Goal: Task Accomplishment & Management: Manage account settings

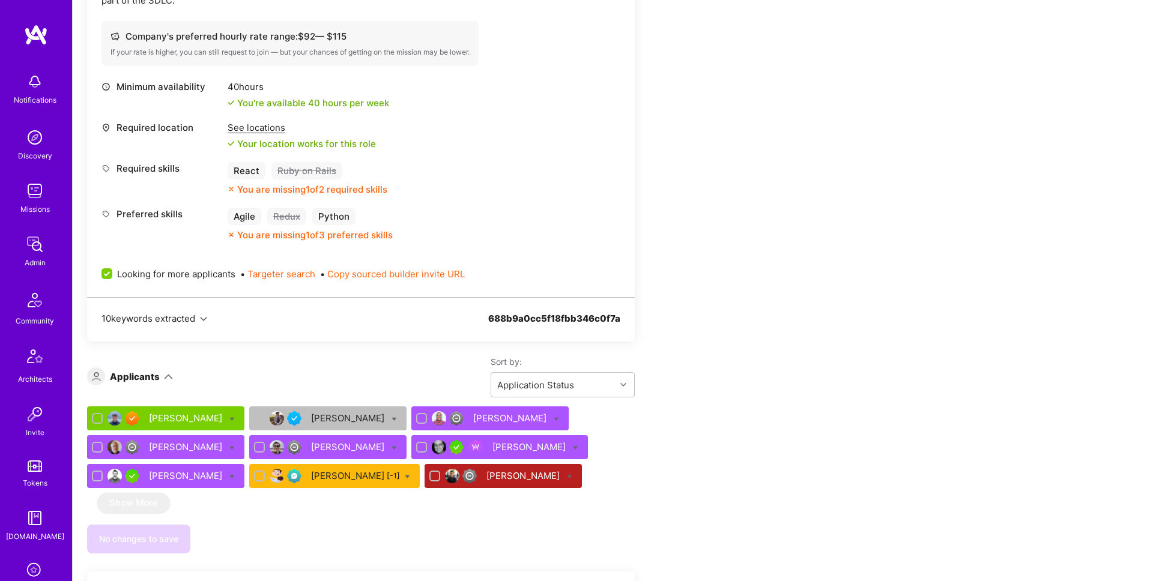
scroll to position [819, 0]
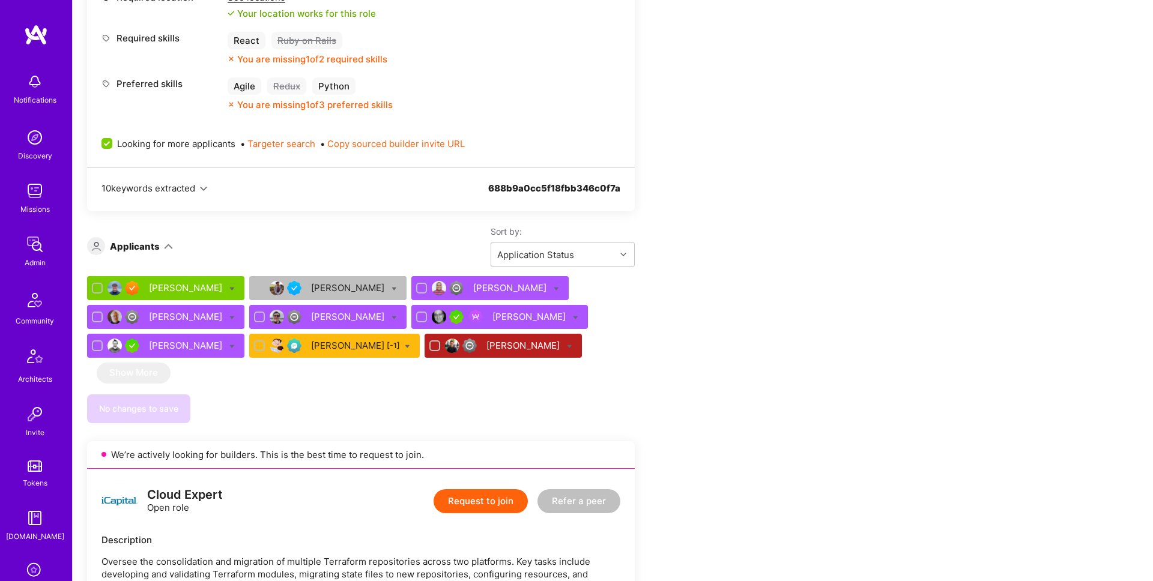
click at [187, 289] on div "Jason Haruska" at bounding box center [187, 288] width 76 height 13
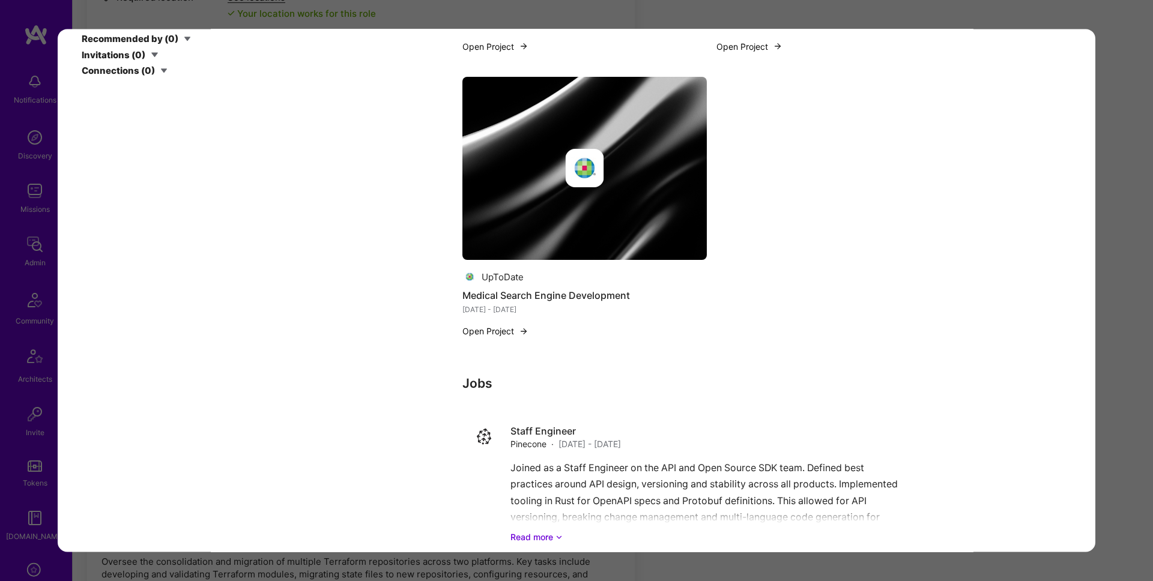
scroll to position [2422, 0]
click at [1112, 284] on div "Application 1 of 9 Evaluation scores Expertise level Superstar Interpersonal sk…" at bounding box center [576, 290] width 1153 height 581
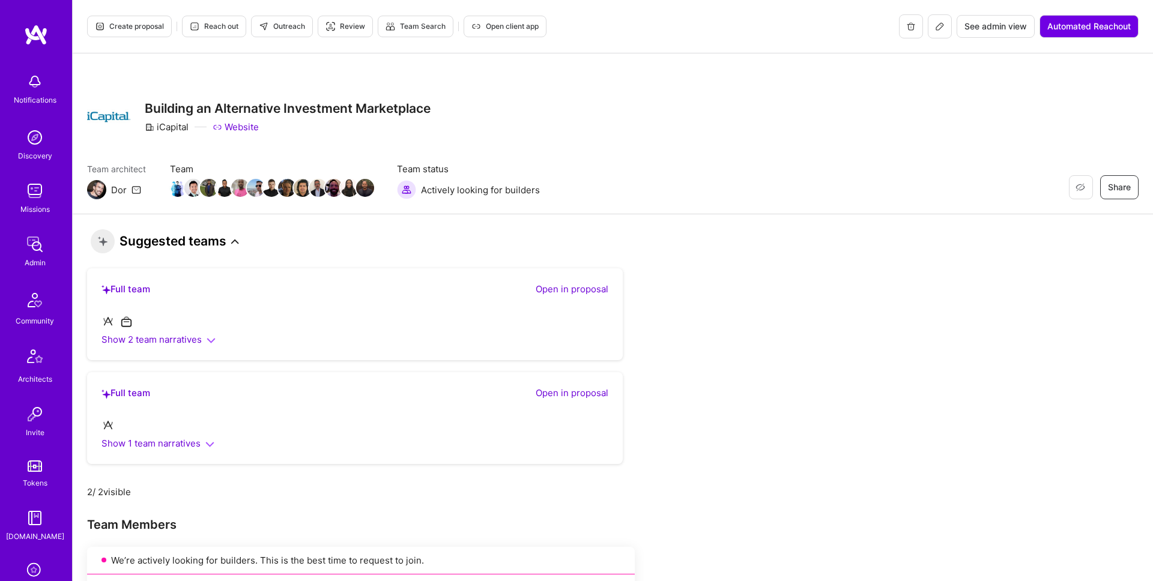
click at [148, 25] on span "Create proposal" at bounding box center [129, 26] width 69 height 11
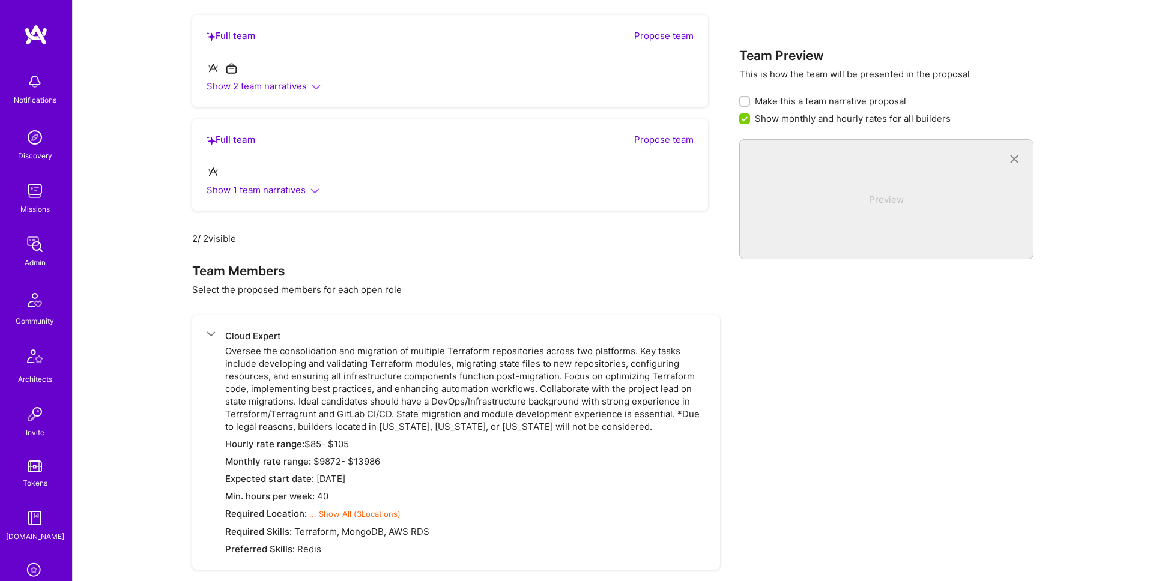
scroll to position [2309, 0]
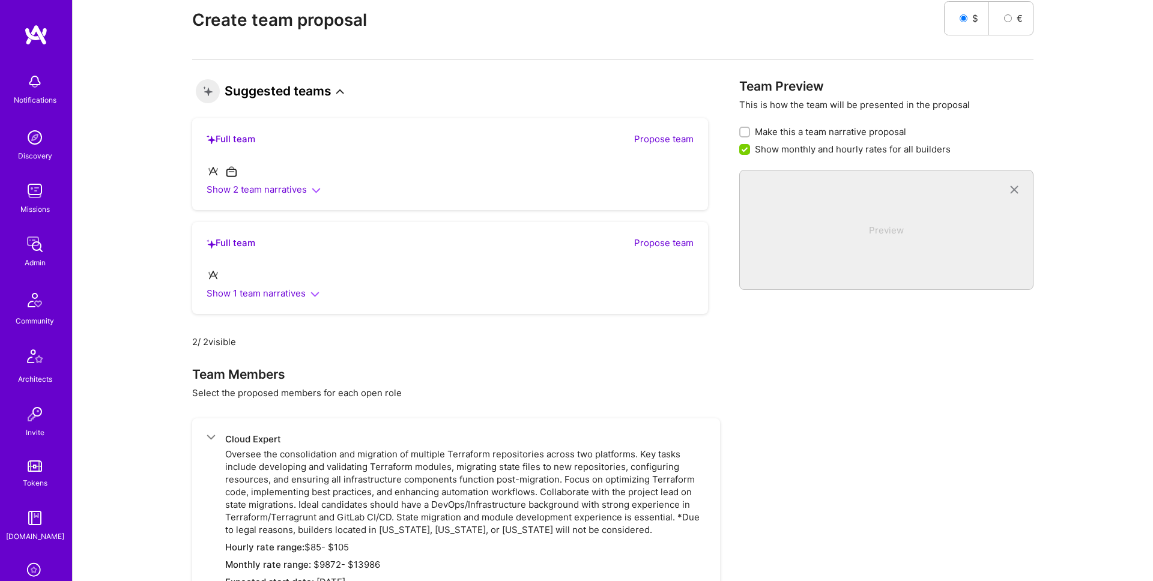
click at [313, 293] on icon "button" at bounding box center [315, 294] width 9 height 9
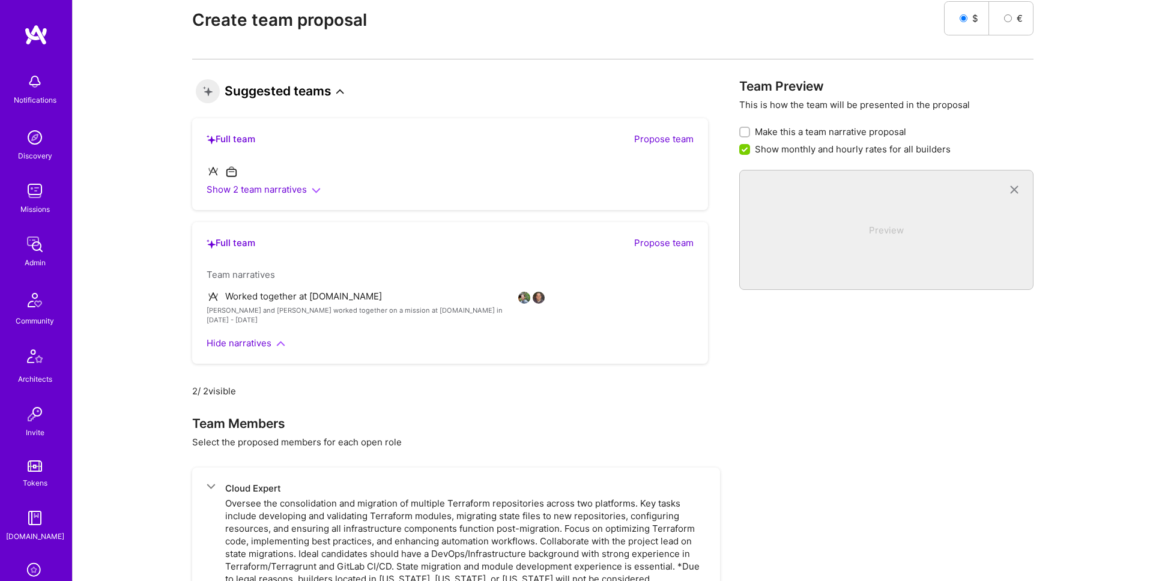
click at [273, 337] on button "Hide narratives" at bounding box center [246, 343] width 79 height 13
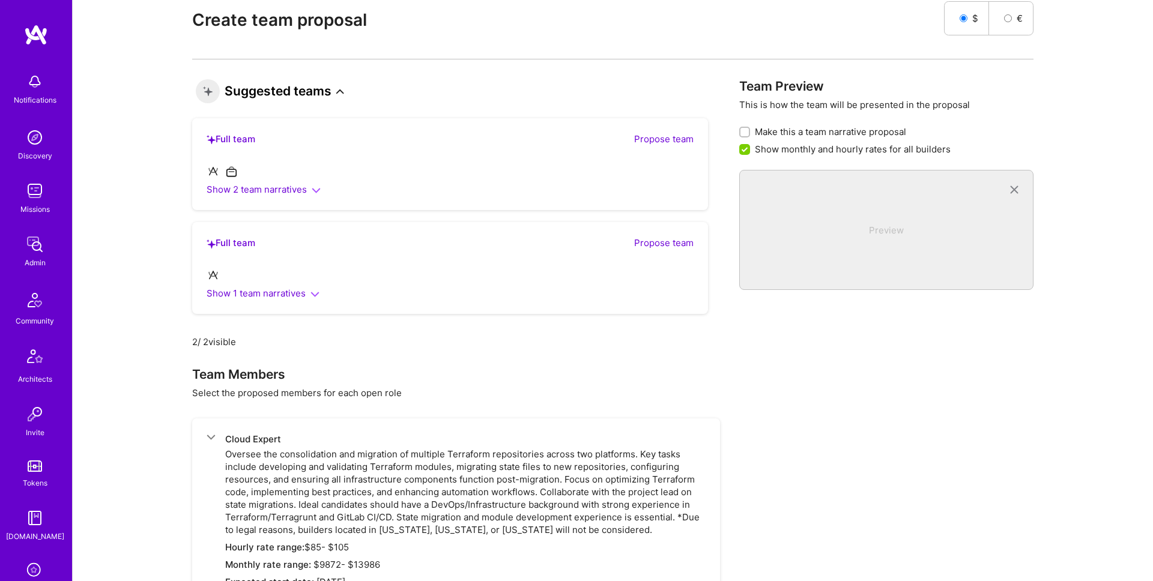
click at [315, 186] on icon "button" at bounding box center [316, 190] width 9 height 9
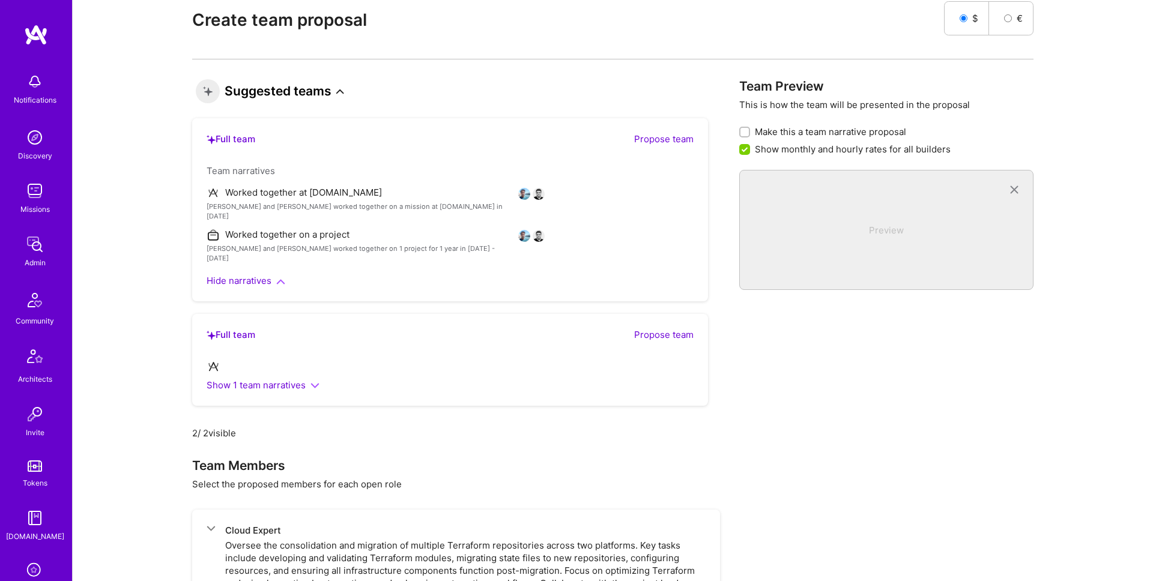
click at [341, 93] on icon at bounding box center [340, 92] width 8 height 8
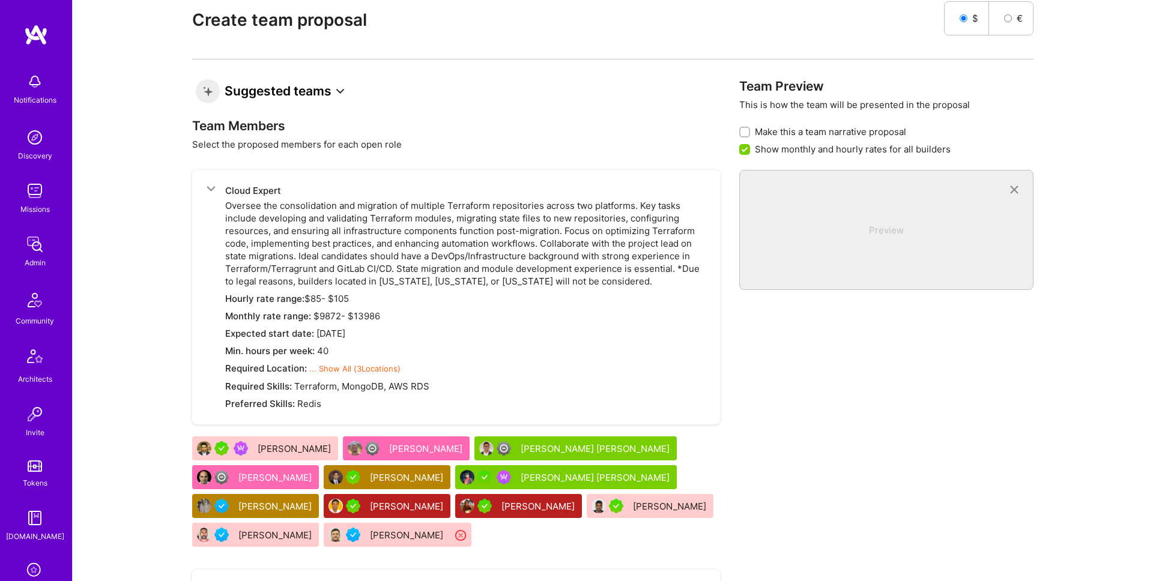
click at [341, 88] on icon at bounding box center [340, 92] width 8 height 8
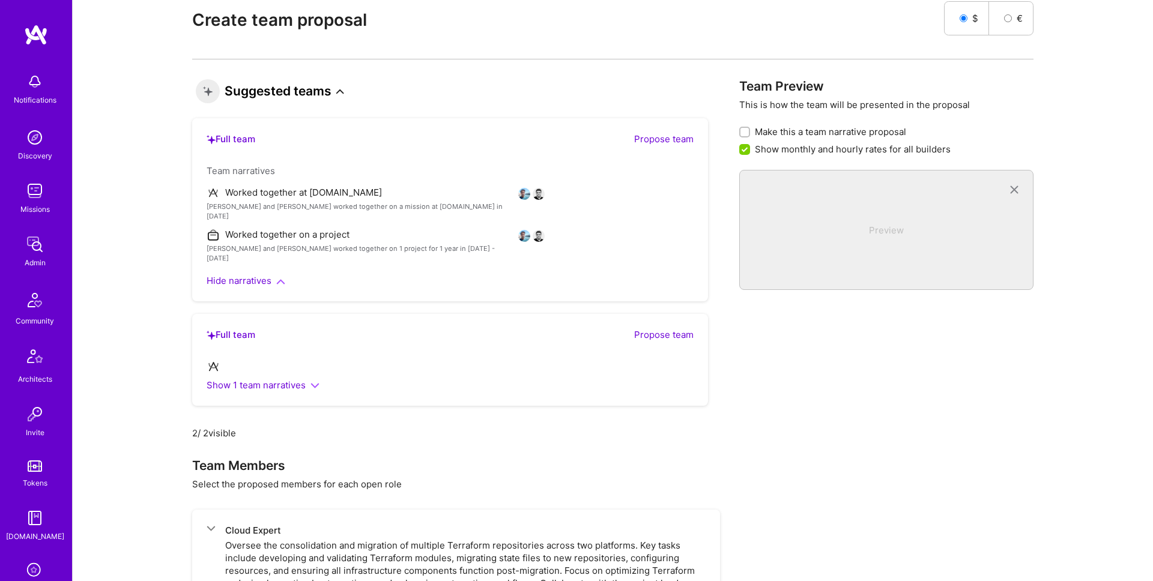
click at [283, 278] on icon "button" at bounding box center [280, 282] width 9 height 9
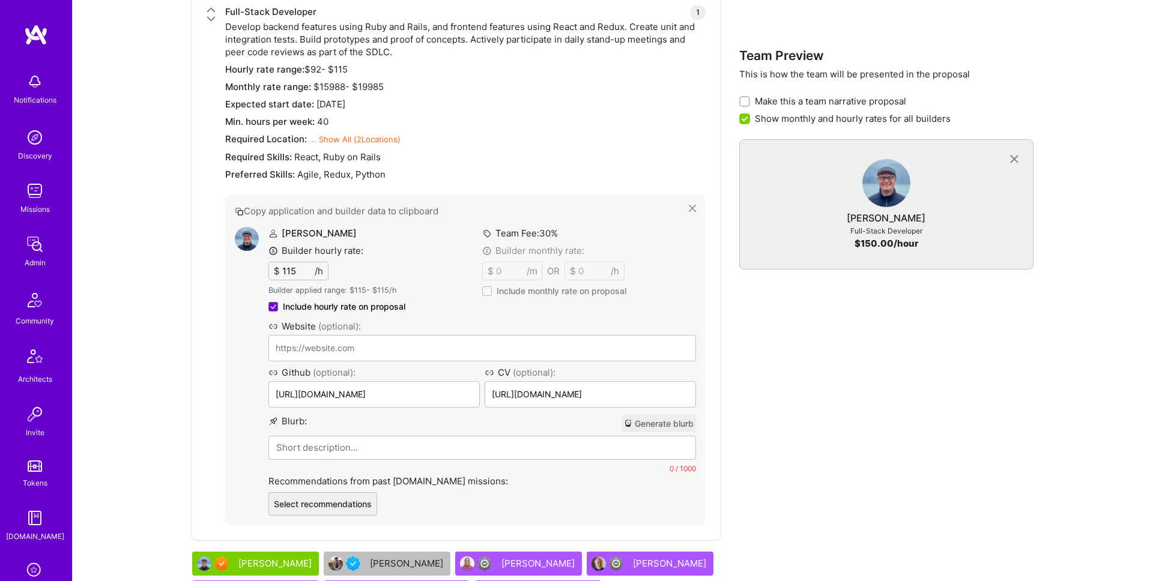
scroll to position [3222, 0]
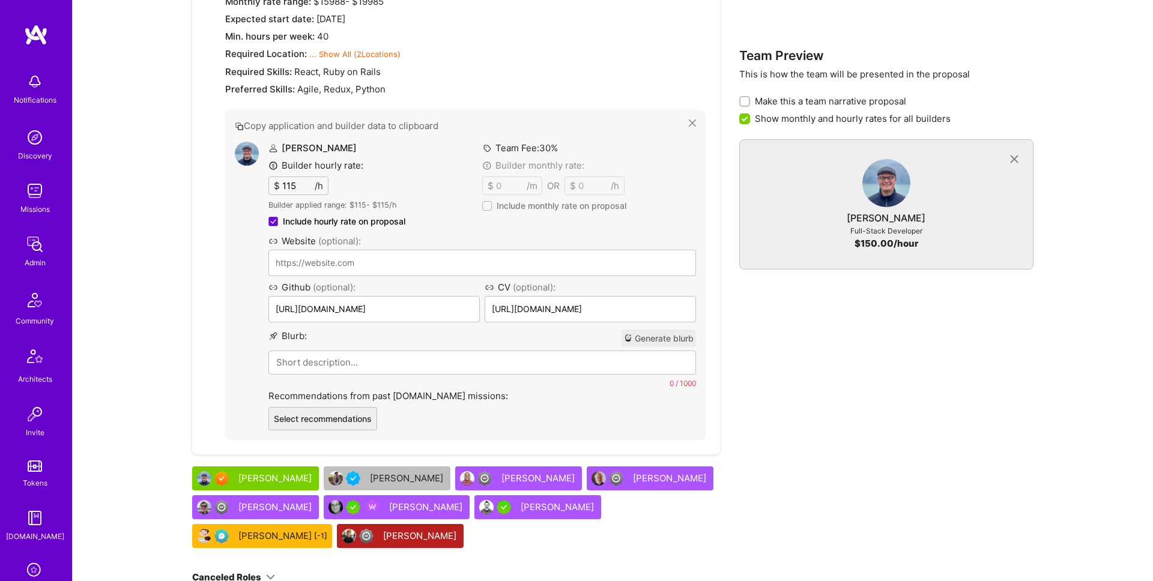
click at [662, 339] on button "Generate blurb" at bounding box center [659, 338] width 74 height 17
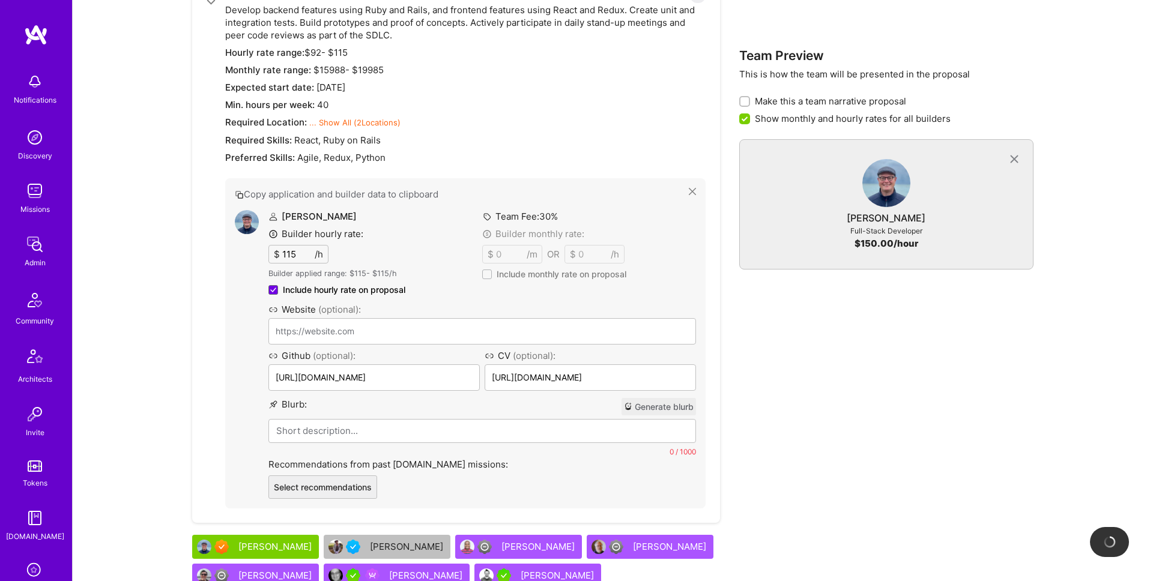
scroll to position [3113, 0]
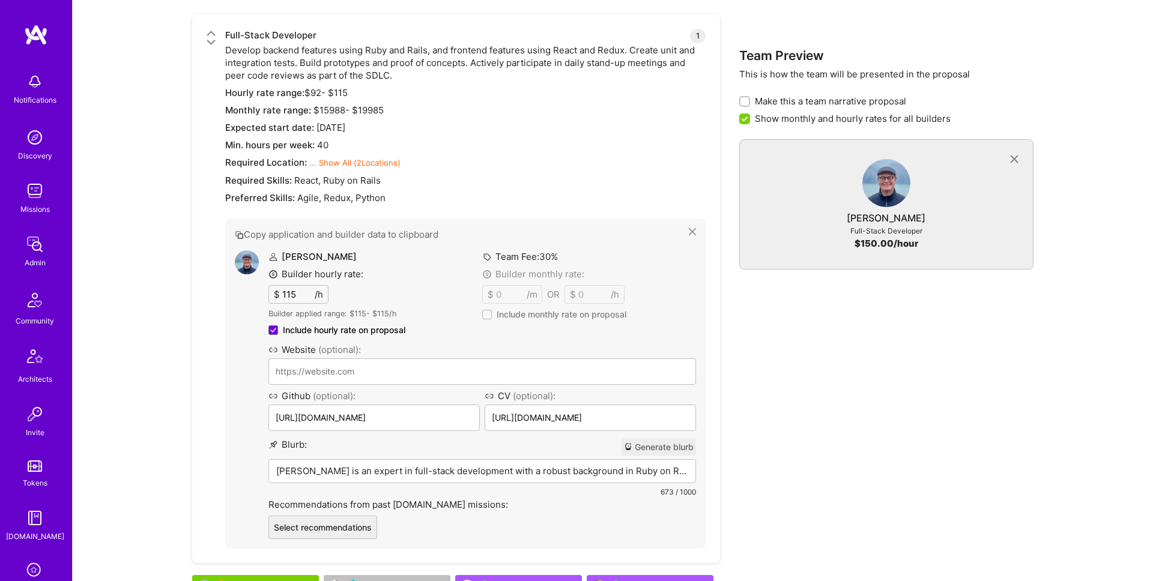
click at [382, 473] on p "Jason is an expert in full-stack development with a robust background in Ruby o…" at bounding box center [482, 471] width 412 height 13
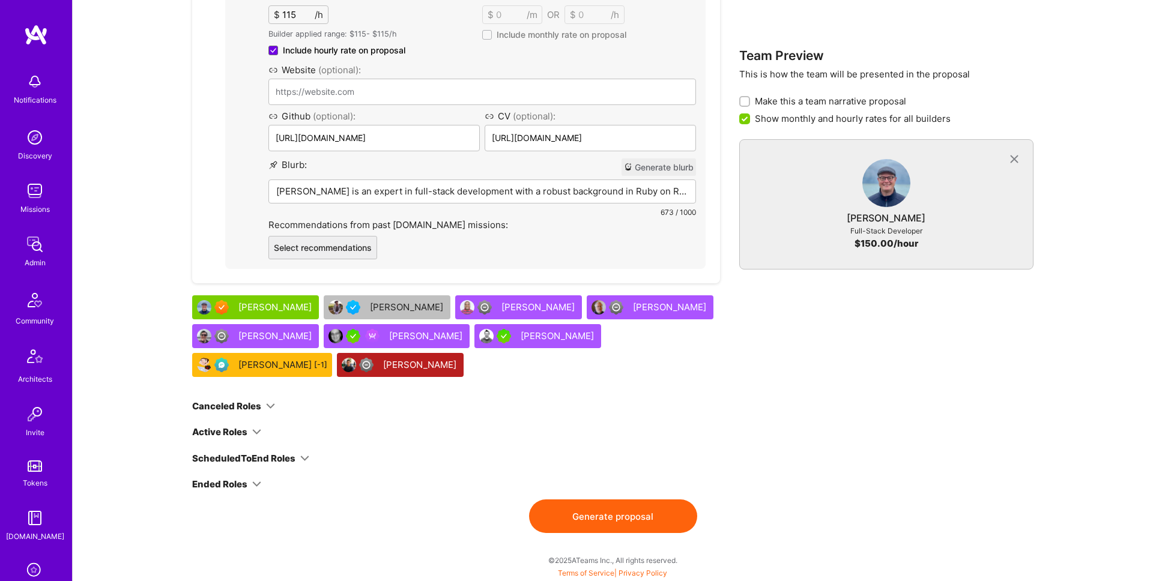
scroll to position [3393, 0]
click at [645, 520] on button "Generate proposal" at bounding box center [613, 517] width 168 height 34
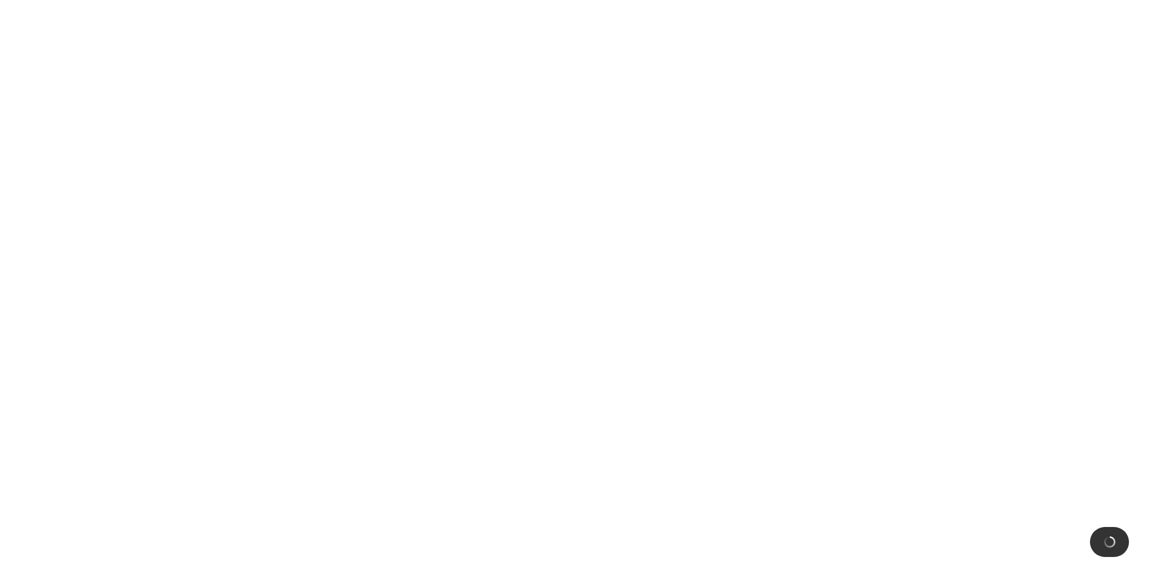
scroll to position [0, 0]
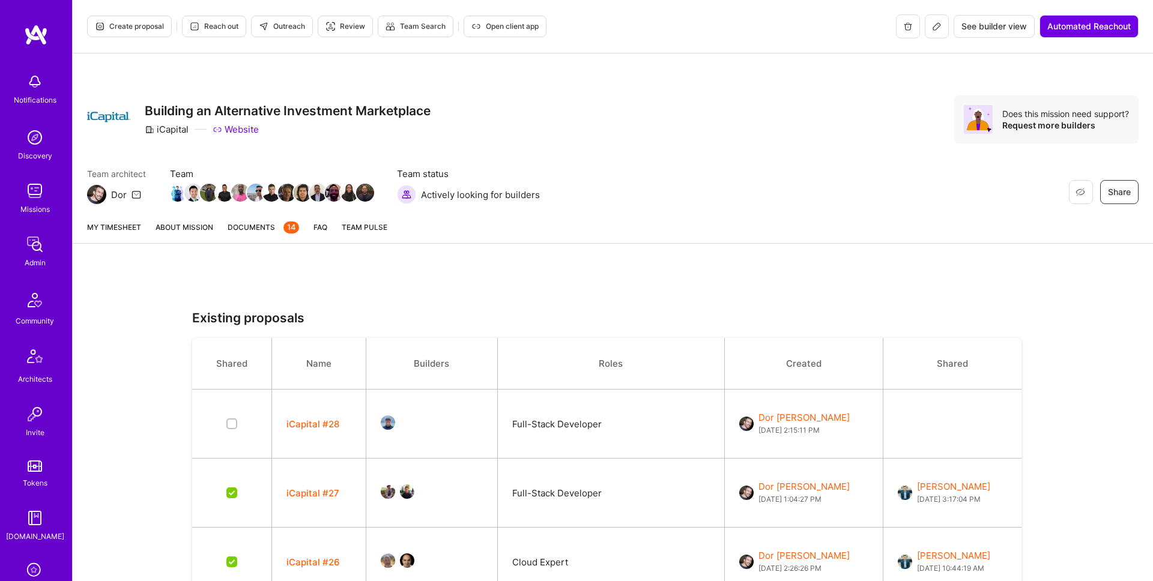
click at [175, 229] on link "About Mission" at bounding box center [185, 232] width 58 height 22
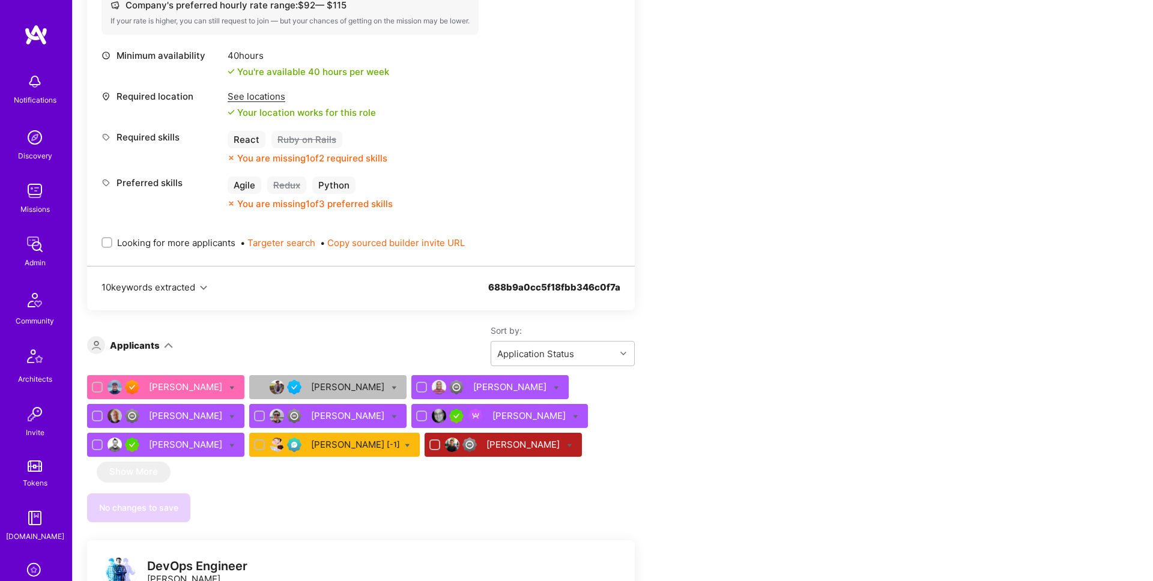
scroll to position [1665, 0]
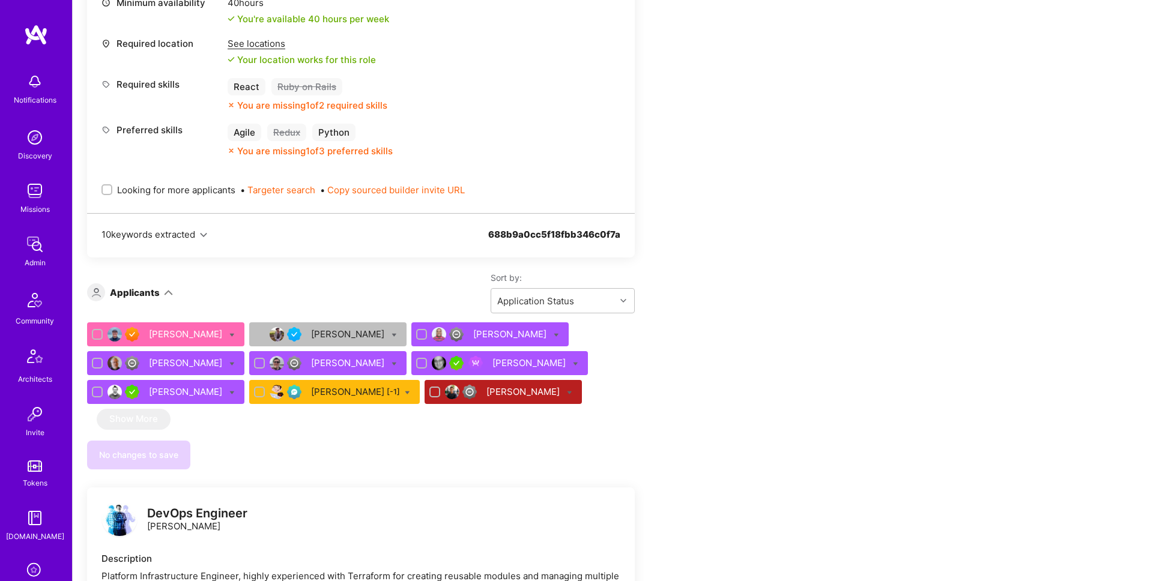
click at [216, 195] on span "Looking for more applicants" at bounding box center [176, 190] width 118 height 13
click at [112, 195] on input "Looking for more applicants" at bounding box center [108, 190] width 8 height 8
checkbox input "true"
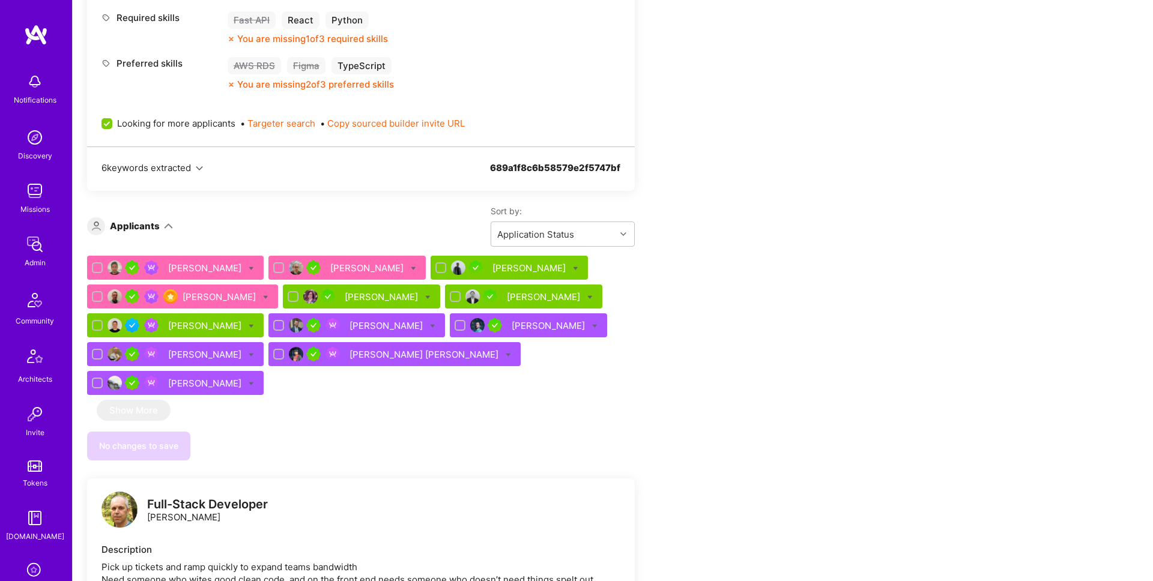
scroll to position [569, 0]
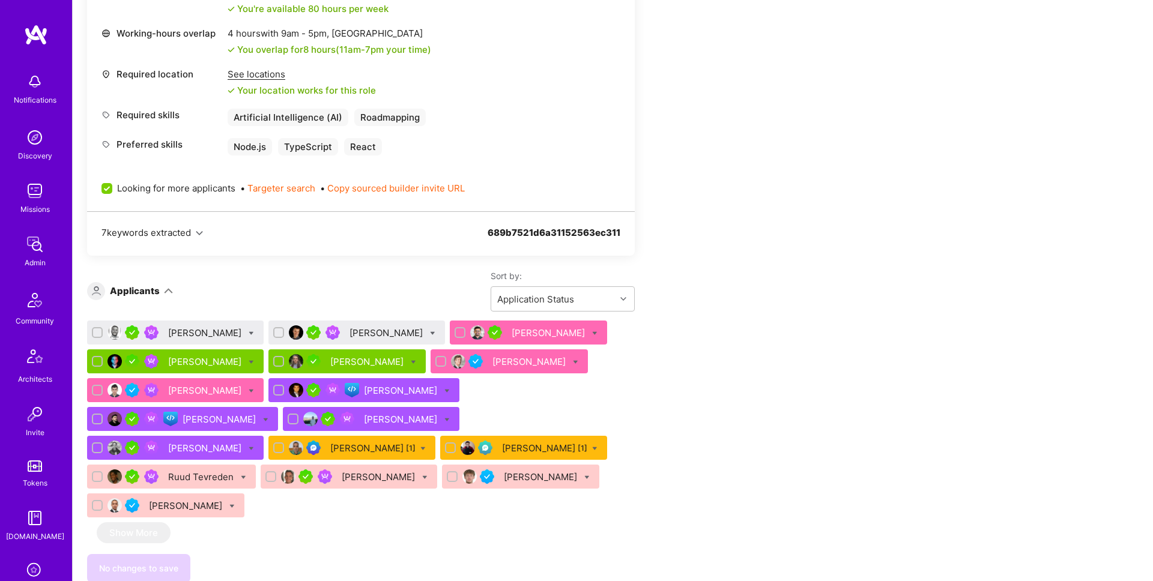
scroll to position [643, 0]
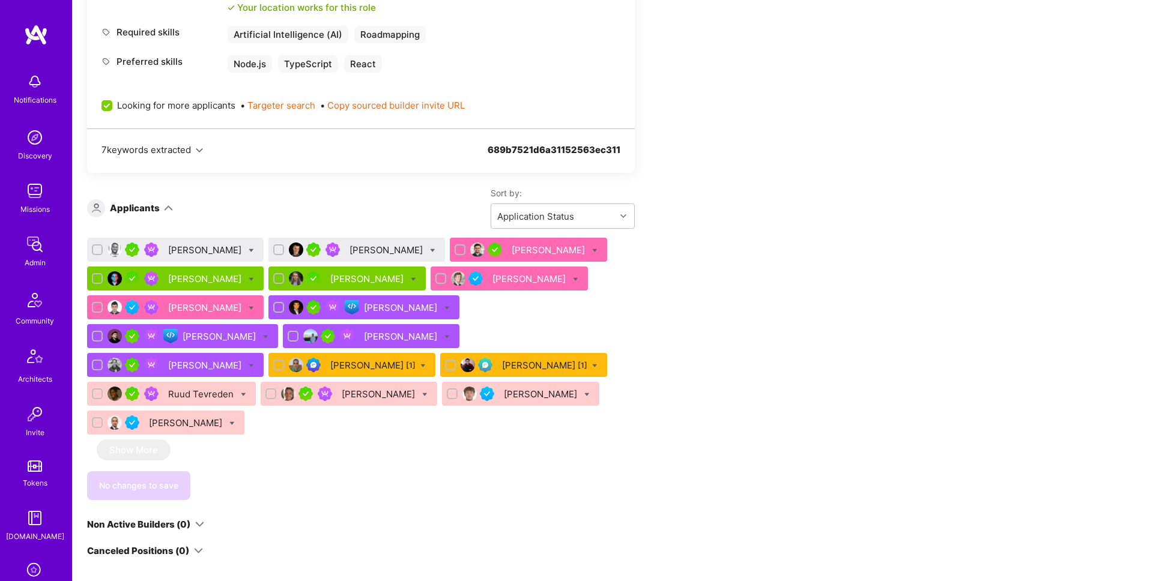
click at [188, 253] on div "Tamir Kedmi" at bounding box center [206, 250] width 76 height 13
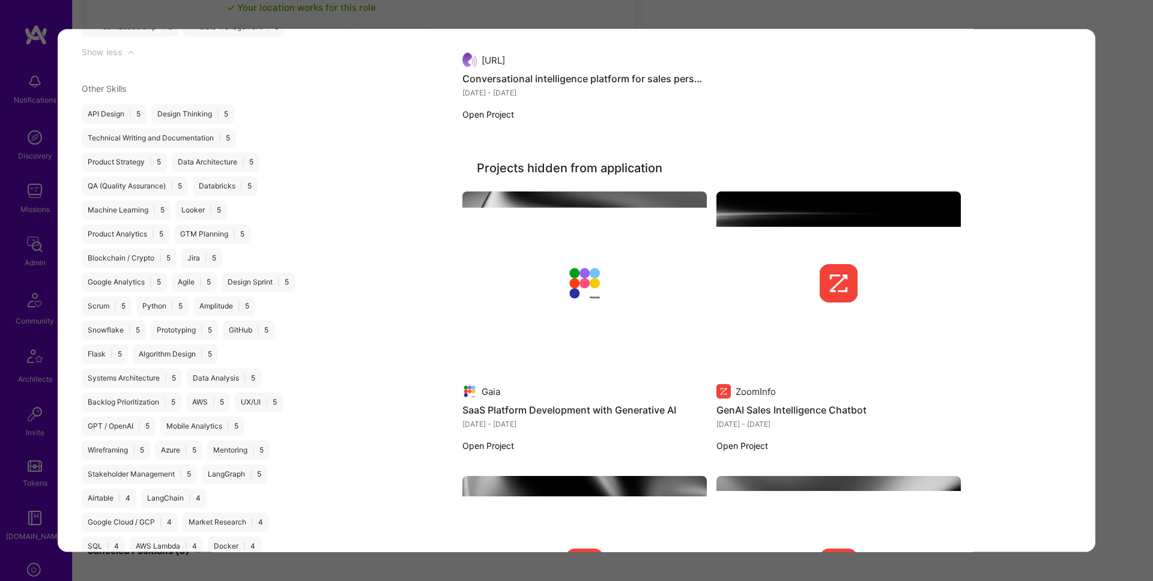
scroll to position [1875, 0]
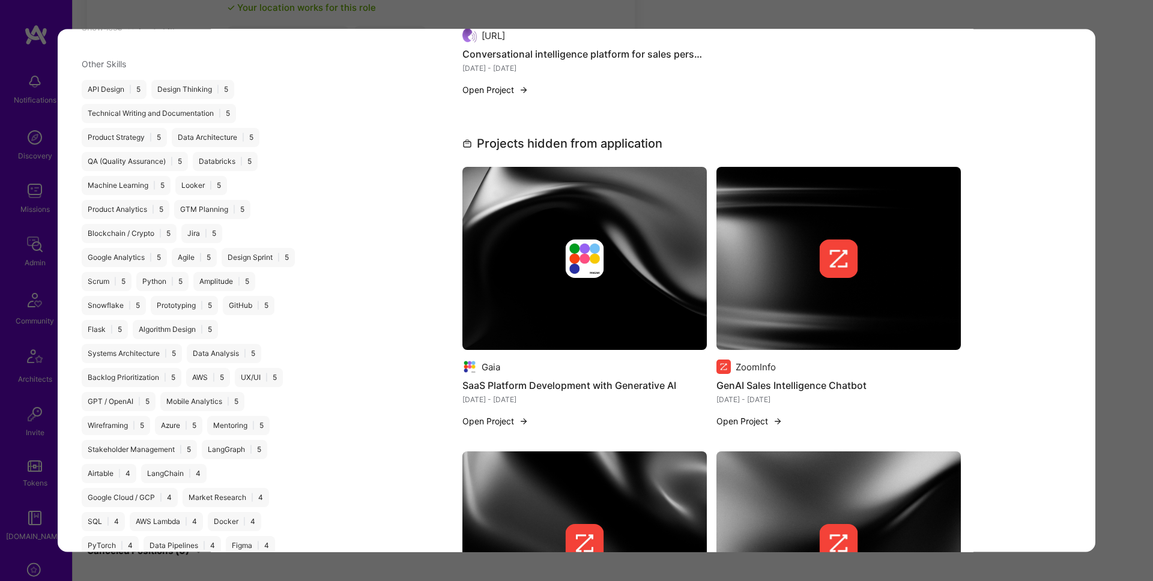
click at [1113, 278] on div "Application 1 of 17 Builder Missing Requirements Required Location See location…" at bounding box center [576, 290] width 1153 height 581
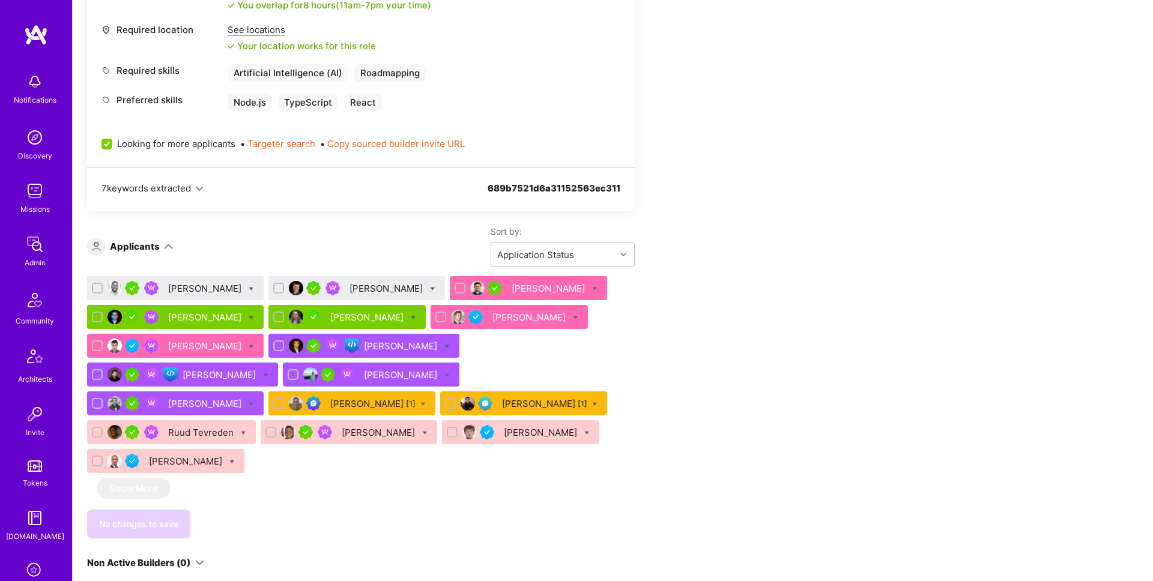
scroll to position [700, 0]
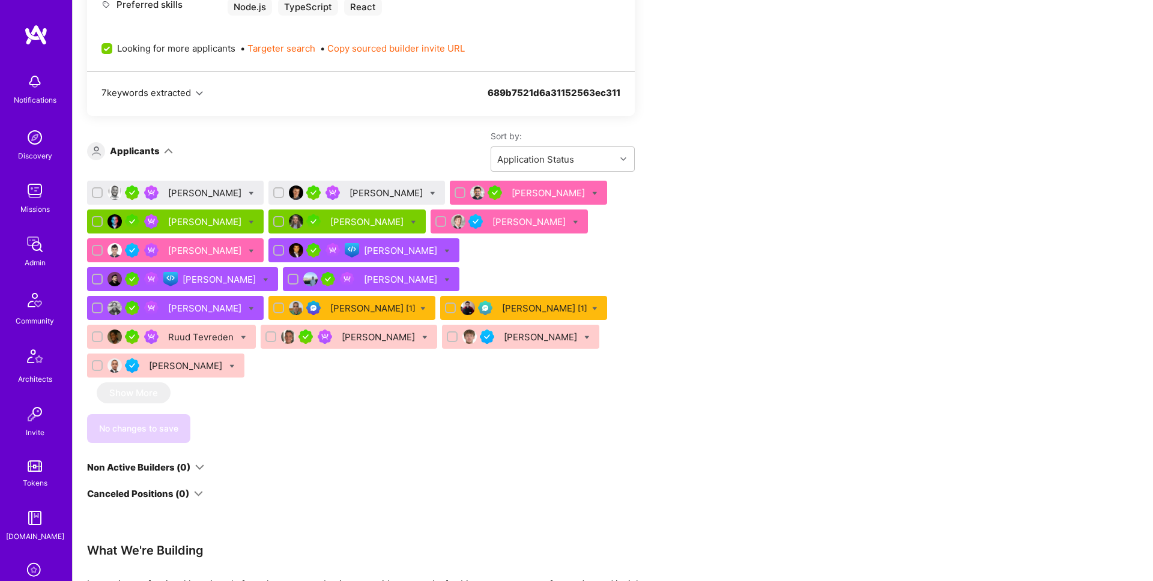
click at [353, 192] on div "Bojan Aleksic" at bounding box center [388, 193] width 76 height 13
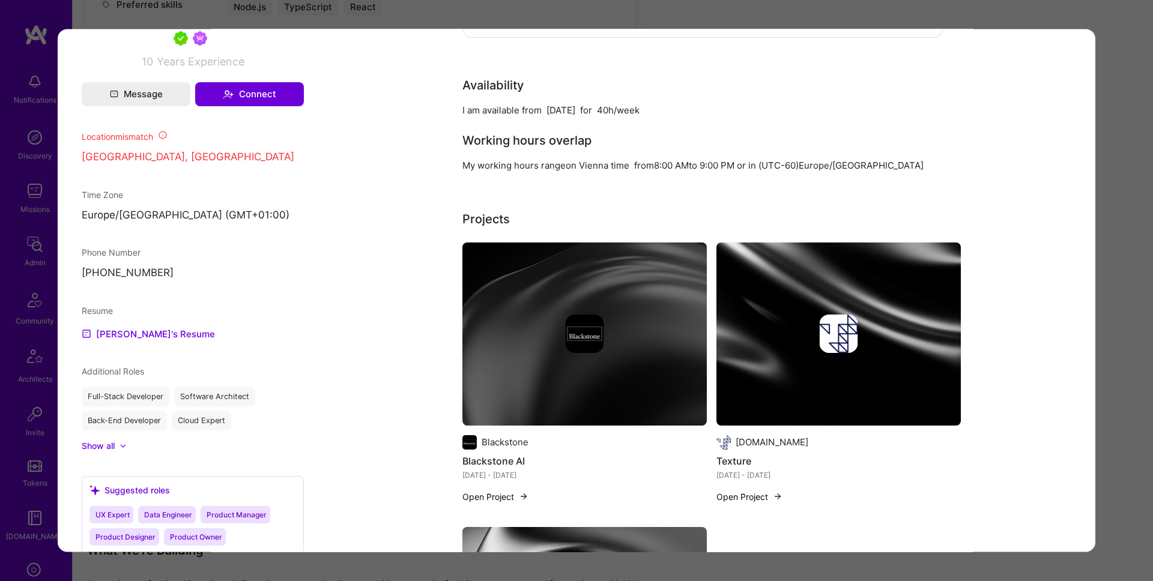
scroll to position [899, 0]
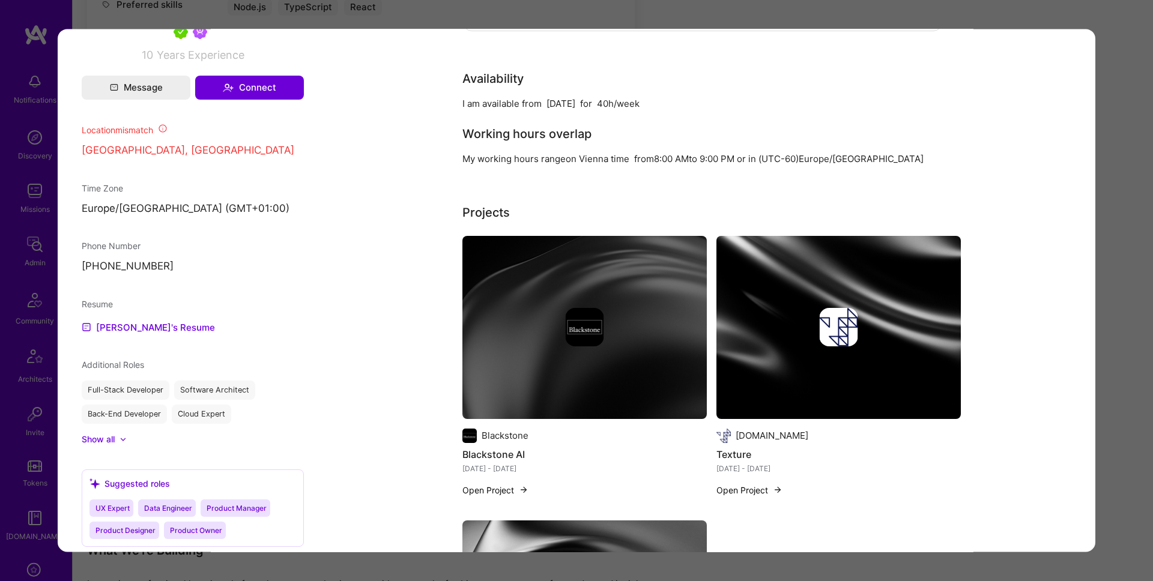
click at [1114, 259] on div "Application 2 of 17 Builder Missing Requirements Required Location See location…" at bounding box center [576, 290] width 1153 height 581
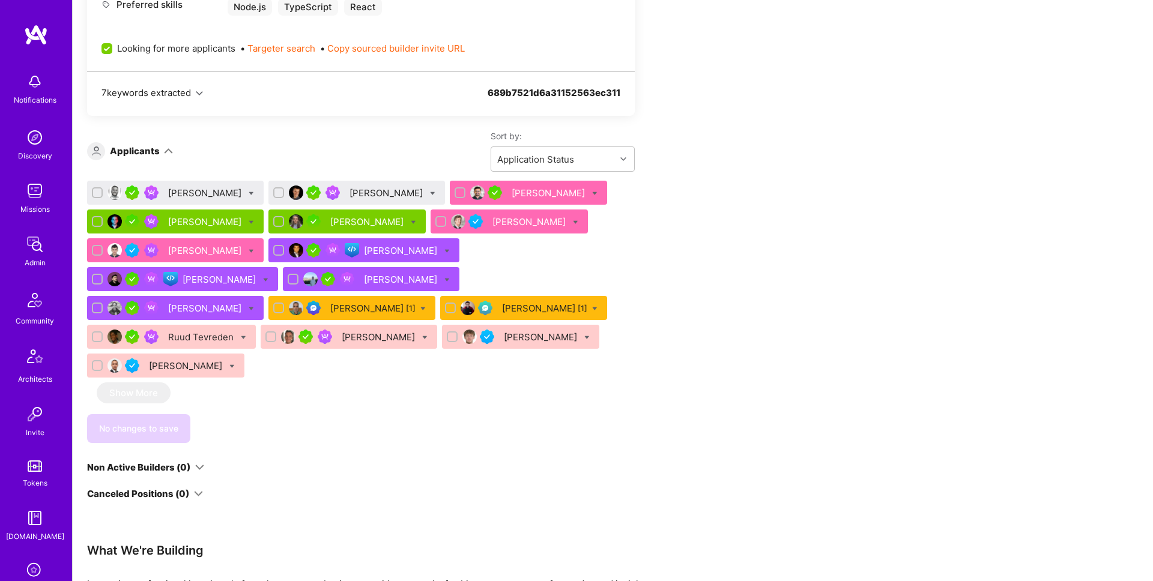
click at [99, 194] on input "checkbox" at bounding box center [98, 193] width 8 height 8
checkbox input "true"
drag, startPoint x: 259, startPoint y: 191, endPoint x: 237, endPoint y: 193, distance: 22.3
click at [276, 191] on input "checkbox" at bounding box center [280, 193] width 8 height 8
checkbox input "true"
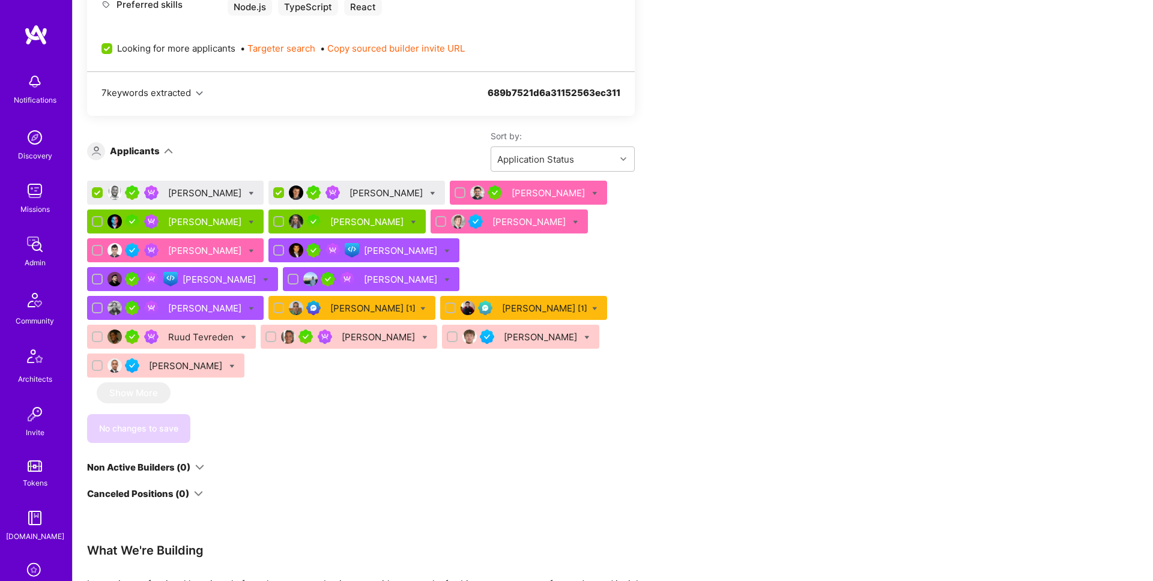
drag, startPoint x: 231, startPoint y: 193, endPoint x: 228, endPoint y: 200, distance: 7.0
click at [249, 193] on icon at bounding box center [251, 193] width 5 height 5
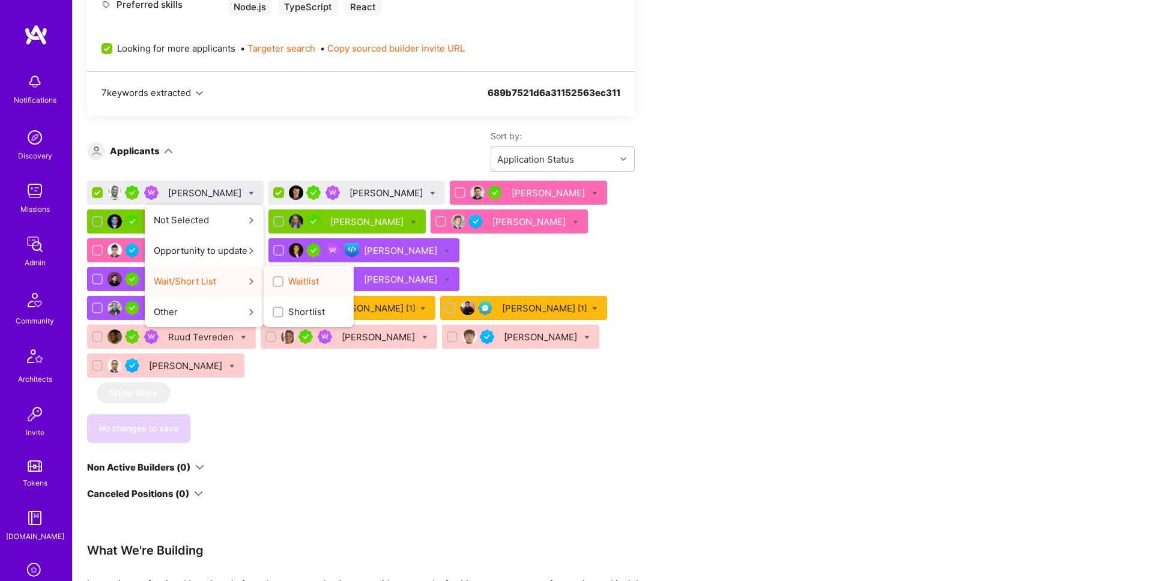
click at [288, 282] on span "Waitlist" at bounding box center [303, 281] width 31 height 13
click at [281, 282] on input "Waitlist" at bounding box center [279, 282] width 8 height 8
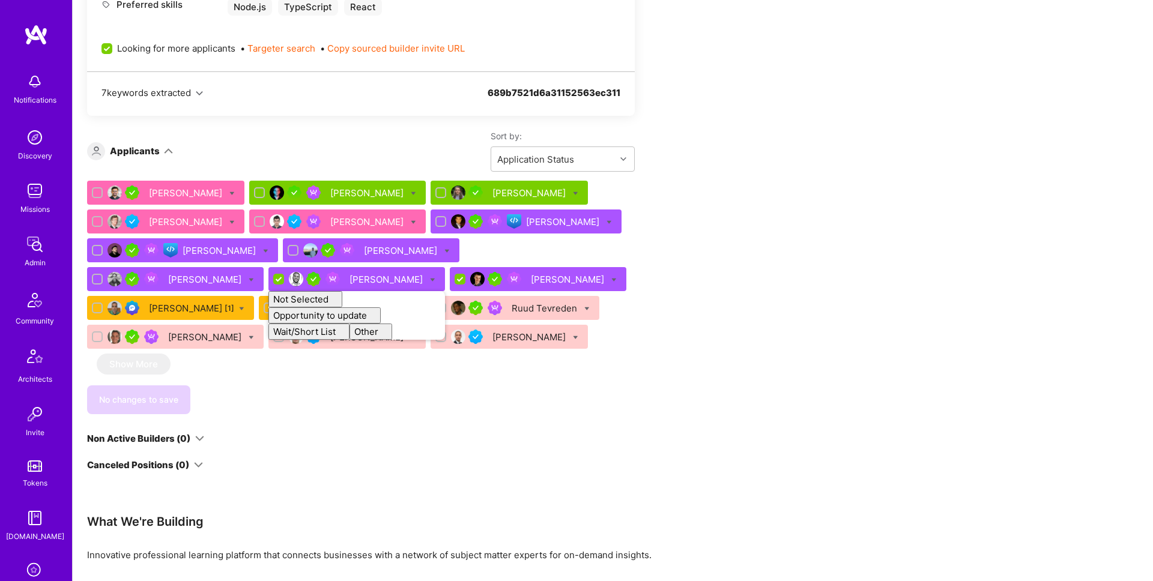
checkbox input "false"
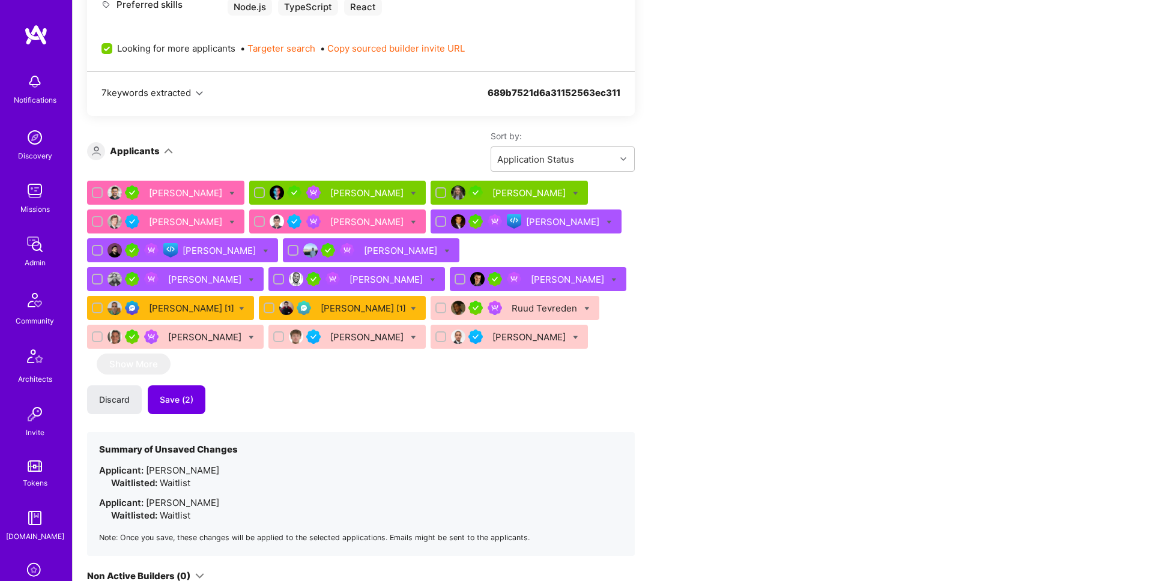
click at [879, 239] on div "Apply for a Mission Role We’re actively looking for builders. This is the best …" at bounding box center [613, 229] width 1081 height 1431
click at [195, 401] on button "Save (2)" at bounding box center [177, 400] width 58 height 29
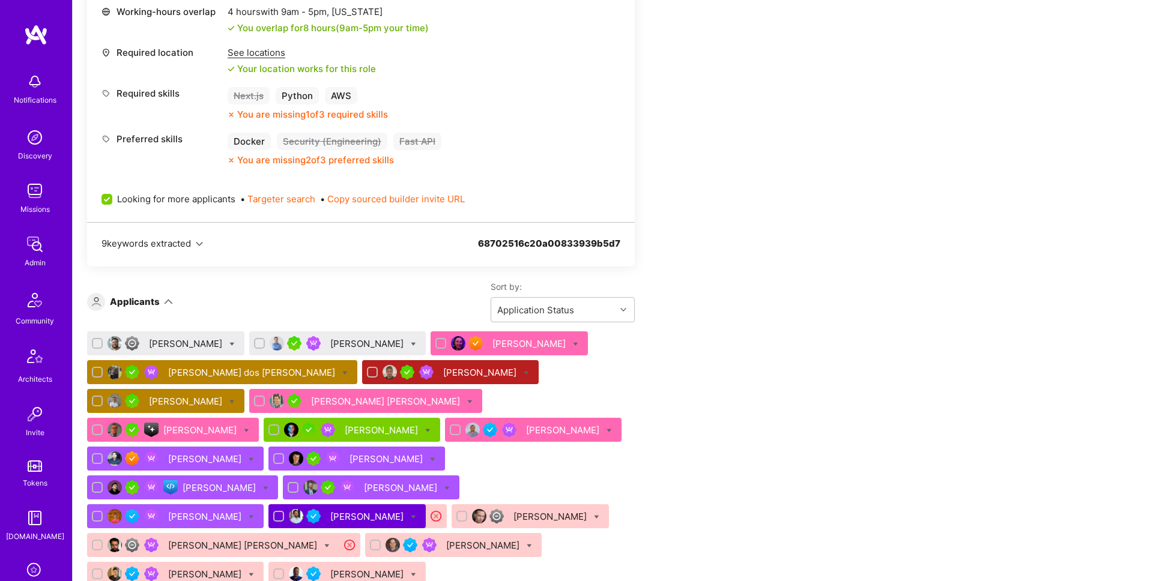
scroll to position [844, 0]
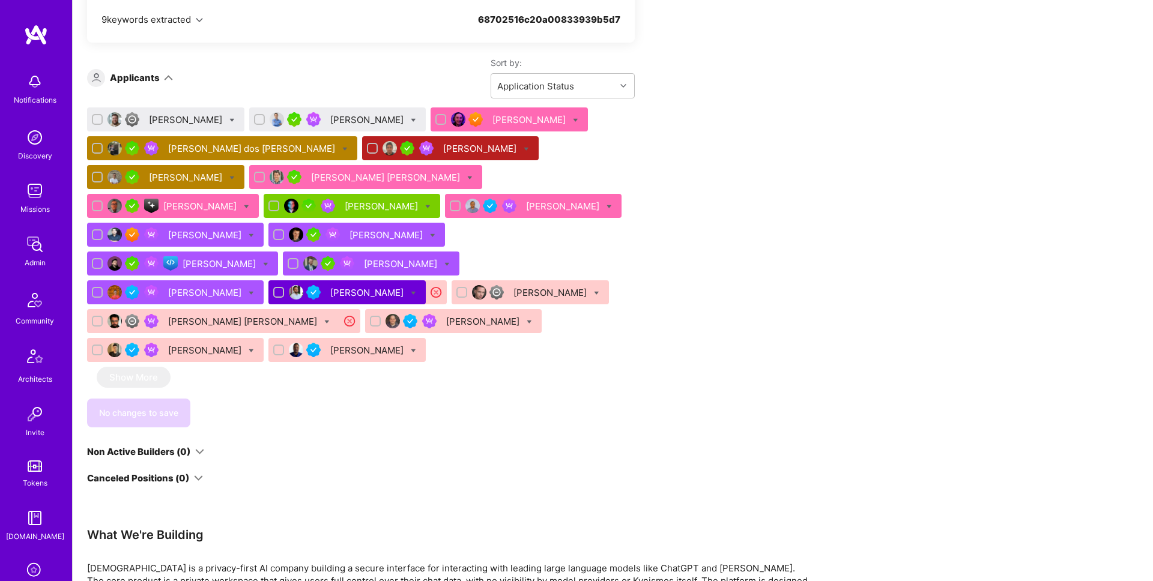
click at [171, 116] on div "Mikolaj Graf" at bounding box center [187, 120] width 76 height 13
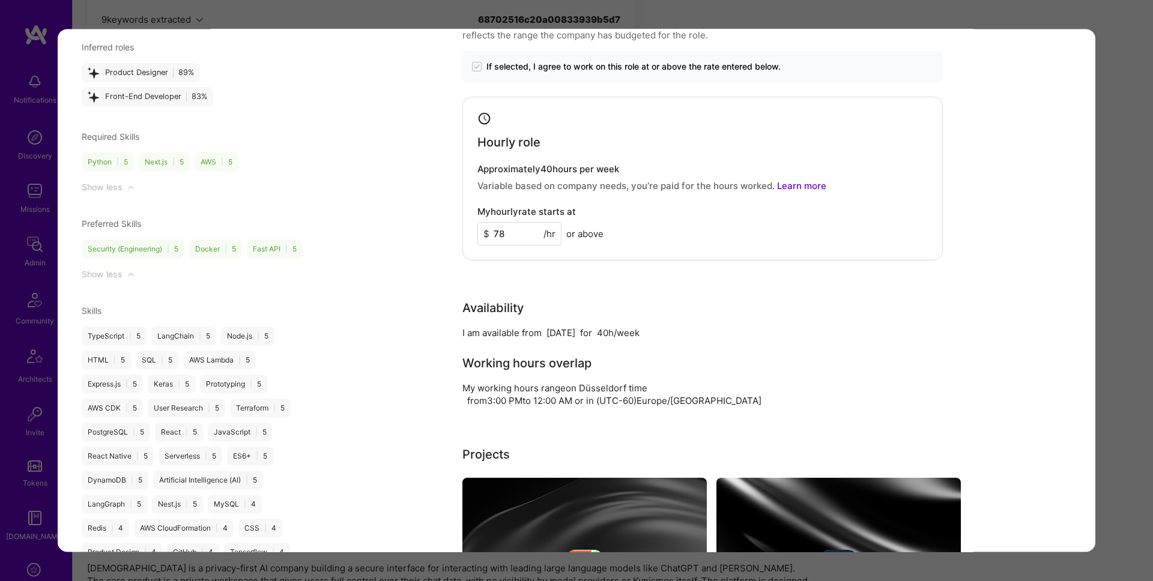
scroll to position [1381, 0]
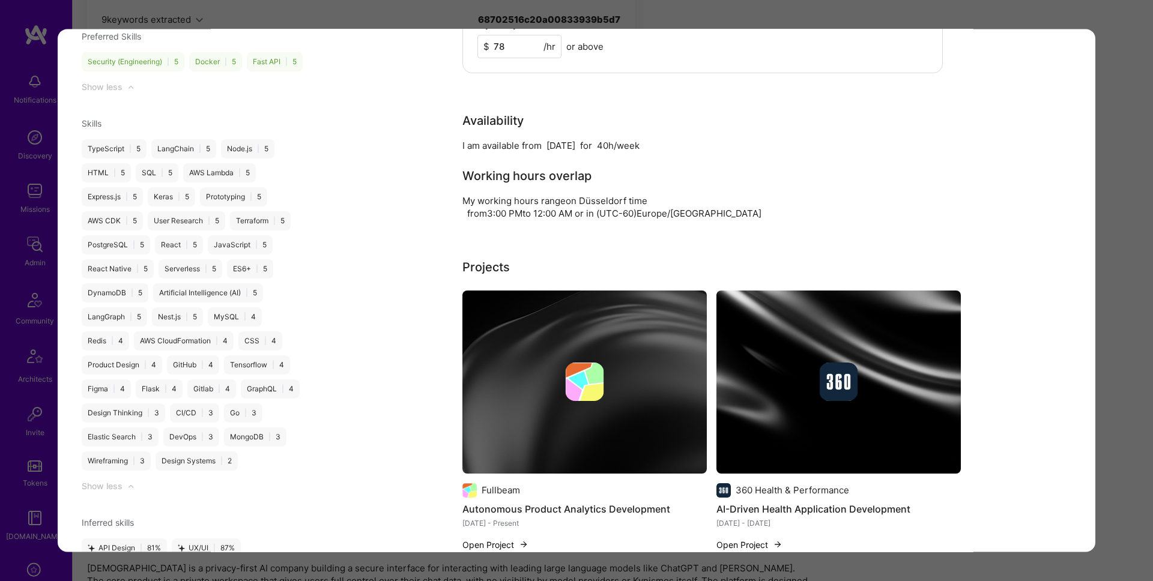
click at [1135, 202] on div "Application 1 of 21 Evaluation scores Expertise level Good Interpersonal skills…" at bounding box center [576, 290] width 1153 height 581
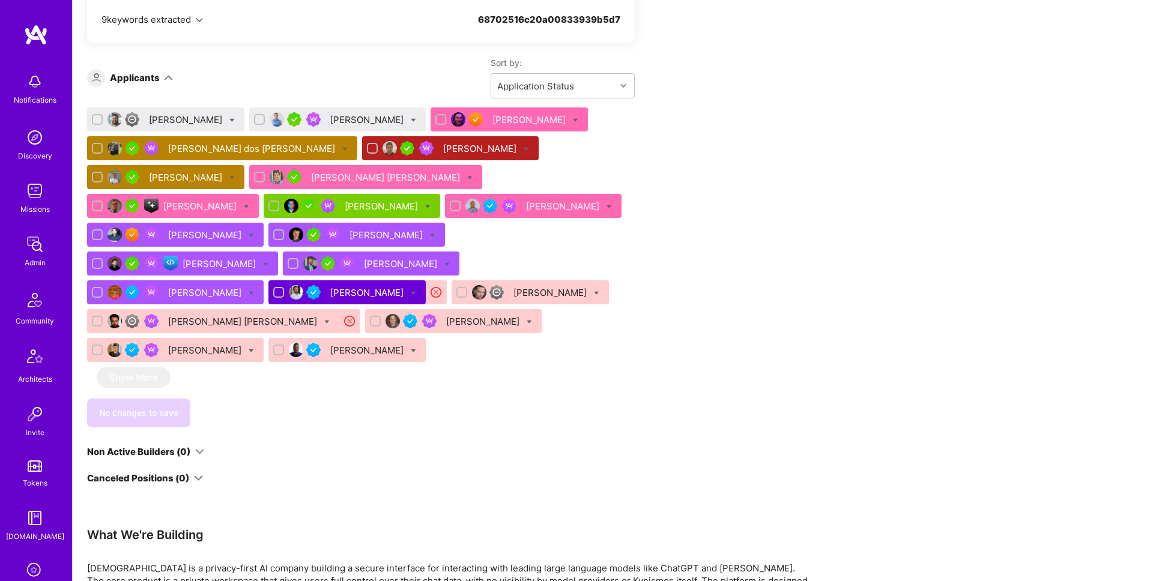
click at [411, 119] on icon at bounding box center [413, 120] width 5 height 5
checkbox input "true"
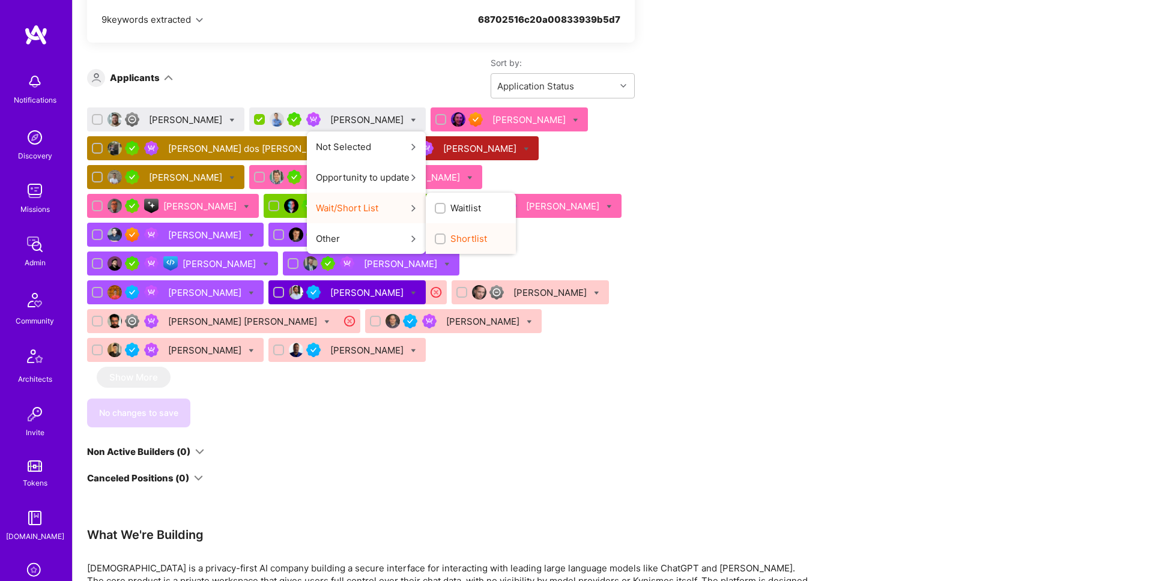
click at [435, 237] on label "Shortlist" at bounding box center [461, 238] width 52 height 13
click at [437, 237] on input "Shortlist" at bounding box center [441, 239] width 8 height 8
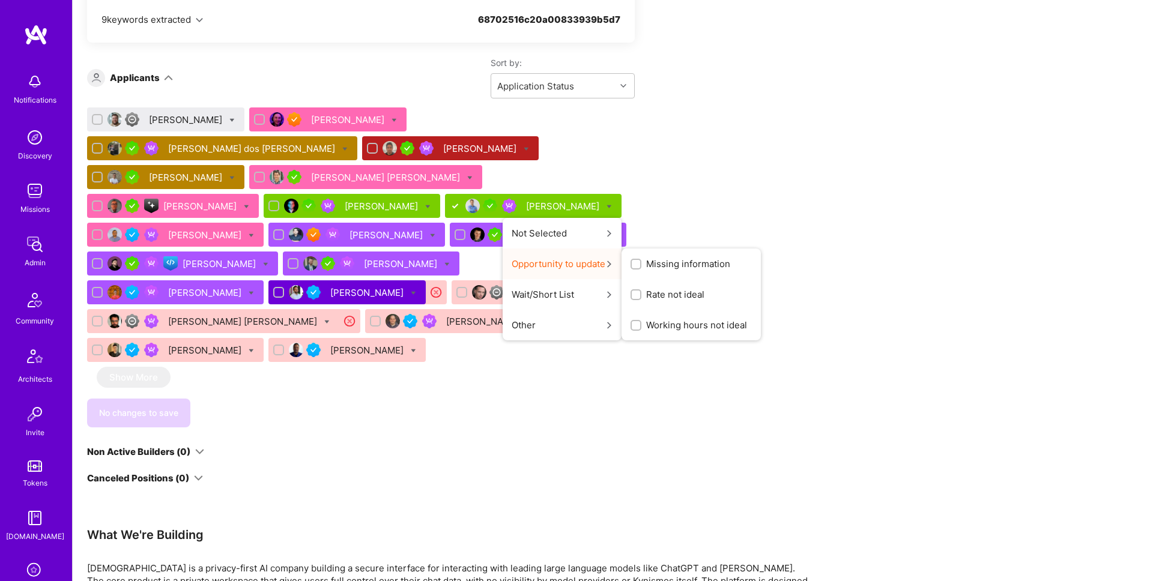
drag, startPoint x: 726, startPoint y: 220, endPoint x: 716, endPoint y: 217, distance: 10.1
click at [725, 249] on div "Missing information" at bounding box center [691, 264] width 139 height 31
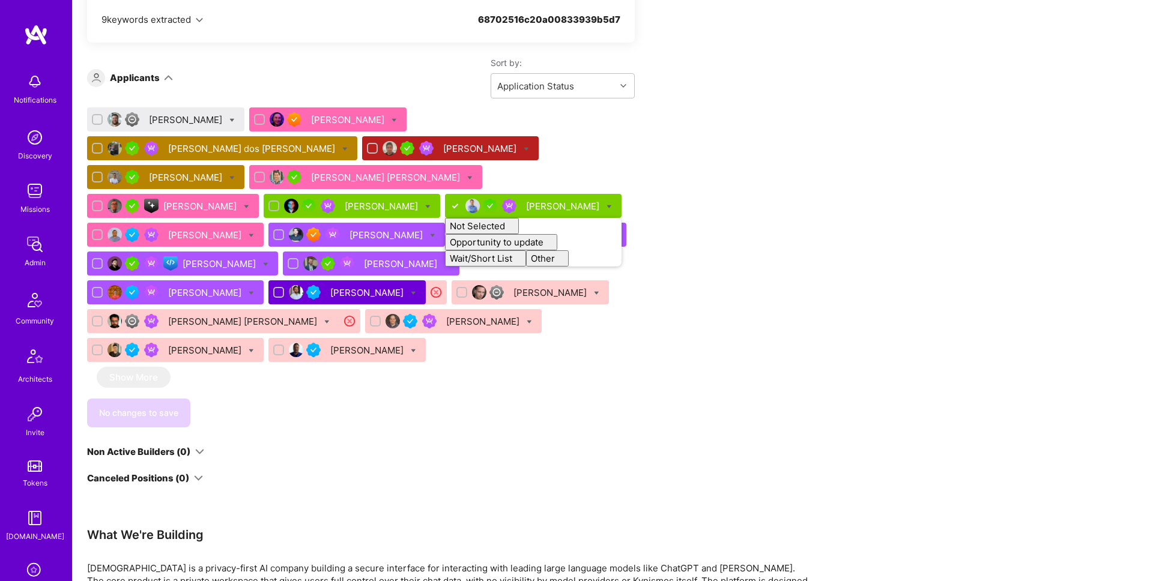
checkbox input "false"
drag, startPoint x: 685, startPoint y: 150, endPoint x: 619, endPoint y: 135, distance: 67.3
click at [683, 150] on div "Apply for a Mission Role We’re actively looking for builders. This is the best …" at bounding box center [447, 198] width 721 height 1535
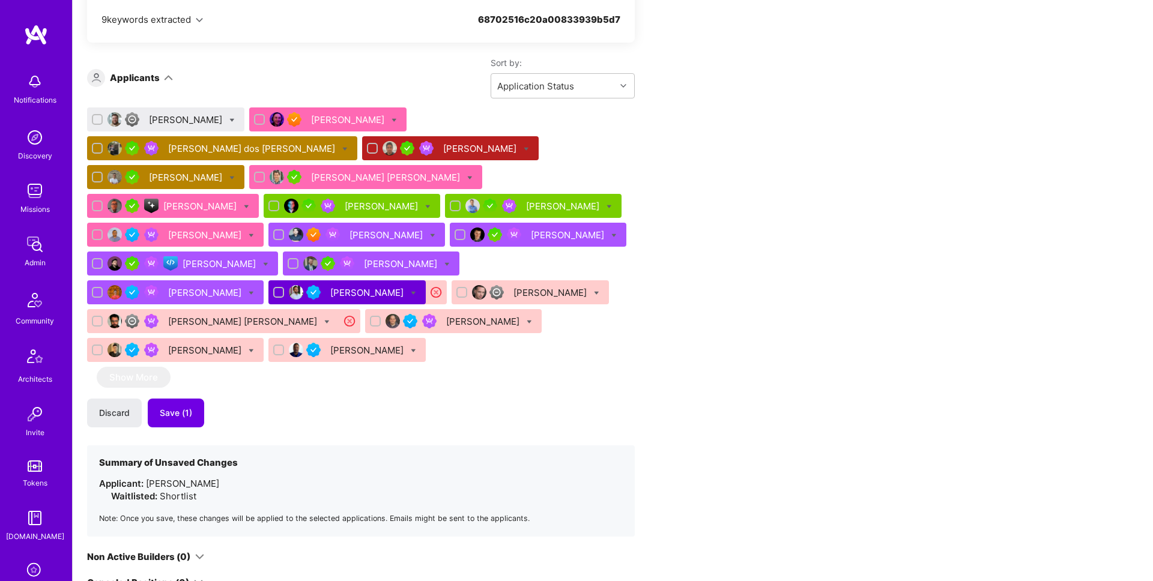
click at [229, 117] on div at bounding box center [231, 120] width 5 height 13
checkbox input "true"
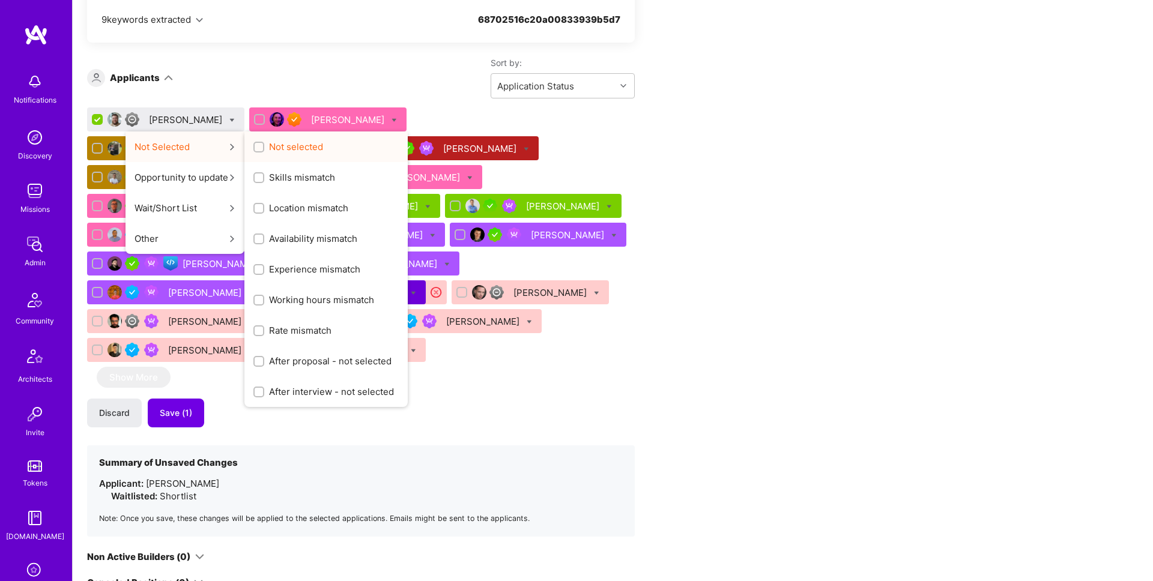
click at [256, 145] on input "Not selected" at bounding box center [260, 148] width 8 height 8
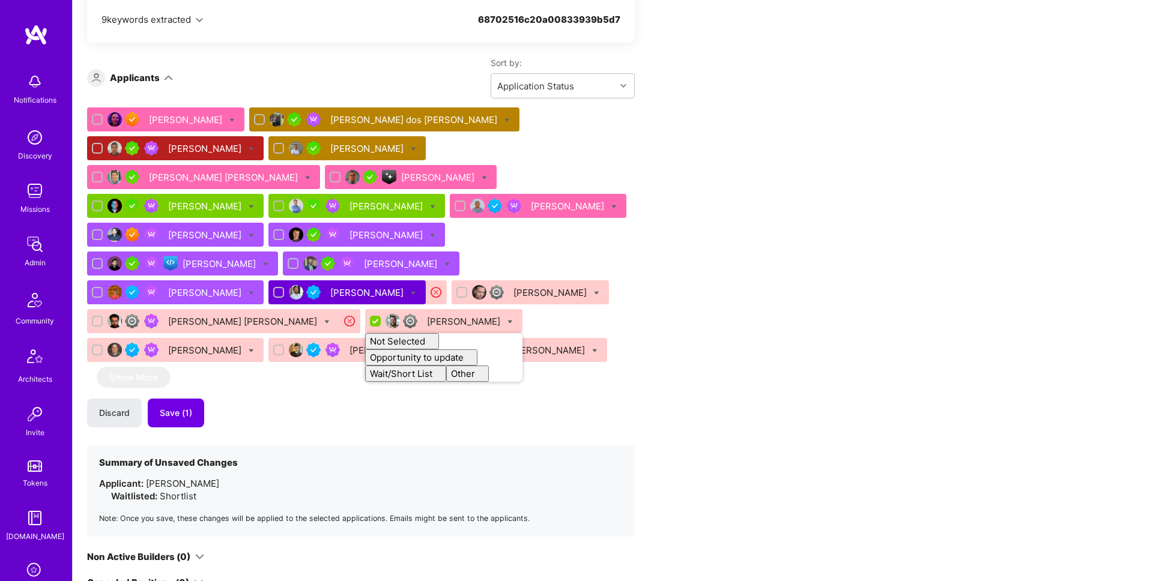
checkbox input "false"
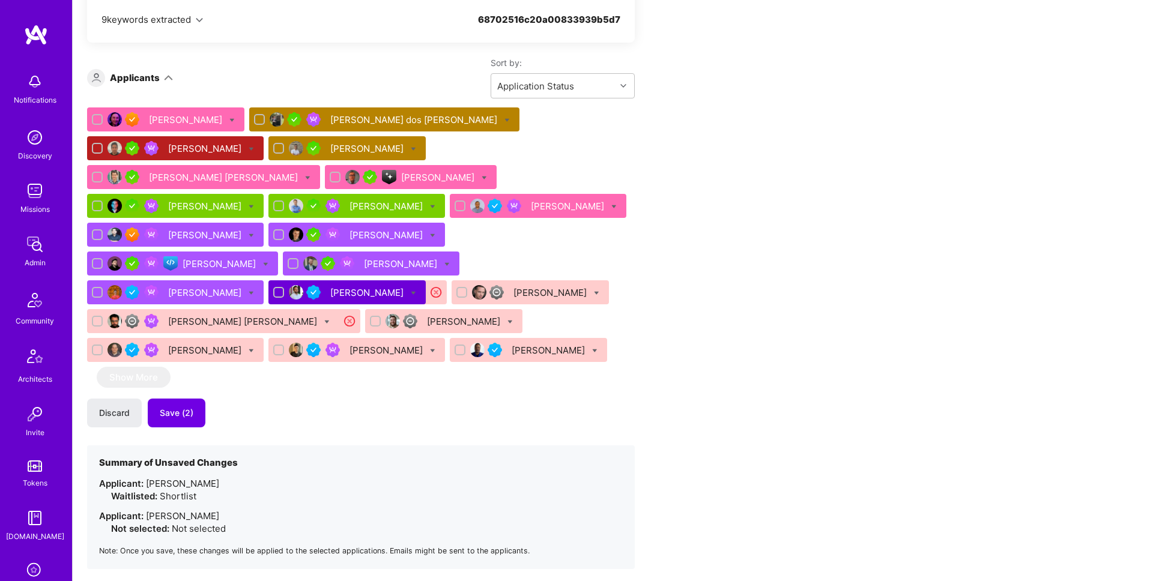
drag, startPoint x: 730, startPoint y: 172, endPoint x: 694, endPoint y: 175, distance: 36.2
click at [729, 172] on div "Apply for a Mission Role We’re actively looking for builders. This is the best …" at bounding box center [447, 267] width 721 height 1672
click at [170, 407] on span "Save (2)" at bounding box center [177, 413] width 34 height 12
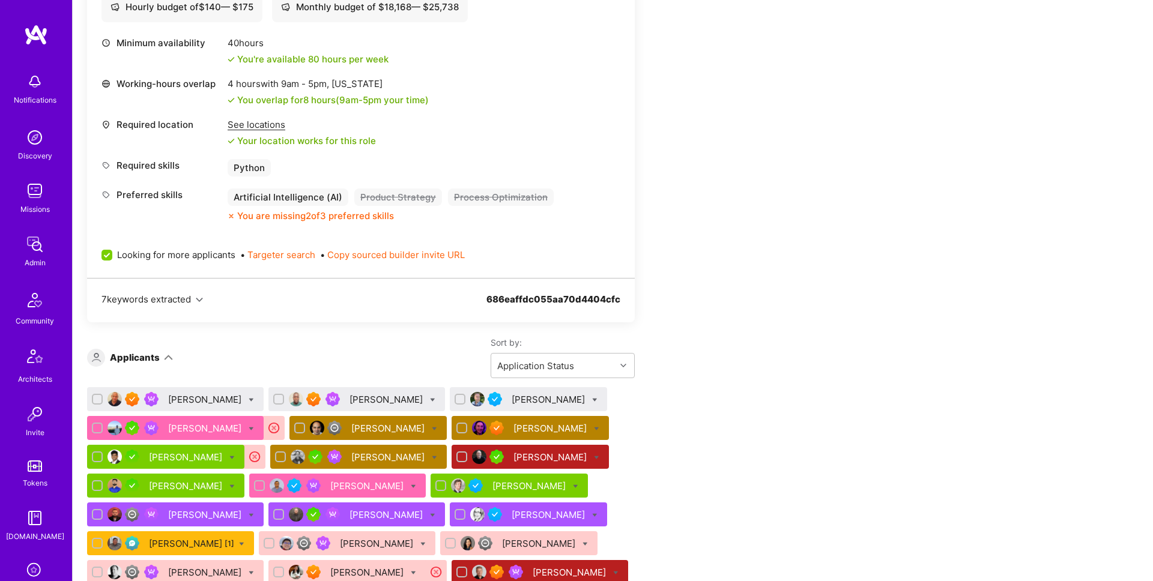
scroll to position [593, 0]
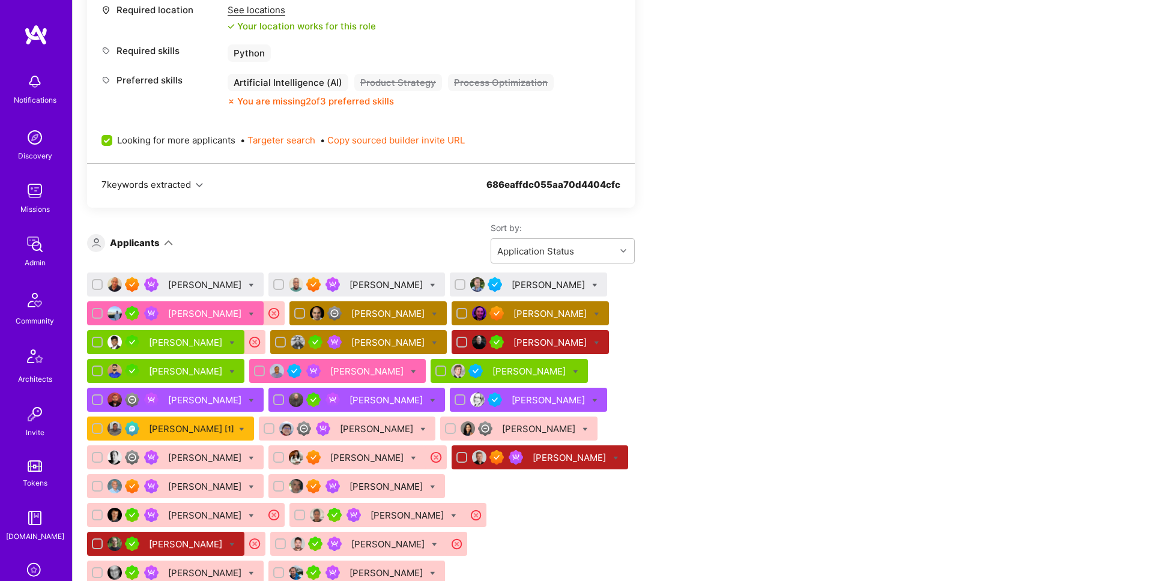
click at [592, 284] on icon at bounding box center [594, 285] width 5 height 5
checkbox input "true"
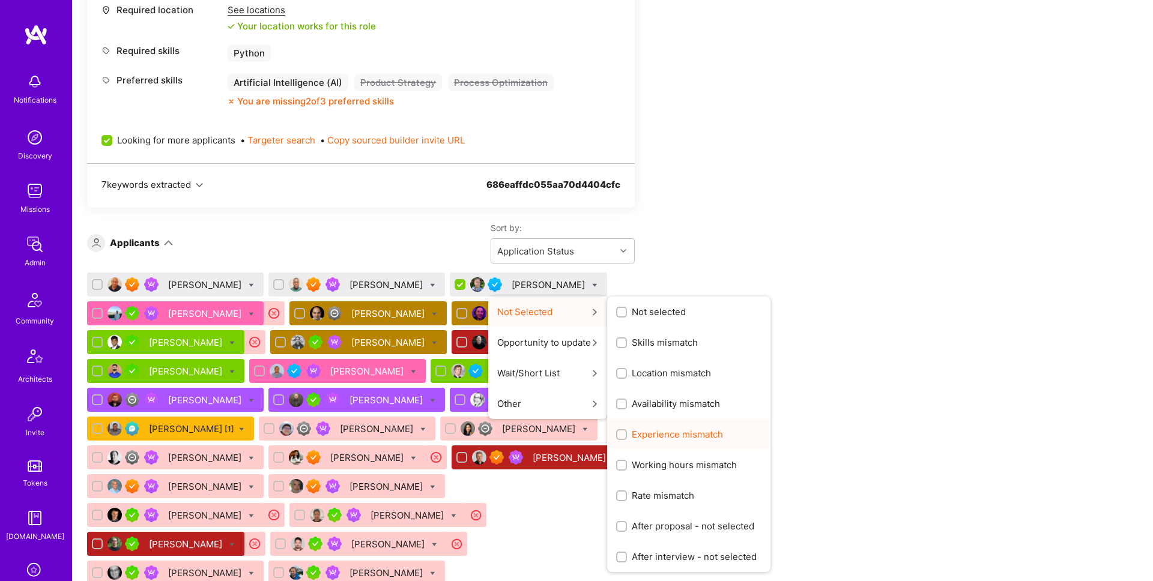
click at [632, 435] on span "Experience mismatch" at bounding box center [677, 434] width 91 height 13
click at [622, 435] on input "Experience mismatch" at bounding box center [623, 435] width 8 height 8
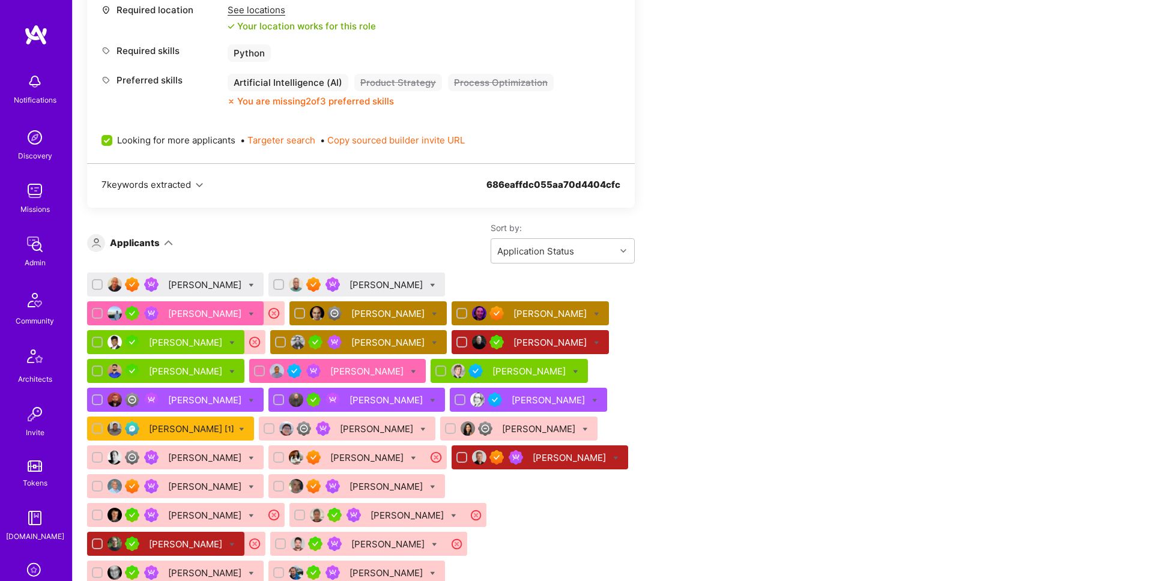
checkbox input "false"
drag, startPoint x: 850, startPoint y: 359, endPoint x: 420, endPoint y: 294, distance: 434.3
click at [840, 356] on div "Apply for a Mission Role We’re actively looking for builders. This is the best …" at bounding box center [613, 533] width 1081 height 1825
click at [350, 285] on div "Samuel A" at bounding box center [388, 285] width 76 height 13
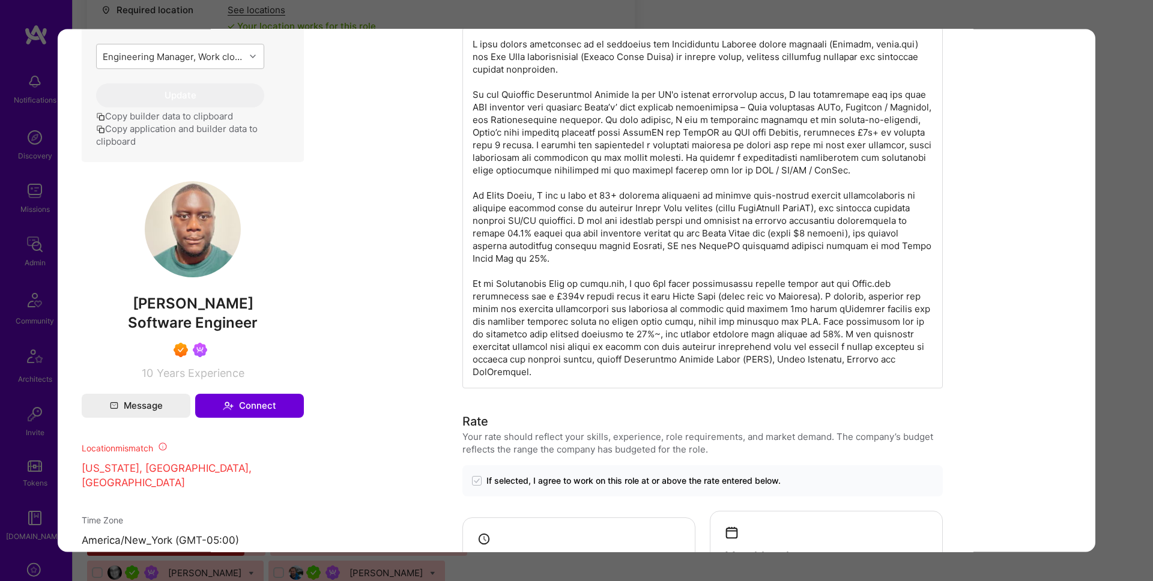
scroll to position [580, 0]
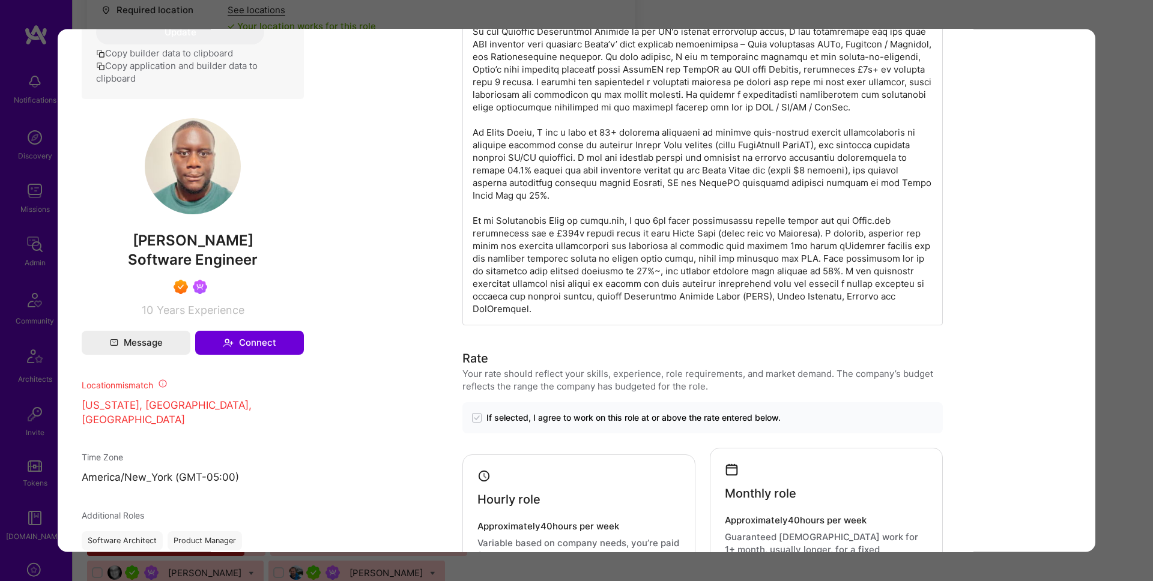
click at [1133, 300] on div "Application 2 of 42 Builder Missing Requirements Required Location See location…" at bounding box center [576, 290] width 1153 height 581
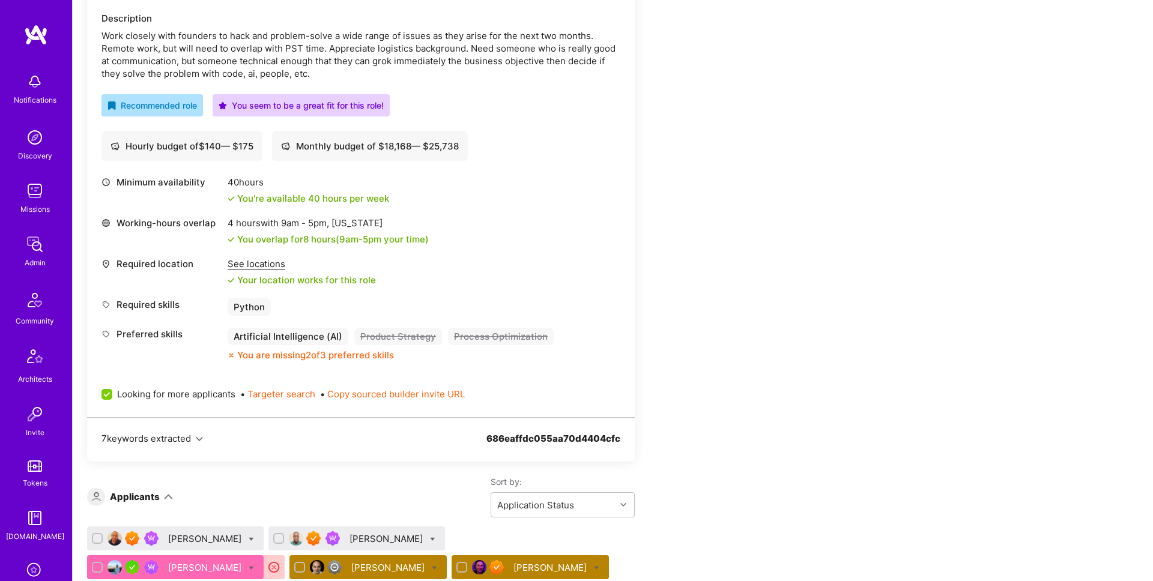
scroll to position [272, 0]
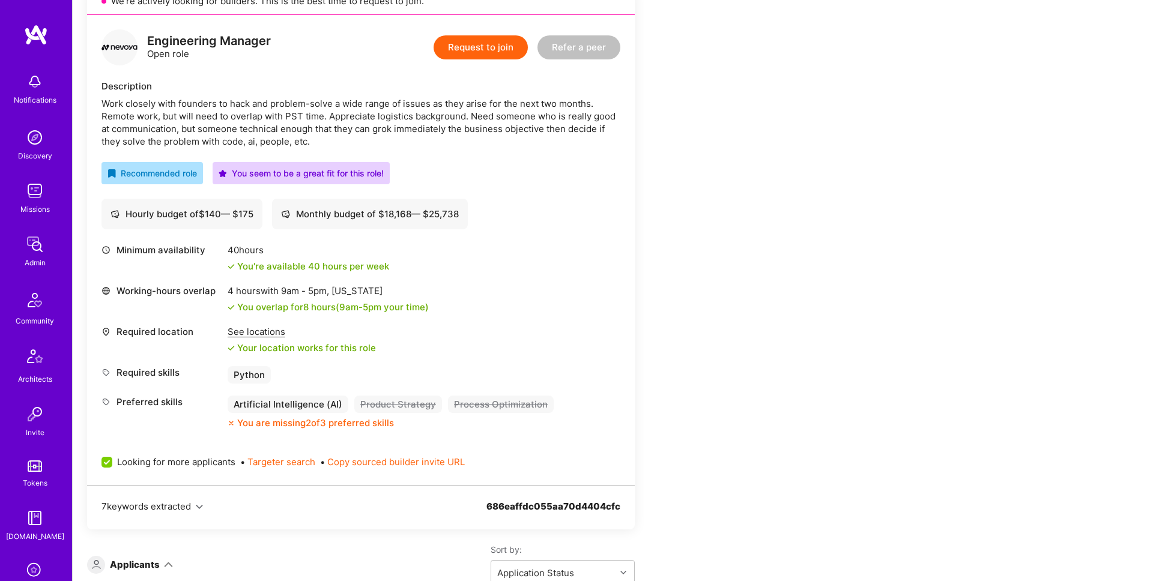
click at [270, 336] on div "See locations" at bounding box center [302, 332] width 148 height 13
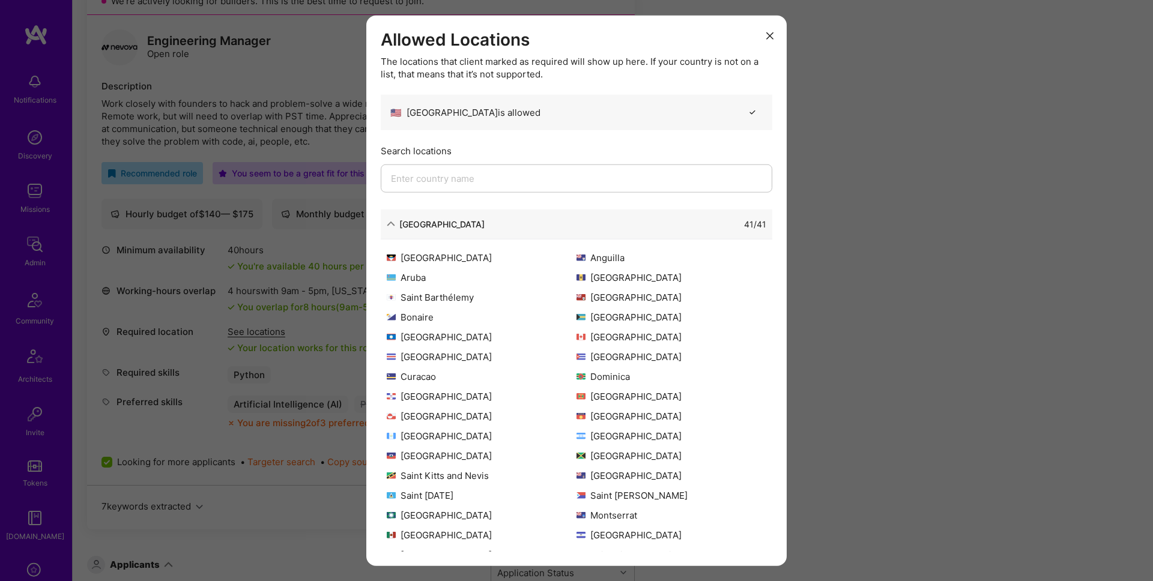
drag, startPoint x: 387, startPoint y: 221, endPoint x: 435, endPoint y: 222, distance: 48.7
click at [387, 221] on icon "modal" at bounding box center [391, 224] width 8 height 8
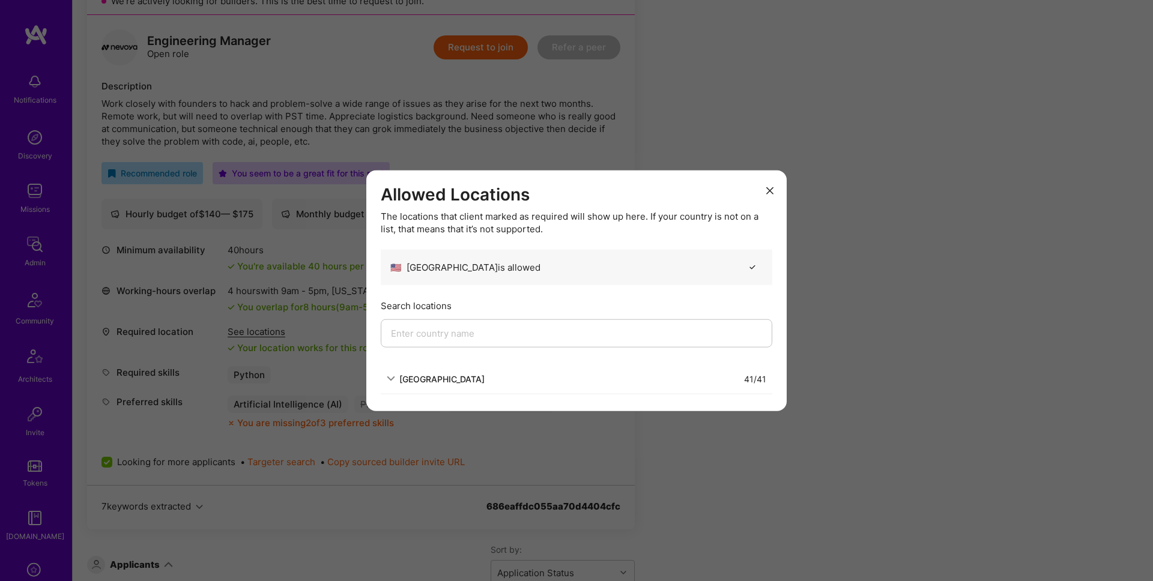
click at [874, 260] on div "Allowed Locations The locations that client marked as required will show up her…" at bounding box center [576, 290] width 1153 height 581
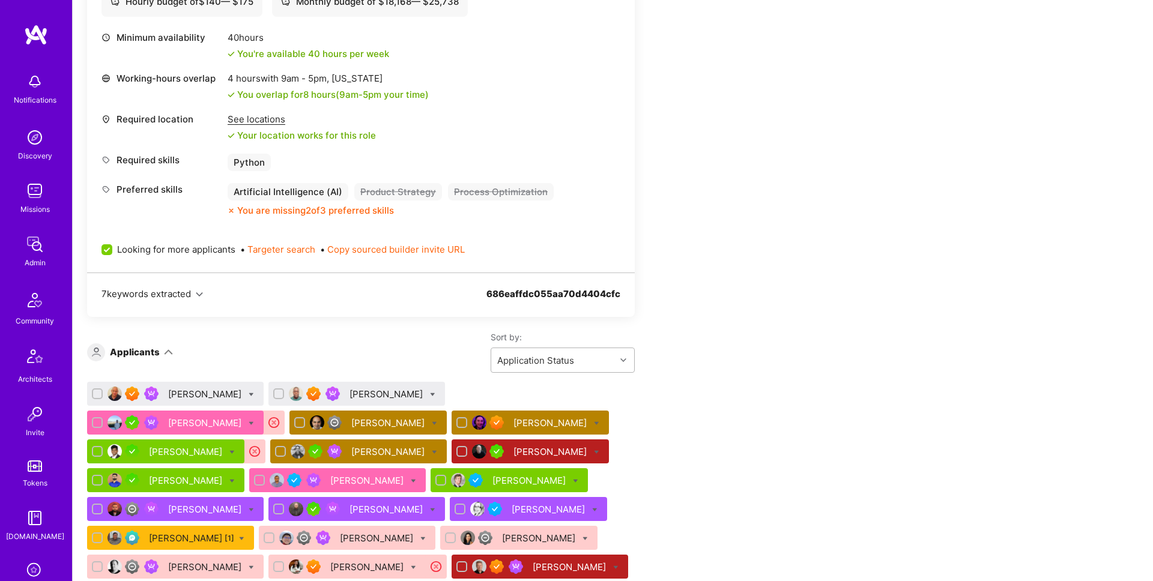
scroll to position [539, 0]
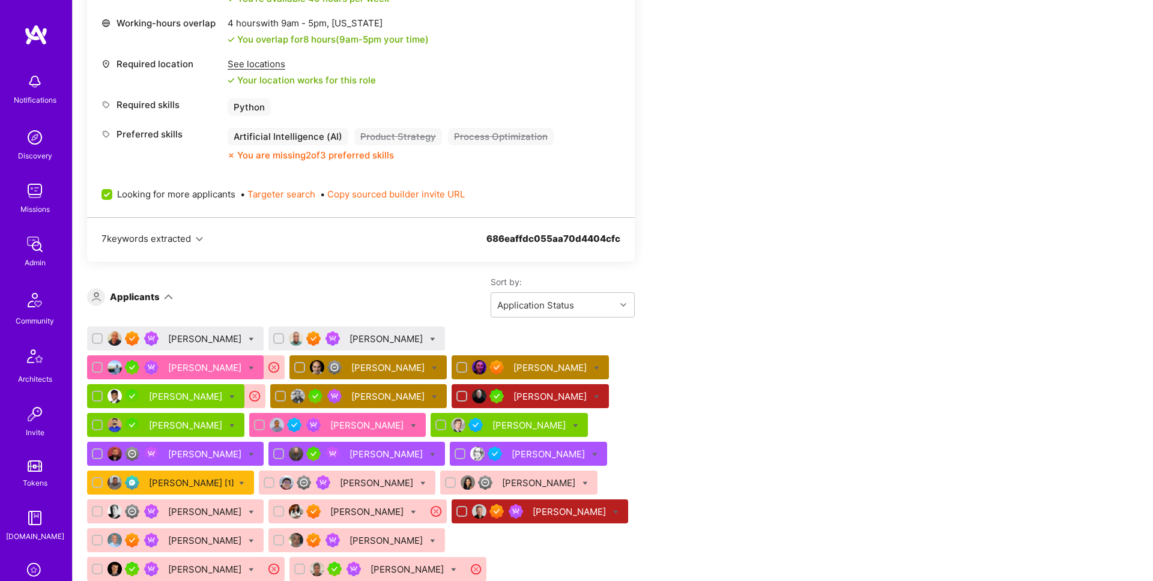
click at [430, 339] on icon at bounding box center [432, 339] width 5 height 5
checkbox input "true"
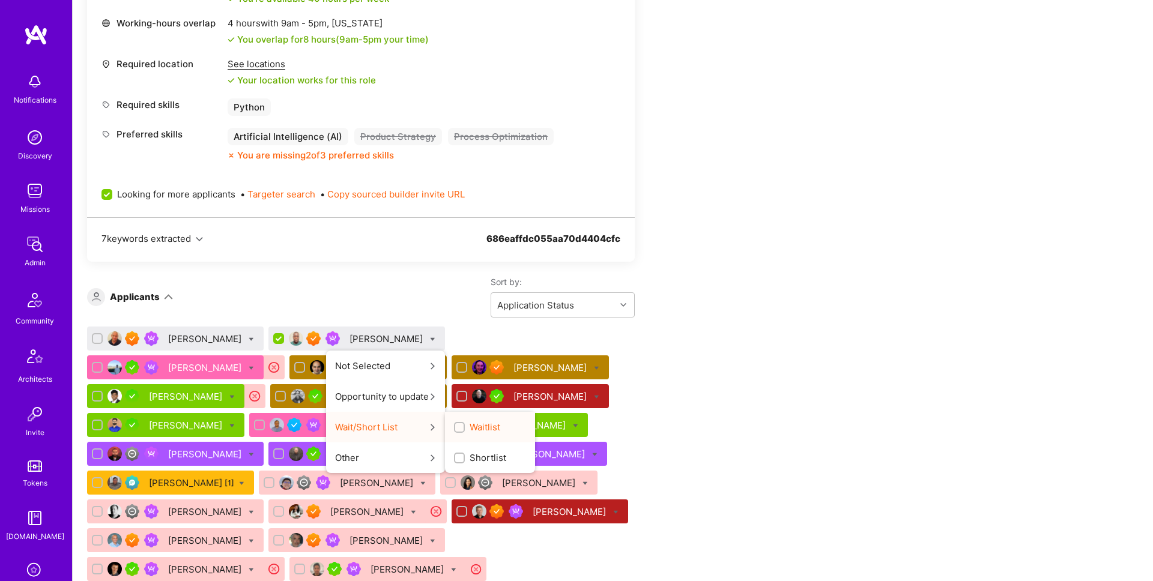
click at [470, 424] on span "Waitlist" at bounding box center [485, 427] width 31 height 13
click at [457, 424] on input "Waitlist" at bounding box center [461, 428] width 8 height 8
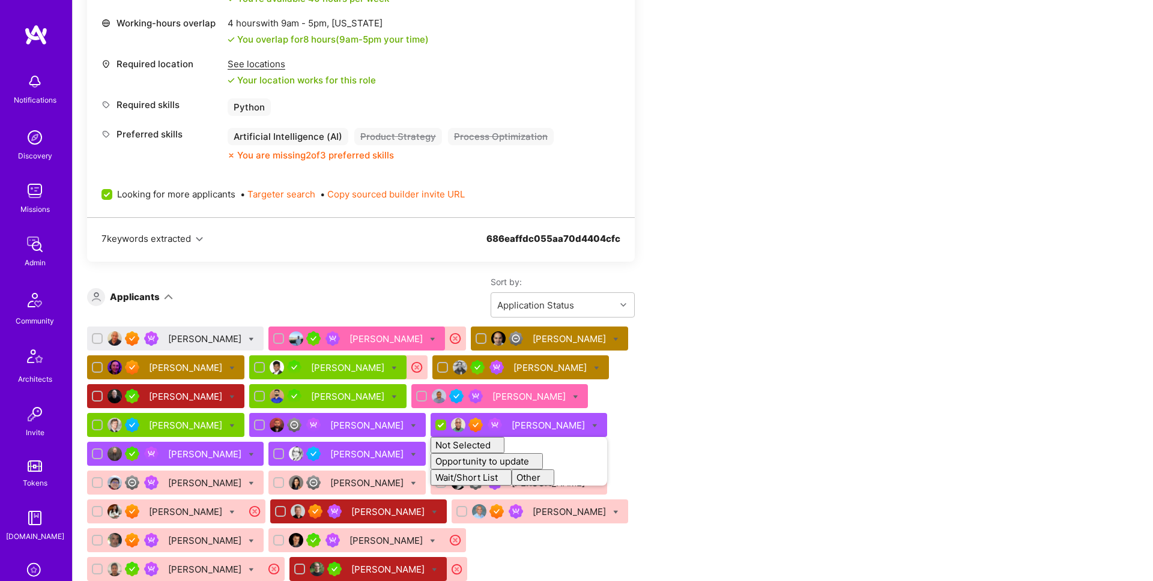
checkbox input "false"
drag, startPoint x: 759, startPoint y: 350, endPoint x: 339, endPoint y: 343, distance: 419.9
click at [742, 350] on div "Apply for a Mission Role We’re actively looking for builders. This is the best …" at bounding box center [447, 561] width 721 height 1744
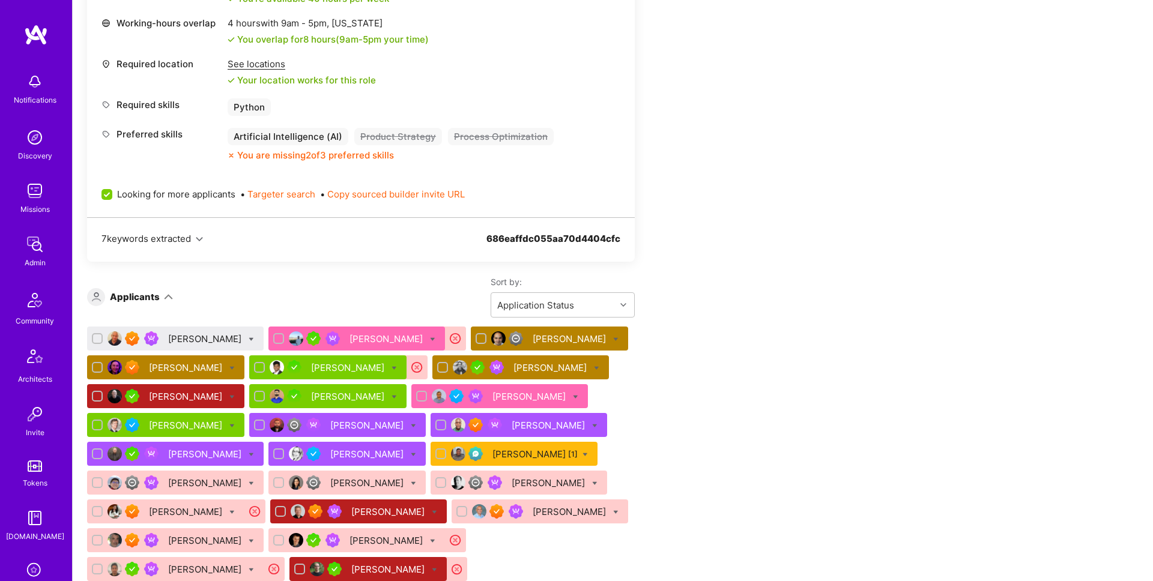
click at [249, 338] on icon at bounding box center [251, 339] width 5 height 5
checkbox input "true"
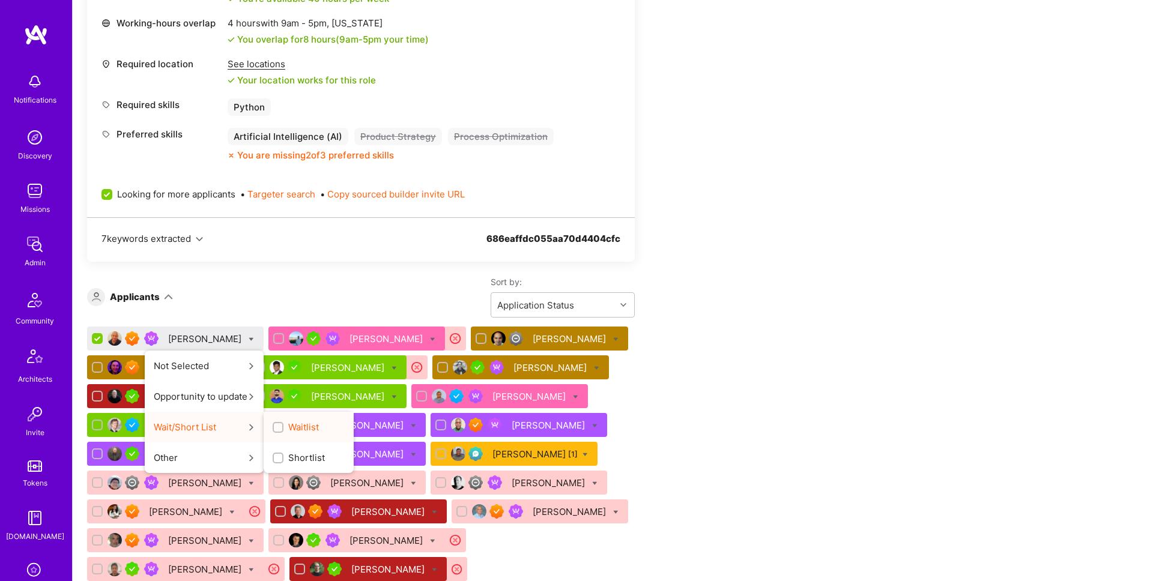
click at [288, 428] on span "Waitlist" at bounding box center [303, 427] width 31 height 13
click at [278, 428] on input "Waitlist" at bounding box center [279, 428] width 8 height 8
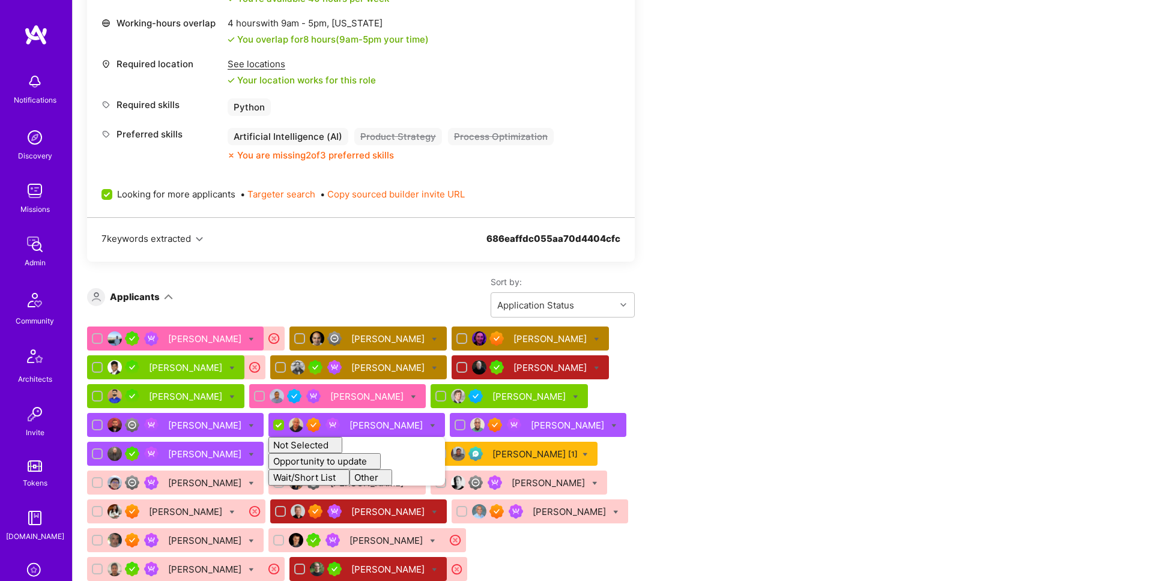
checkbox input "false"
drag, startPoint x: 876, startPoint y: 391, endPoint x: 867, endPoint y: 390, distance: 8.5
click at [875, 391] on div "Apply for a Mission Role We’re actively looking for builders. This is the best …" at bounding box center [613, 589] width 1081 height 1828
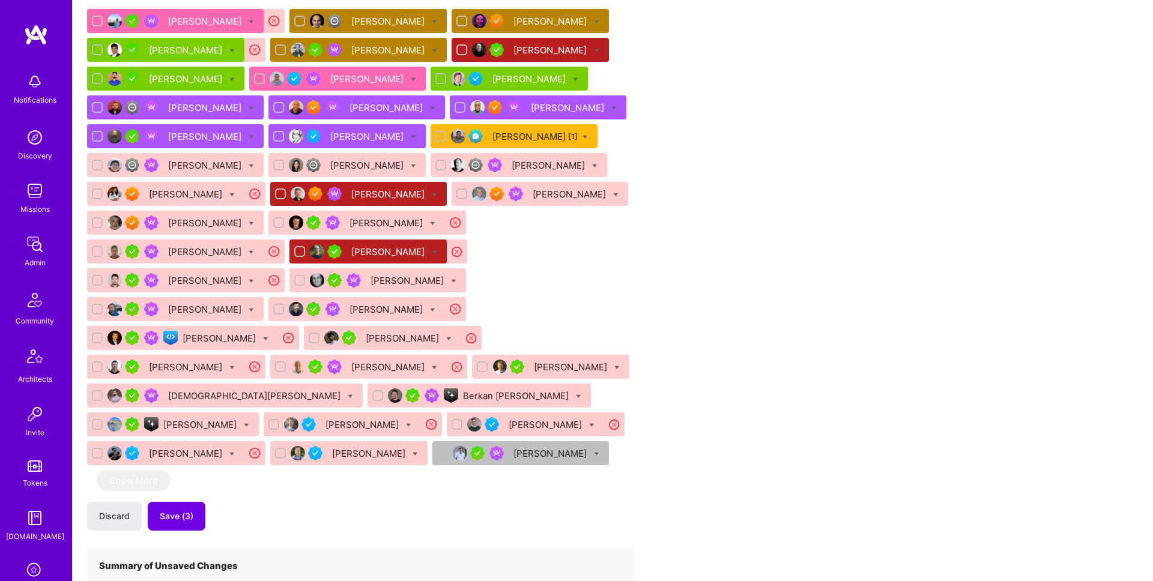
scroll to position [1009, 0]
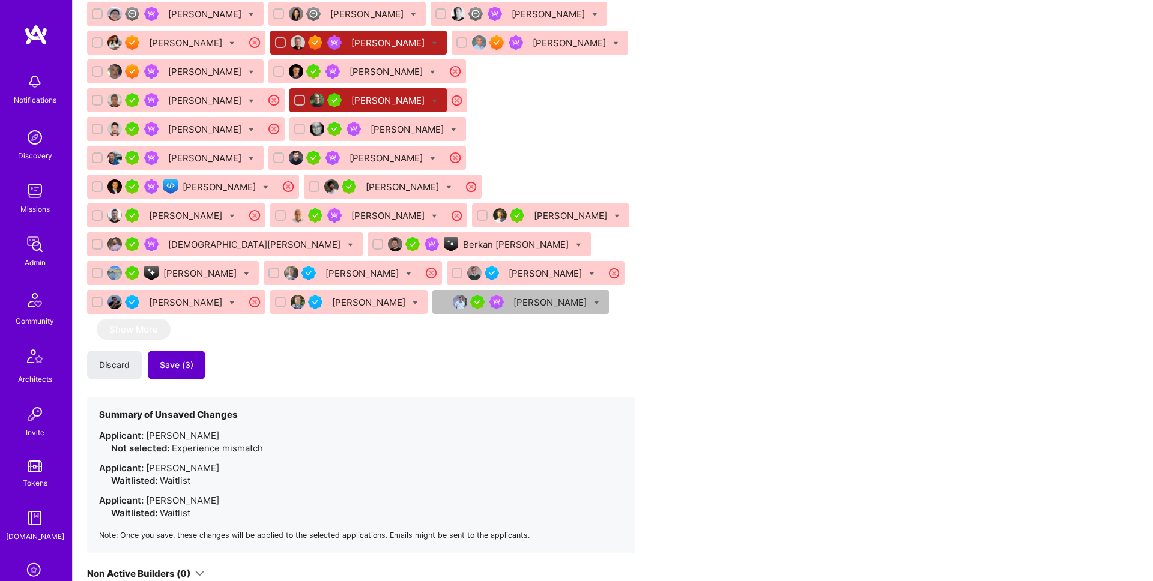
click at [187, 359] on span "Save (3)" at bounding box center [177, 365] width 34 height 12
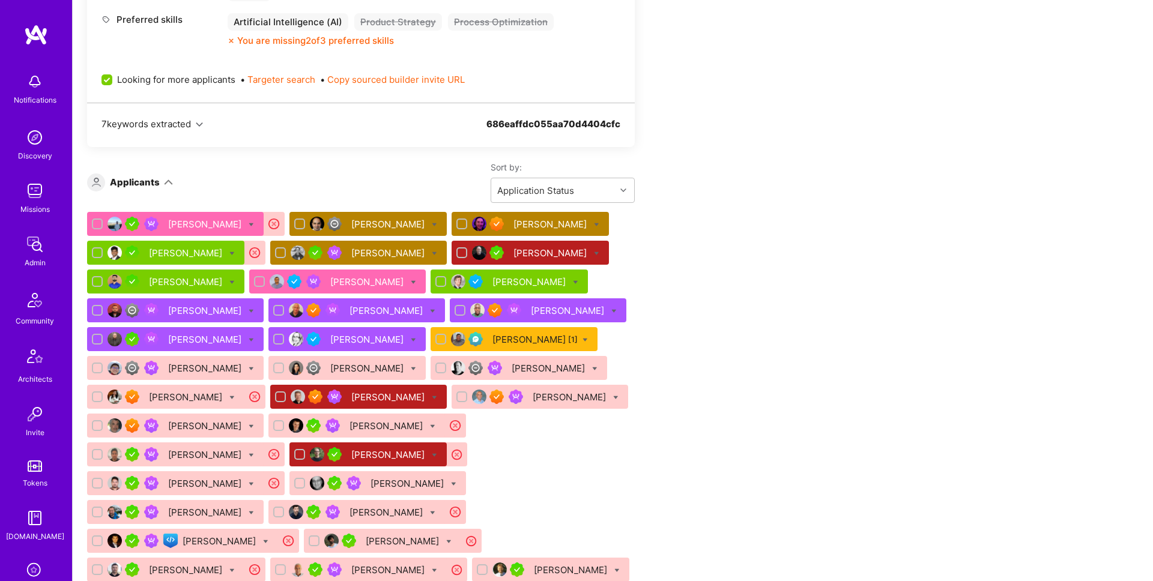
scroll to position [614, 0]
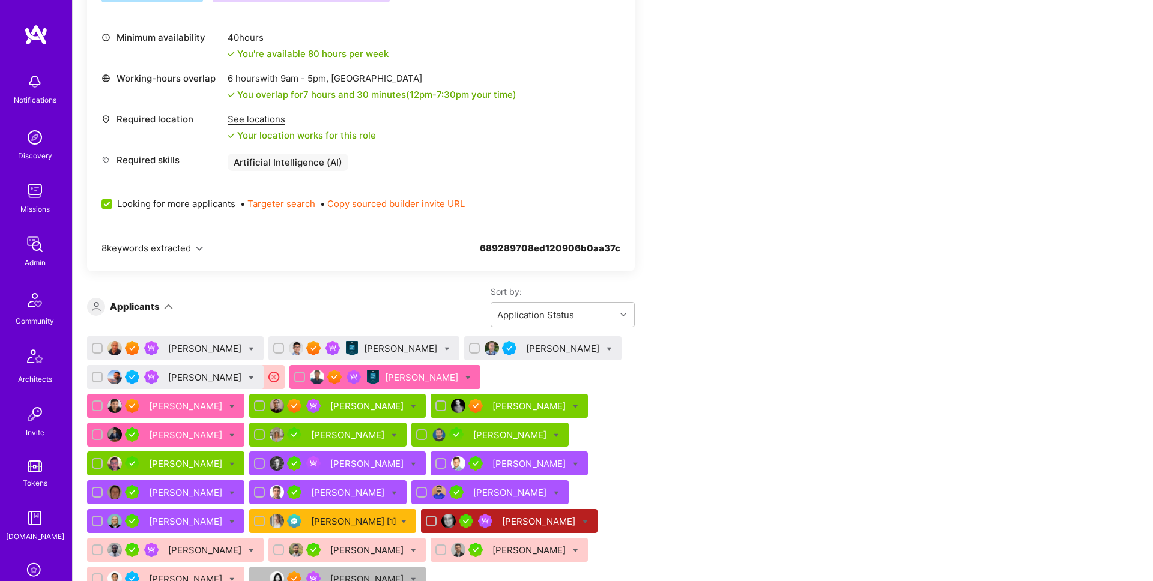
scroll to position [588, 0]
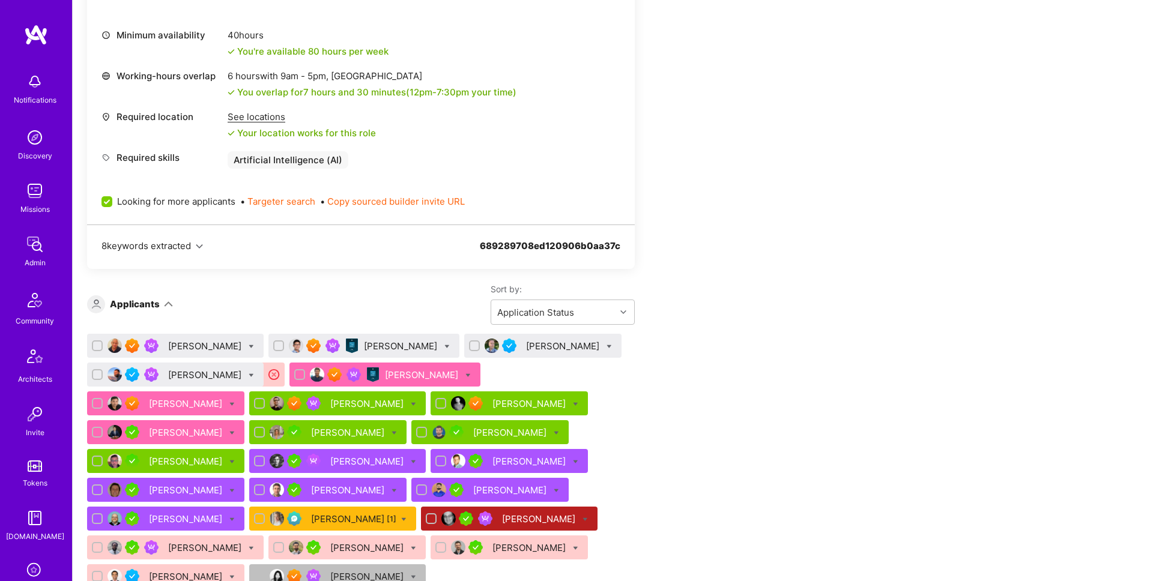
click at [254, 374] on icon at bounding box center [251, 375] width 5 height 5
checkbox input "true"
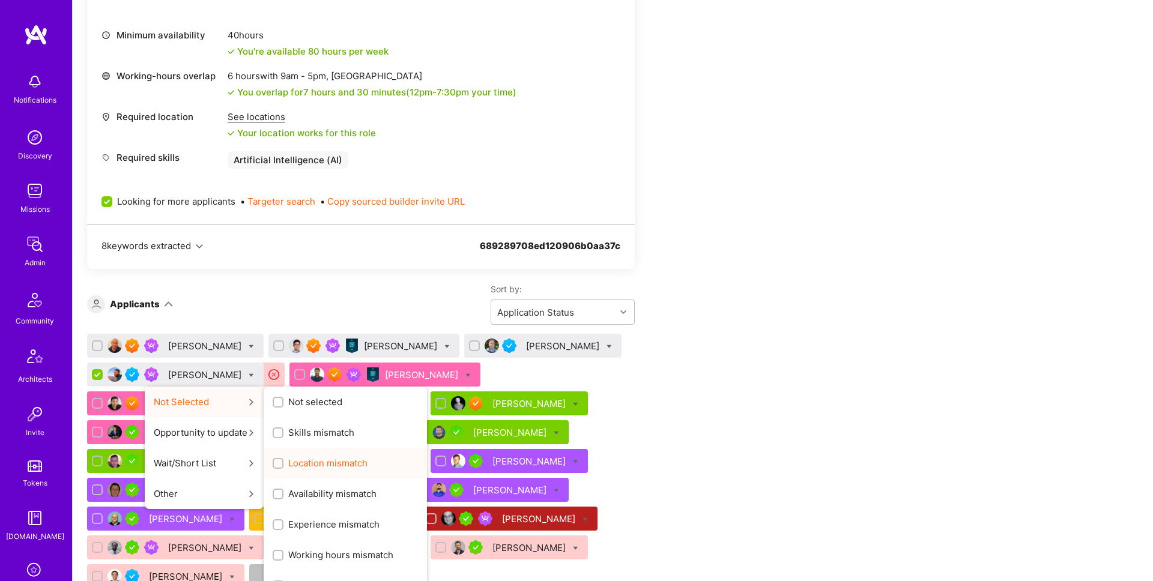
click at [360, 463] on span "Location mismatch" at bounding box center [327, 463] width 79 height 13
click at [284, 463] on input "Location mismatch" at bounding box center [279, 464] width 8 height 8
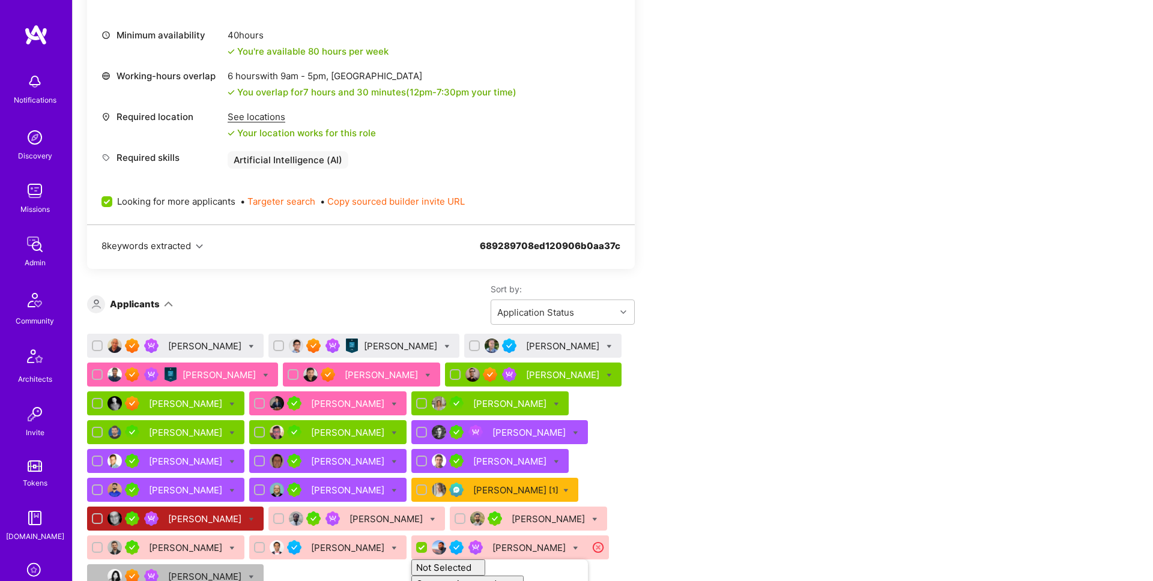
checkbox input "false"
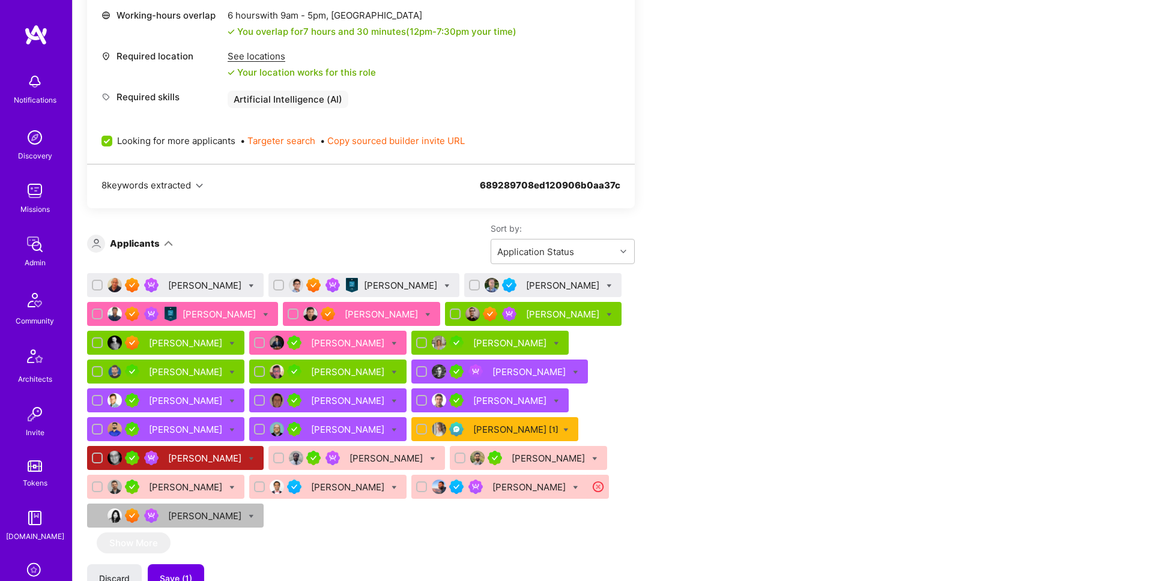
scroll to position [696, 0]
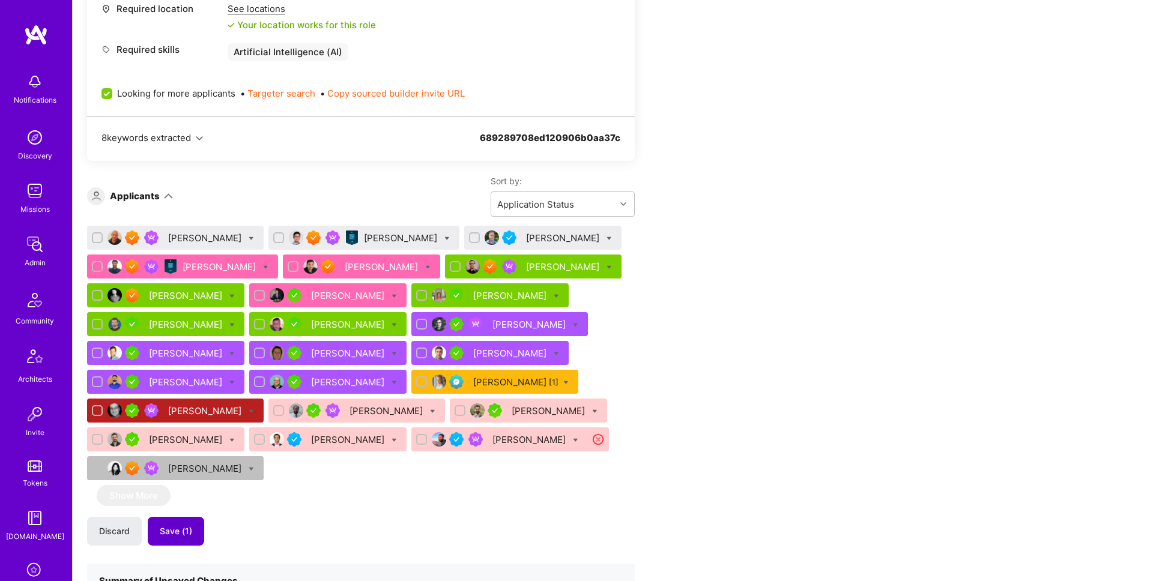
click at [192, 524] on button "Save (1)" at bounding box center [176, 531] width 56 height 29
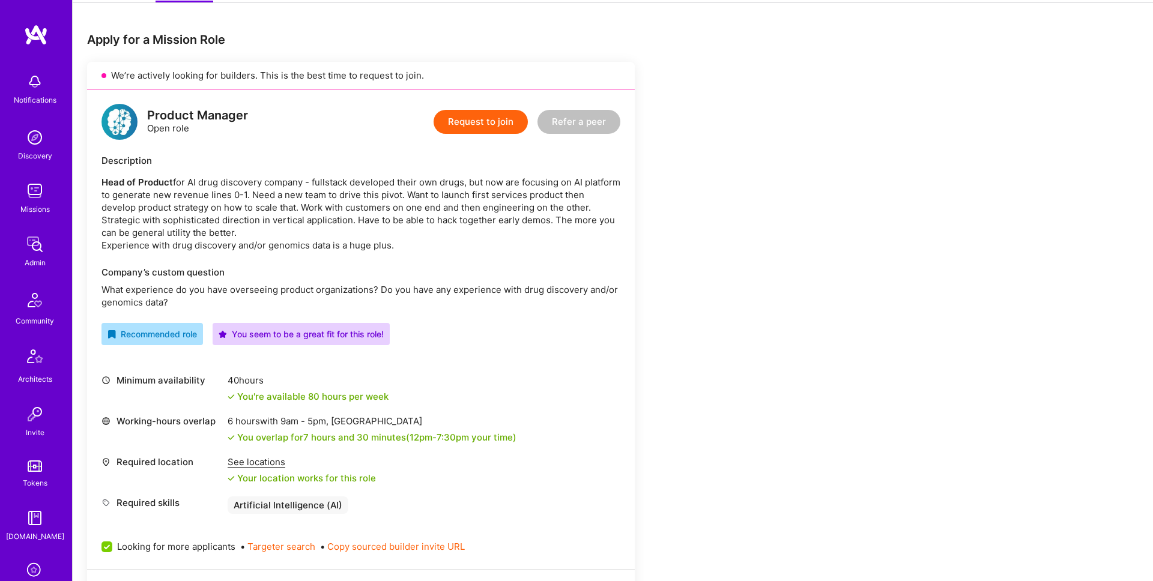
scroll to position [653, 0]
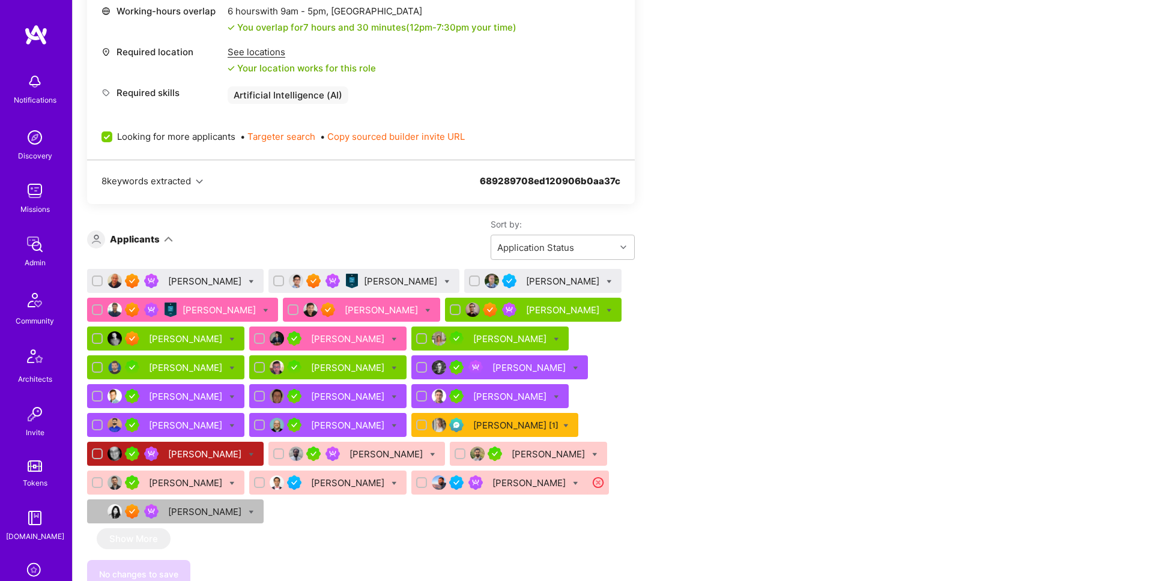
click at [249, 281] on icon at bounding box center [251, 281] width 5 height 5
checkbox input "true"
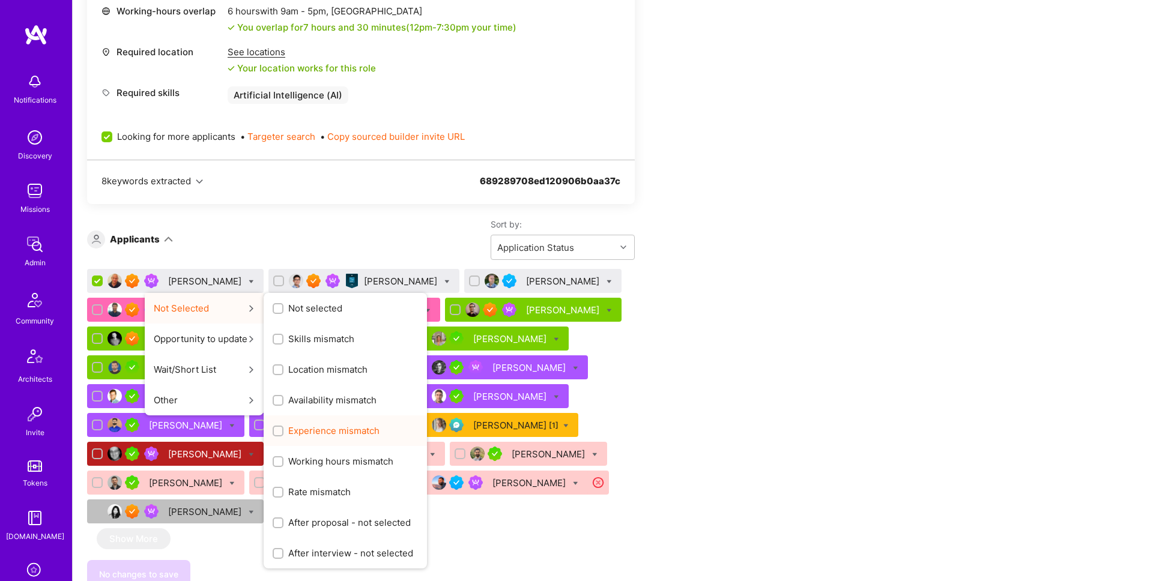
click at [324, 431] on span "Experience mismatch" at bounding box center [333, 431] width 91 height 13
click at [284, 431] on input "Experience mismatch" at bounding box center [279, 432] width 8 height 8
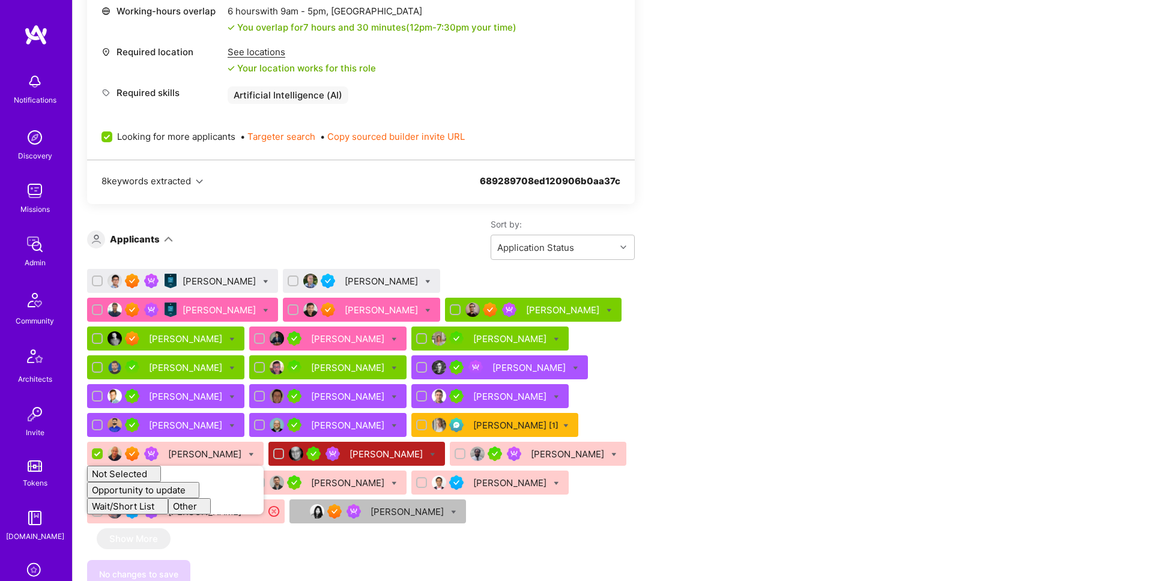
checkbox input "false"
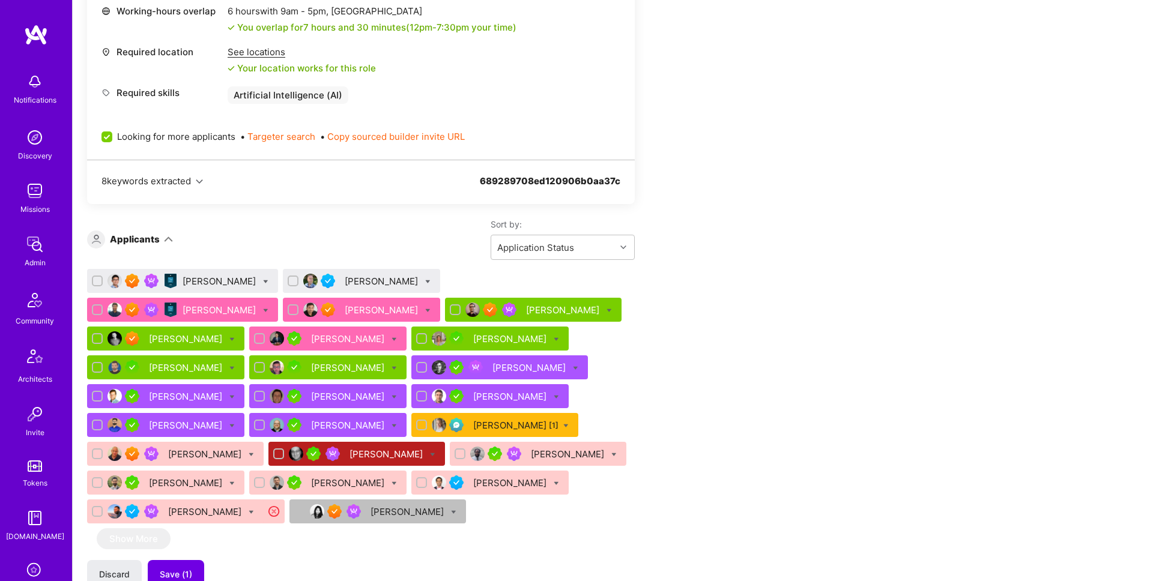
drag, startPoint x: 844, startPoint y: 315, endPoint x: 459, endPoint y: 395, distance: 393.3
click at [425, 281] on icon at bounding box center [427, 281] width 5 height 5
checkbox input "true"
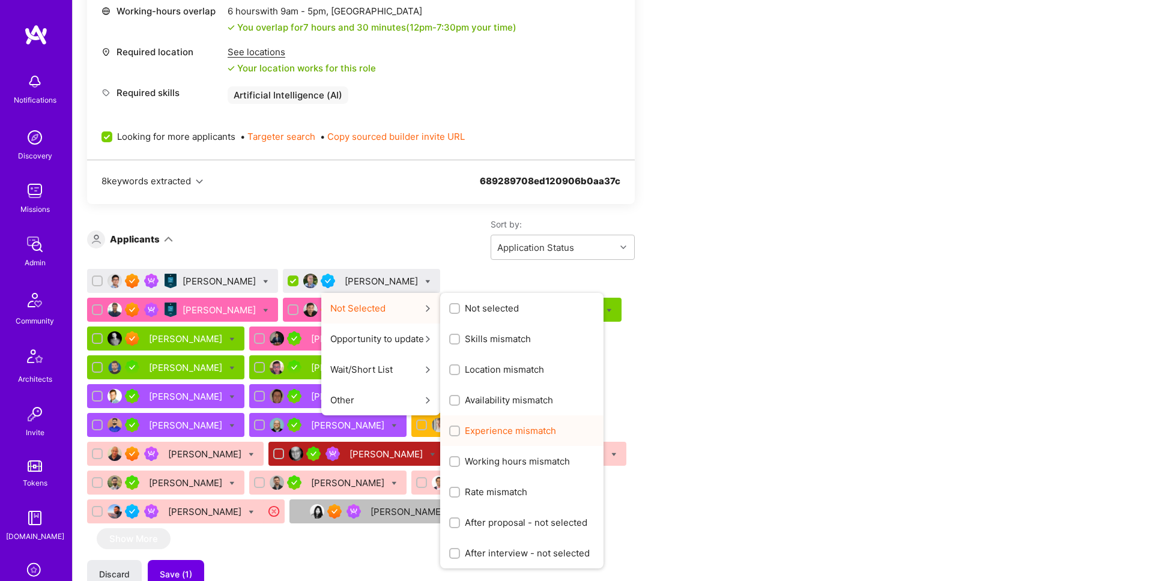
click at [465, 428] on span "Experience mismatch" at bounding box center [510, 431] width 91 height 13
click at [452, 428] on input "Experience mismatch" at bounding box center [456, 432] width 8 height 8
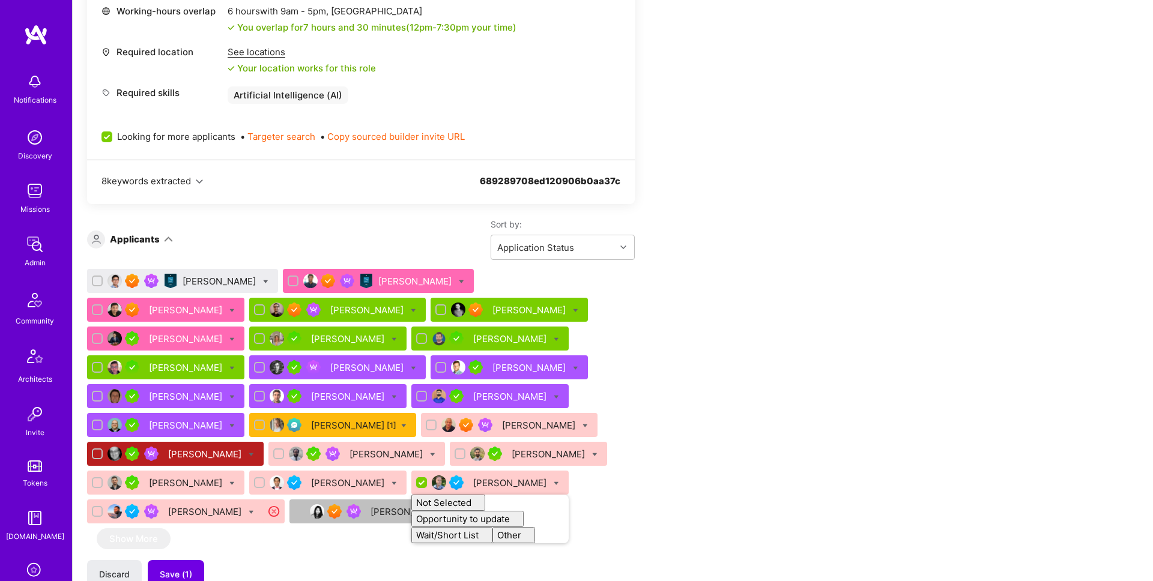
checkbox input "false"
drag, startPoint x: 757, startPoint y: 294, endPoint x: 546, endPoint y: 384, distance: 229.5
click at [174, 571] on span "Save (2)" at bounding box center [177, 575] width 34 height 12
click at [199, 278] on div "[PERSON_NAME]" at bounding box center [221, 281] width 76 height 13
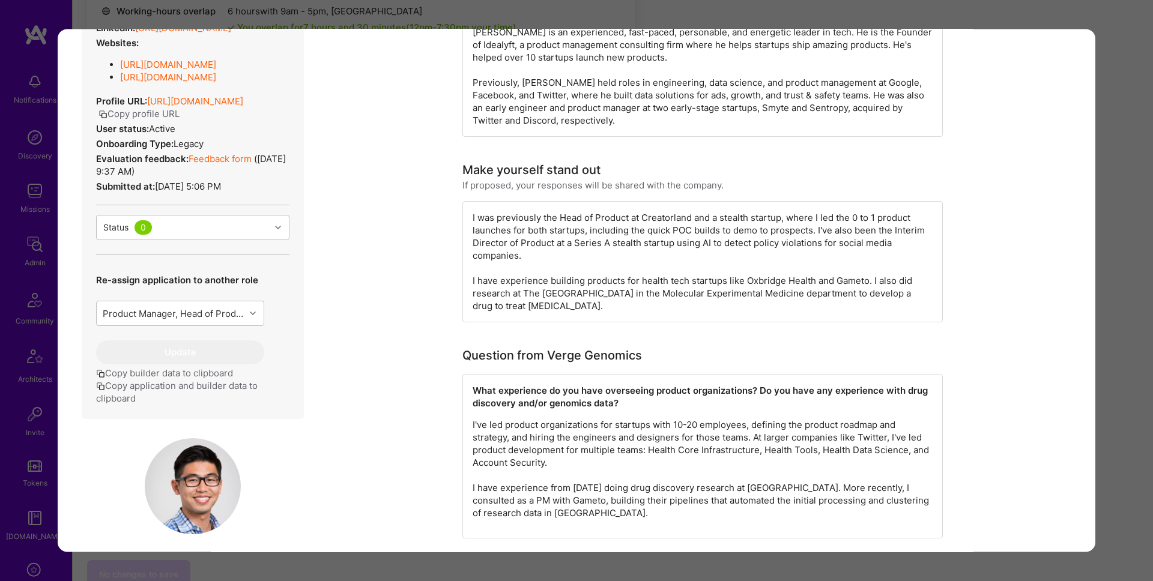
scroll to position [315, 0]
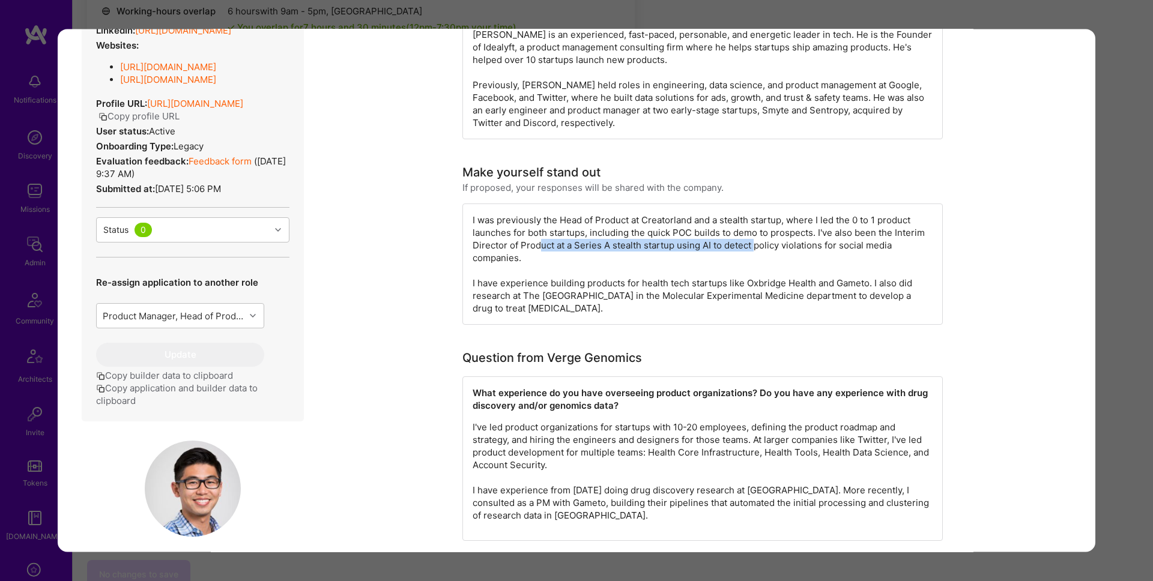
drag, startPoint x: 542, startPoint y: 245, endPoint x: 755, endPoint y: 246, distance: 213.2
click at [755, 246] on div "I was previously the Head of Product at Creatorland and a stealth startup, wher…" at bounding box center [703, 264] width 481 height 121
click at [1103, 194] on div "Application 1 of 25 Evaluation scores Expertise level Superstar Interpersonal s…" at bounding box center [576, 290] width 1153 height 581
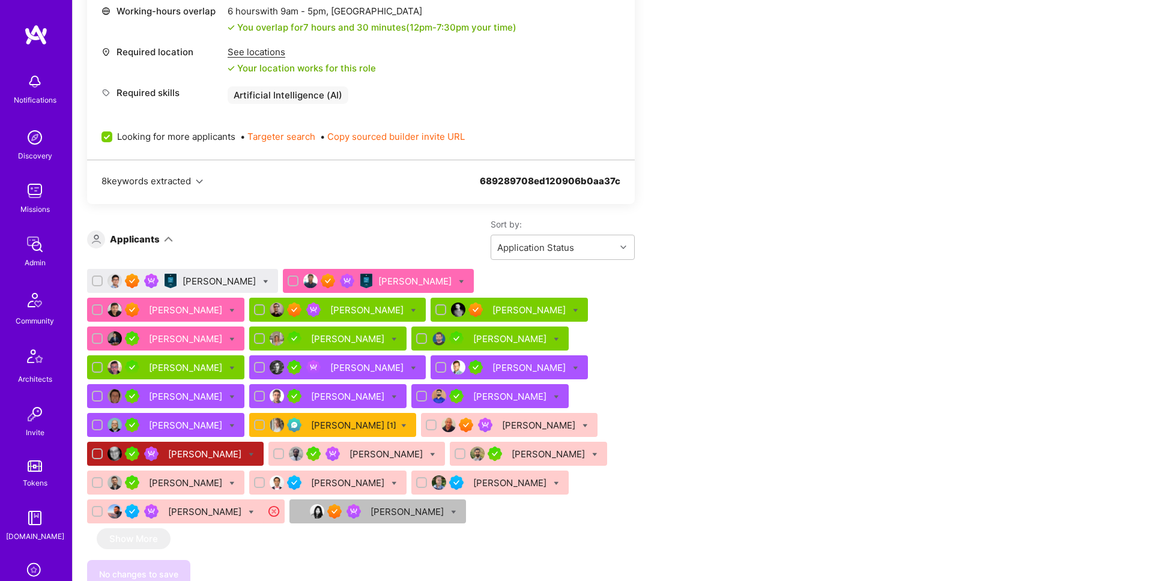
click at [263, 282] on icon at bounding box center [265, 281] width 5 height 5
checkbox input "true"
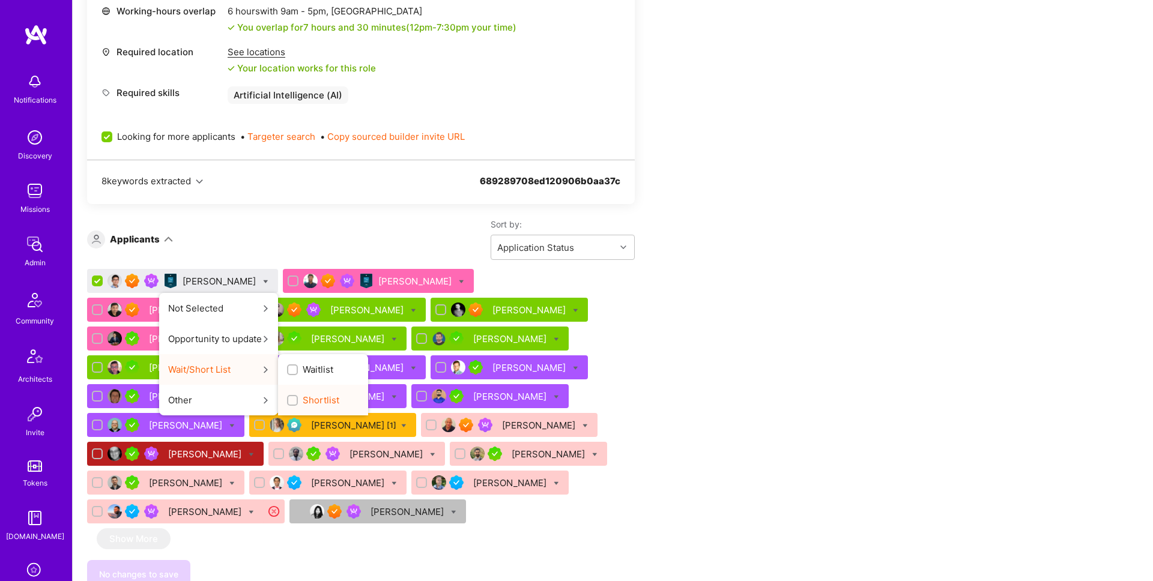
click at [287, 395] on label "Shortlist" at bounding box center [313, 400] width 52 height 13
click at [290, 397] on input "Shortlist" at bounding box center [294, 401] width 8 height 8
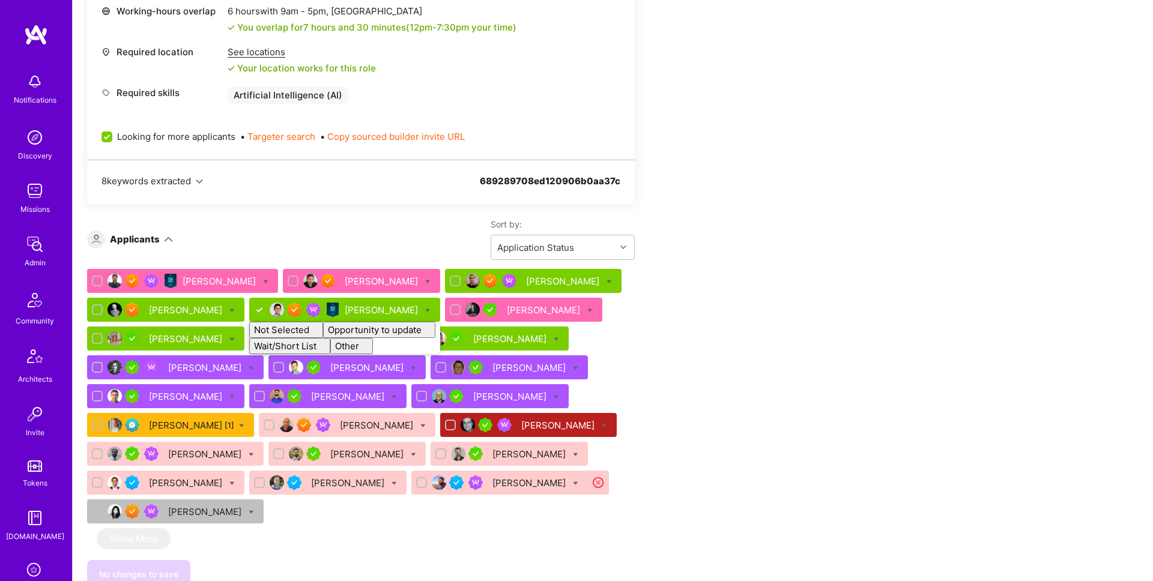
checkbox input "false"
drag, startPoint x: 885, startPoint y: 326, endPoint x: 576, endPoint y: 374, distance: 312.5
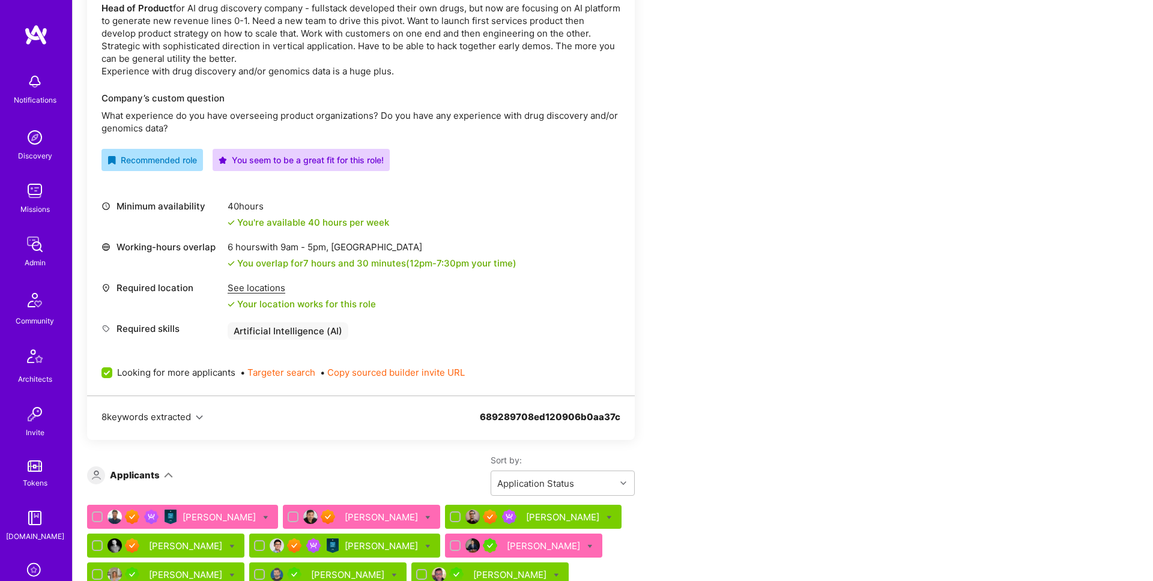
scroll to position [735, 0]
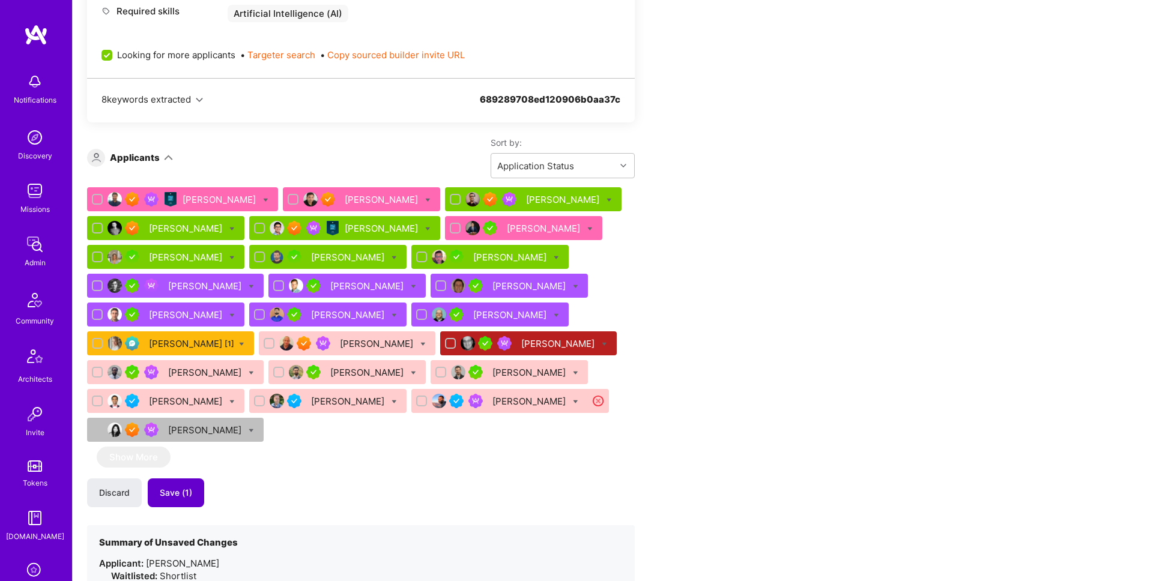
click at [193, 489] on button "Save (1)" at bounding box center [176, 493] width 56 height 29
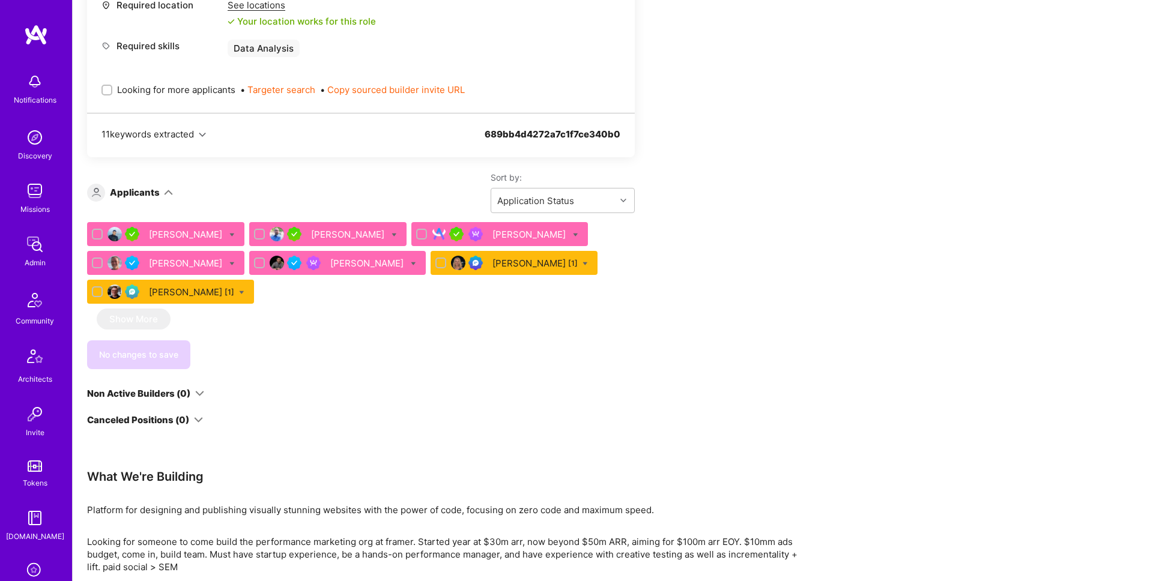
scroll to position [571, 0]
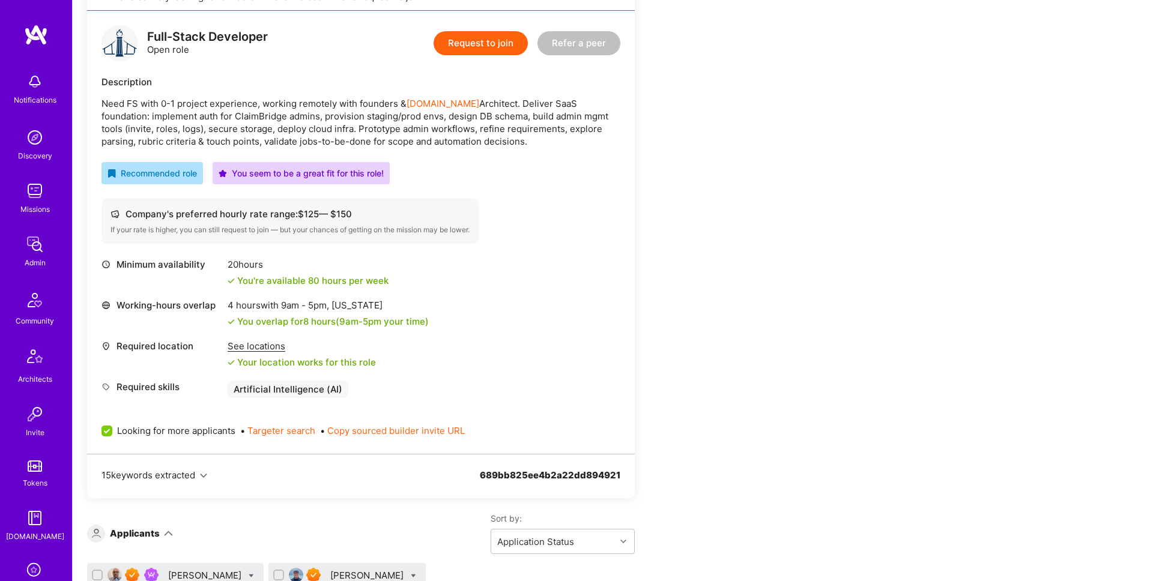
scroll to position [124, 0]
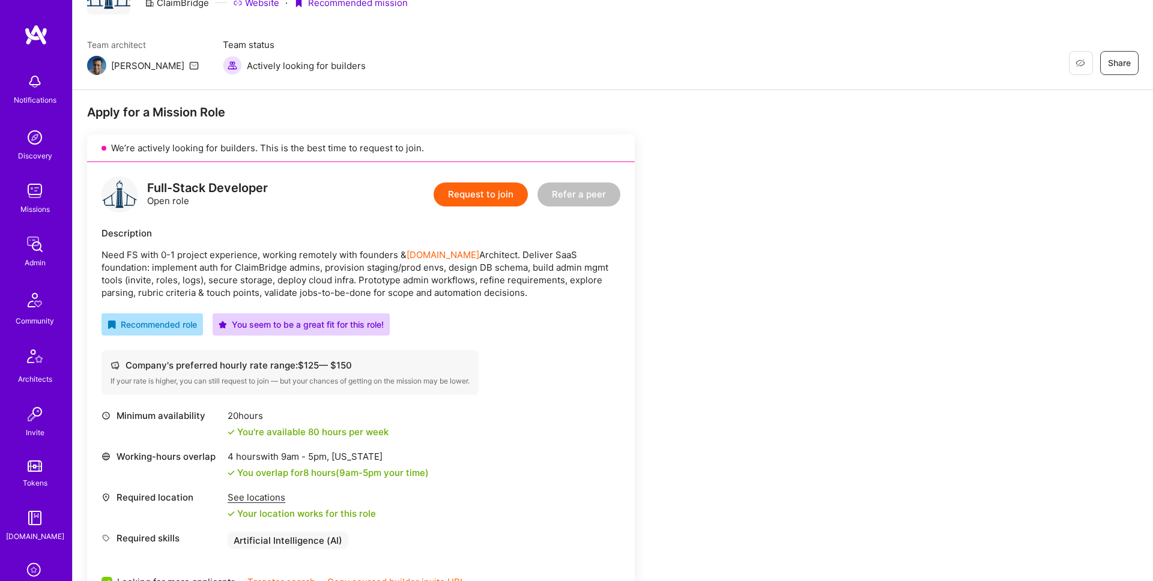
click at [542, 227] on div "Description" at bounding box center [361, 233] width 519 height 13
drag, startPoint x: 102, startPoint y: 255, endPoint x: 260, endPoint y: 256, distance: 158.0
click at [260, 256] on p "Need FS with 0-1 project experience, working remotely with founders & [DOMAIN_N…" at bounding box center [361, 274] width 519 height 50
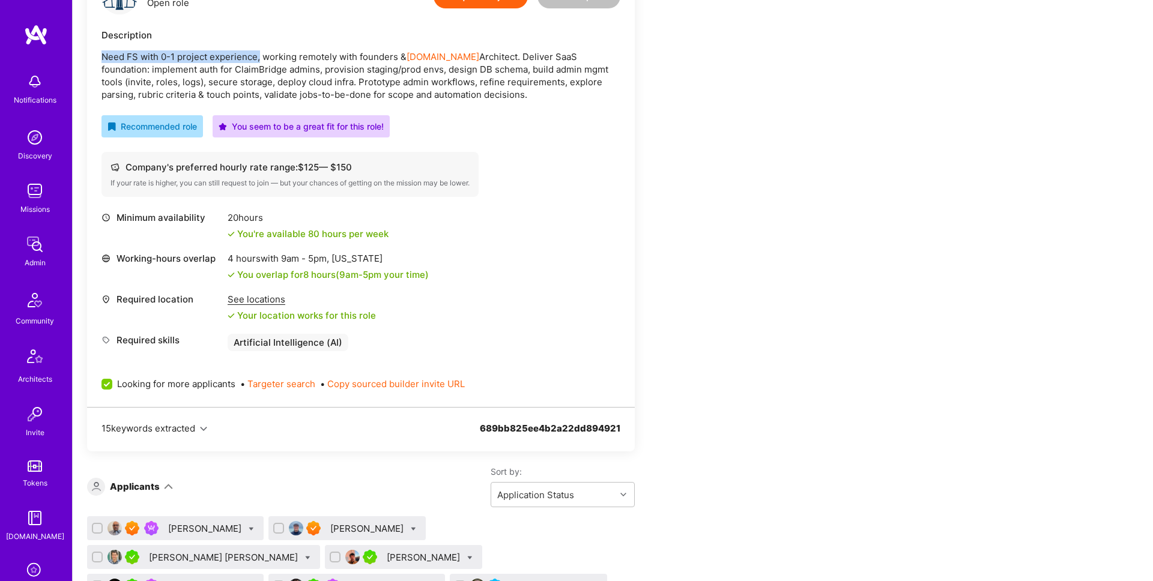
scroll to position [473, 0]
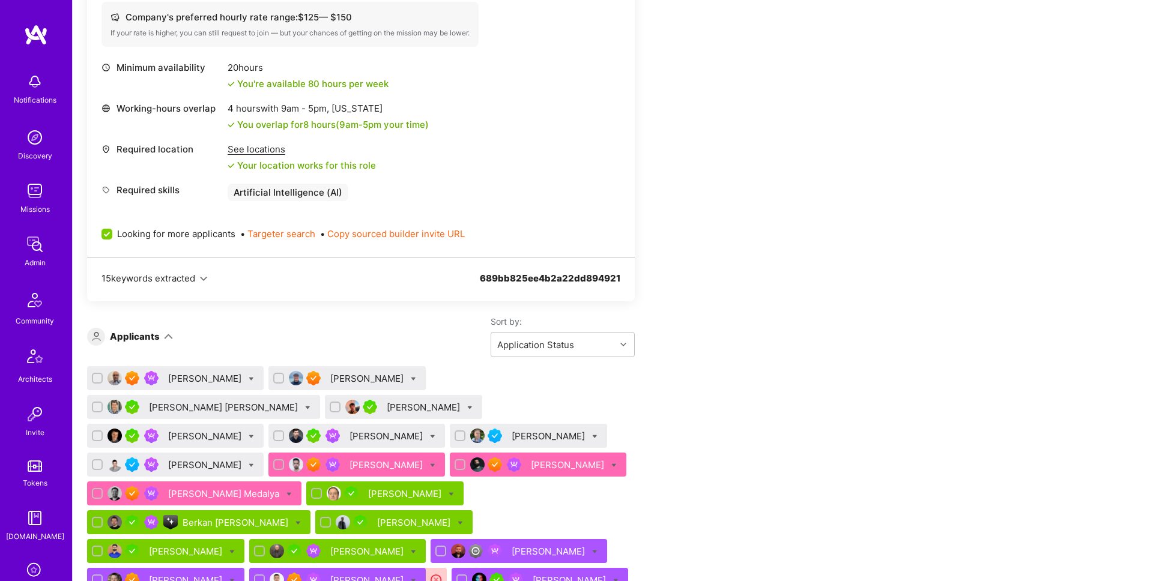
click at [200, 380] on div "[PERSON_NAME]" at bounding box center [206, 378] width 76 height 13
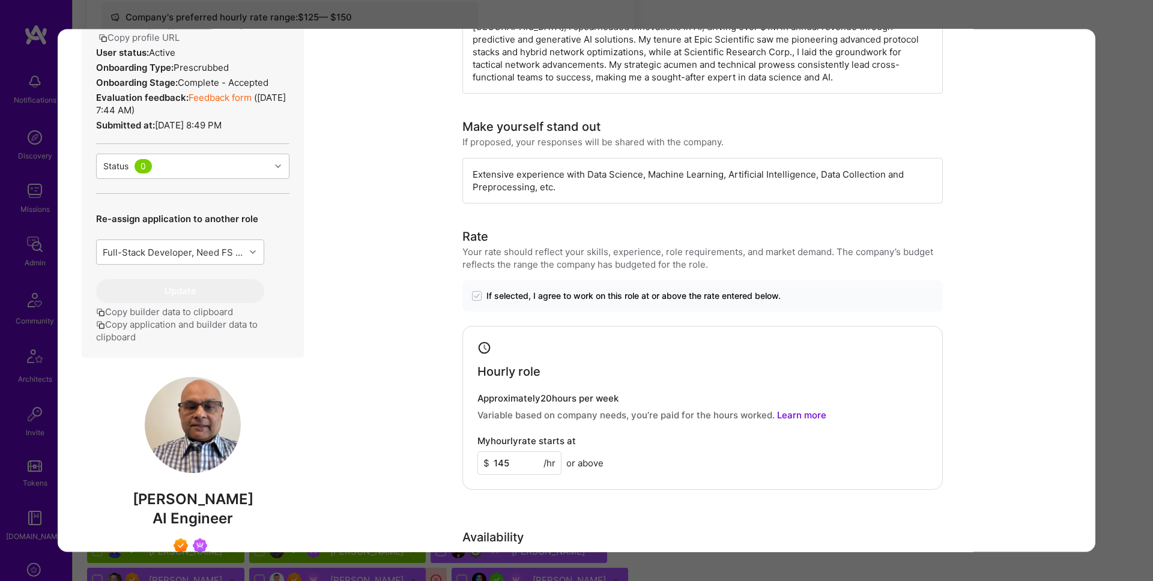
scroll to position [419, 0]
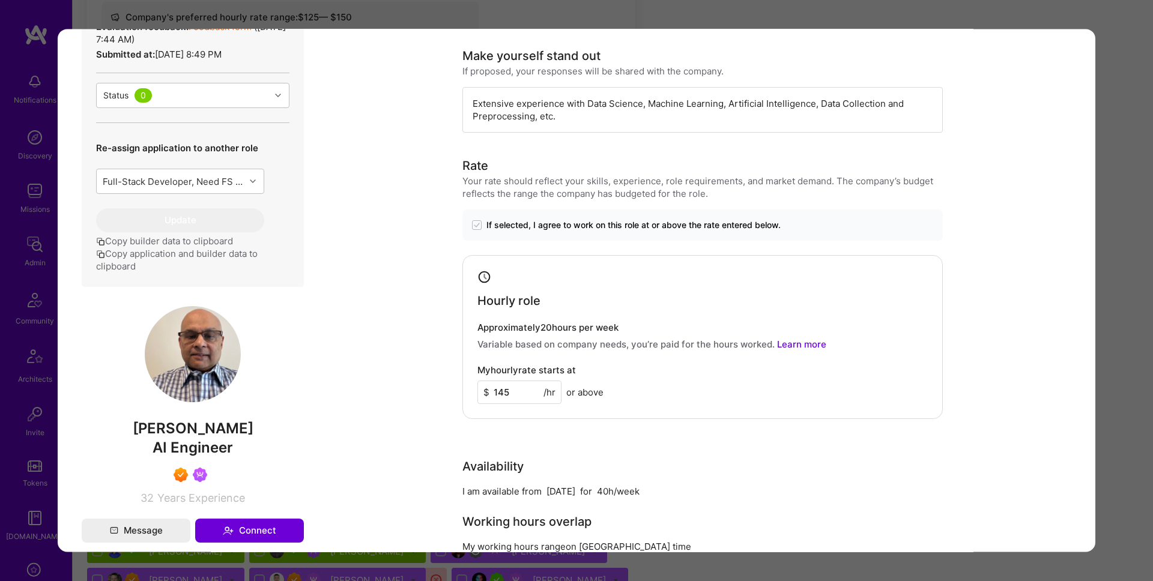
click at [1118, 234] on div "Application 1 of 38 Evaluation scores Expertise level Superstar Interpersonal s…" at bounding box center [576, 290] width 1153 height 581
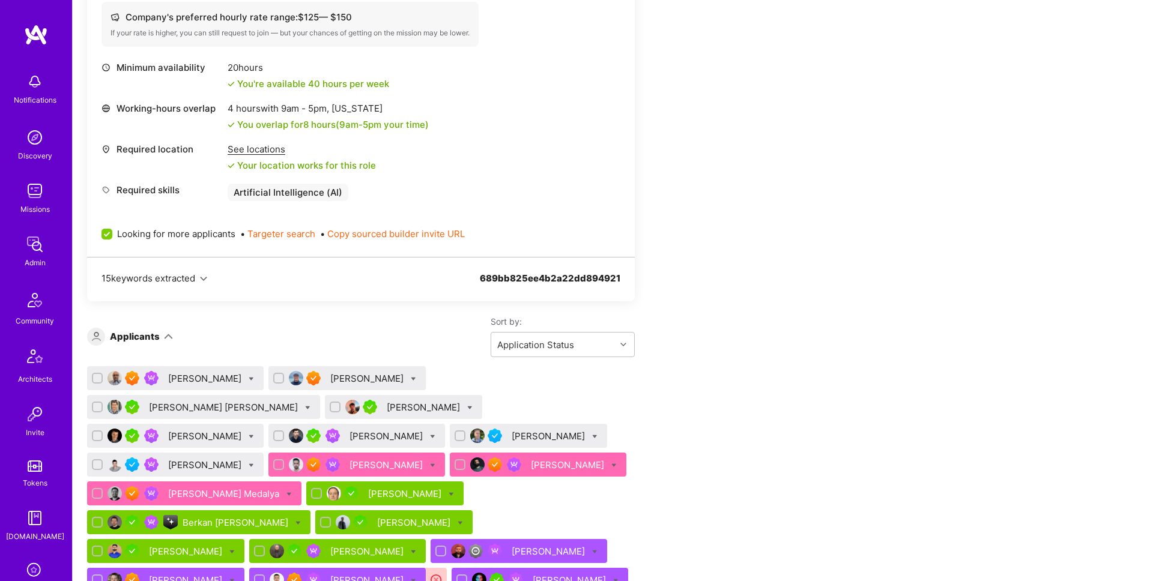
click at [249, 380] on icon at bounding box center [251, 379] width 5 height 5
checkbox input "true"
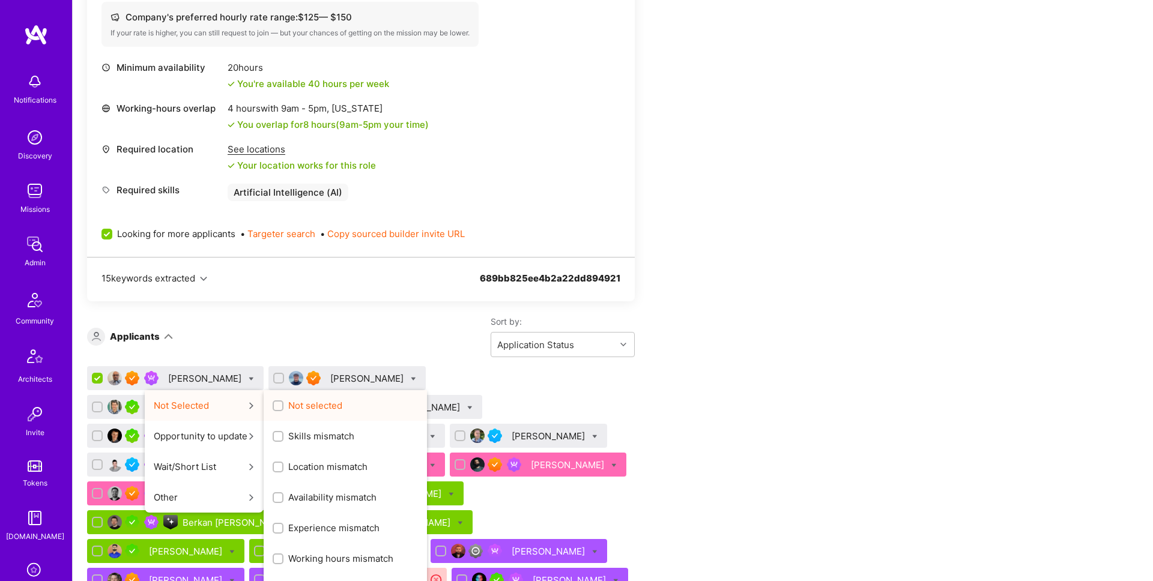
click at [275, 406] on input "Not selected" at bounding box center [279, 406] width 8 height 8
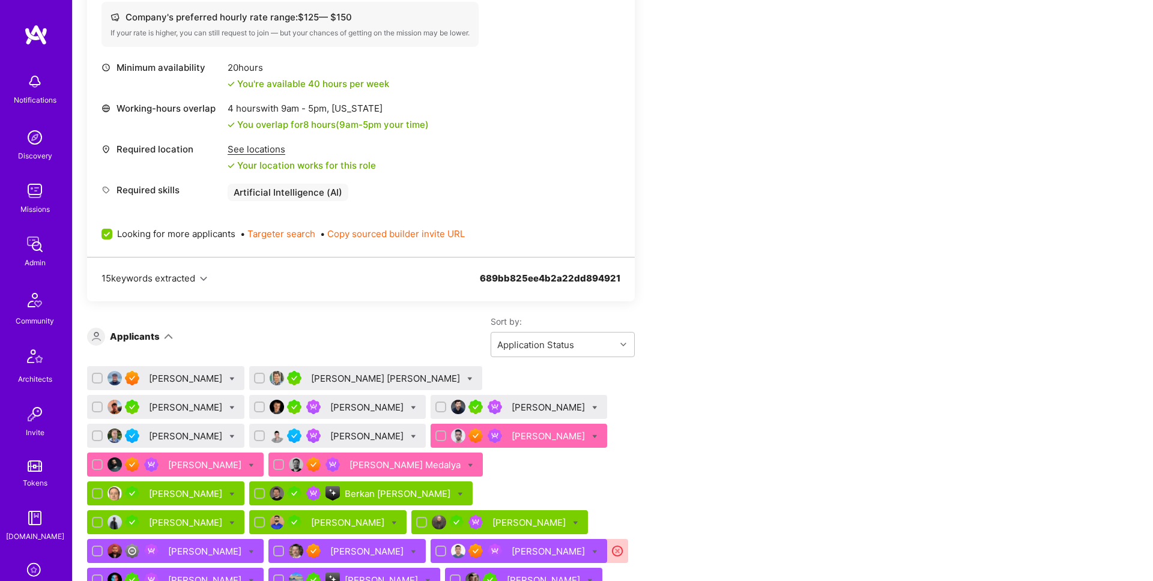
drag, startPoint x: 929, startPoint y: 321, endPoint x: 882, endPoint y: 312, distance: 47.8
checkbox input "false"
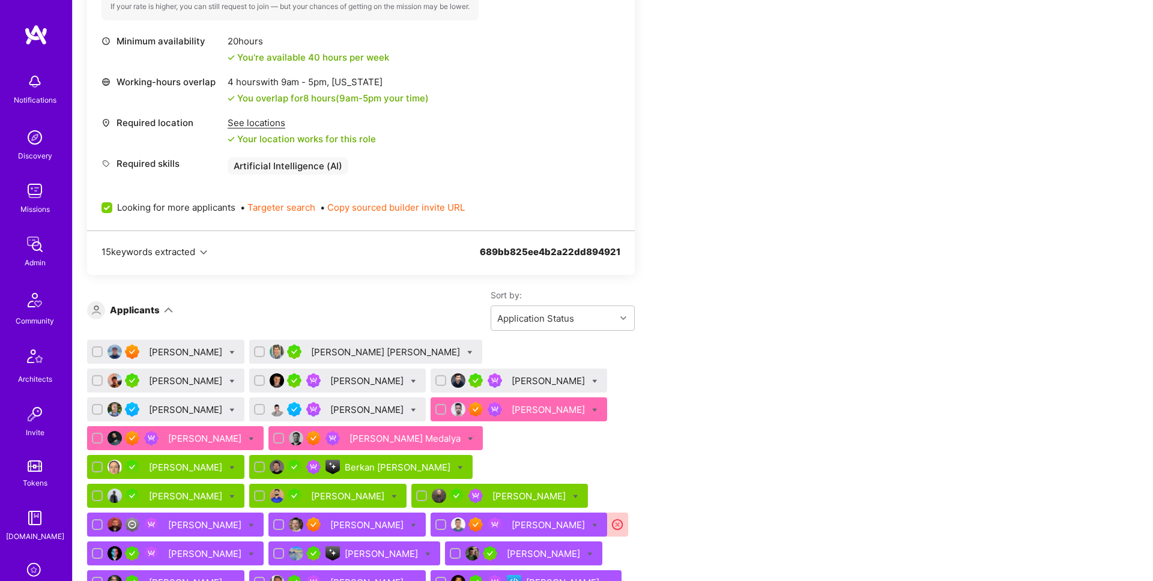
scroll to position [501, 0]
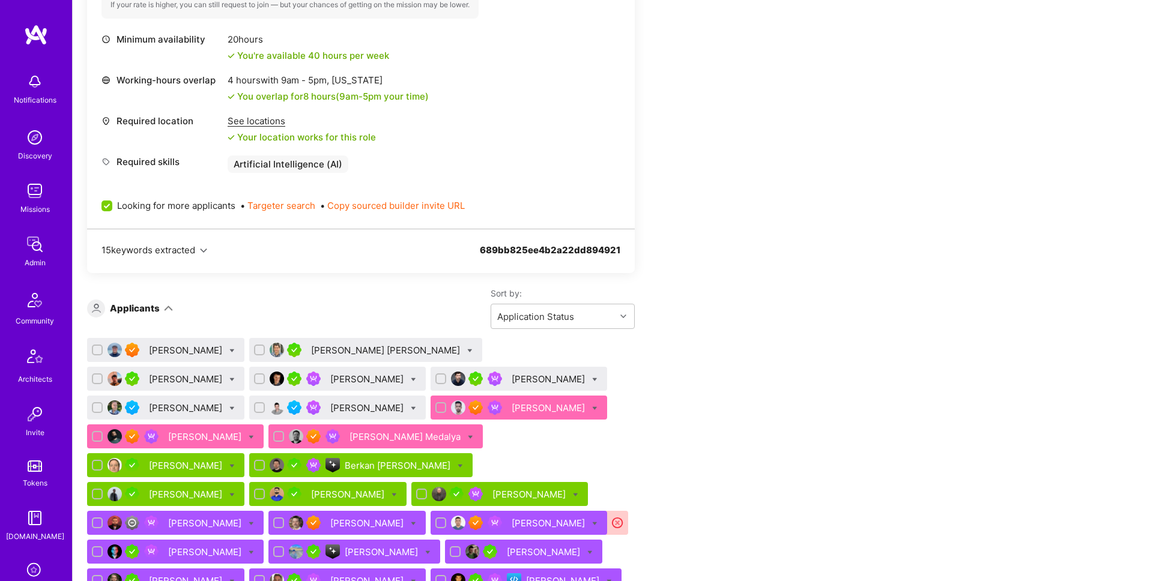
click at [190, 349] on div "Jason Haruska" at bounding box center [187, 350] width 76 height 13
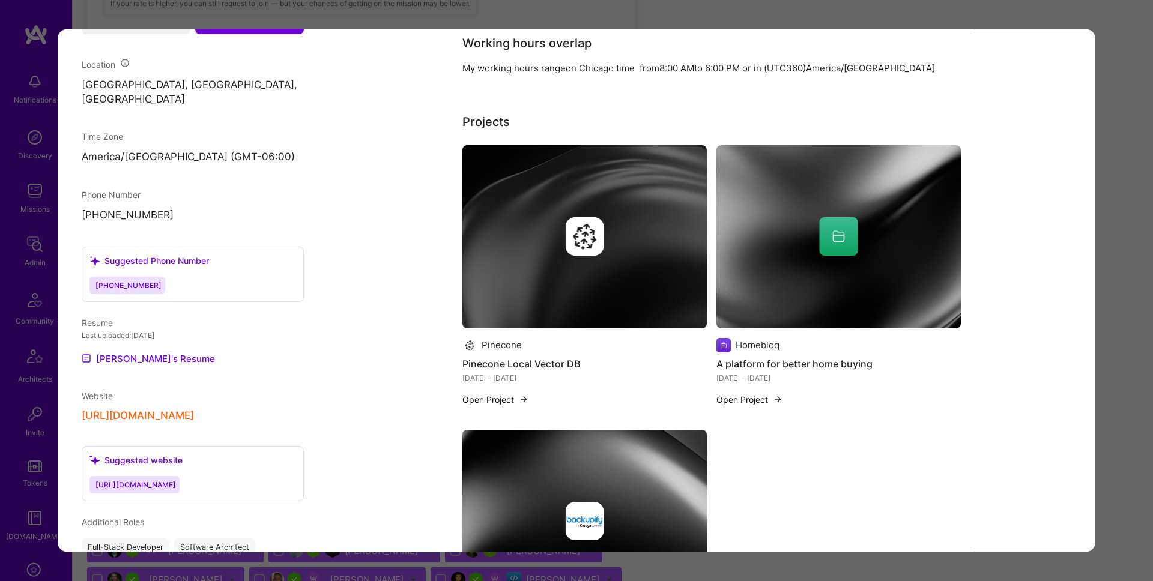
scroll to position [1076, 0]
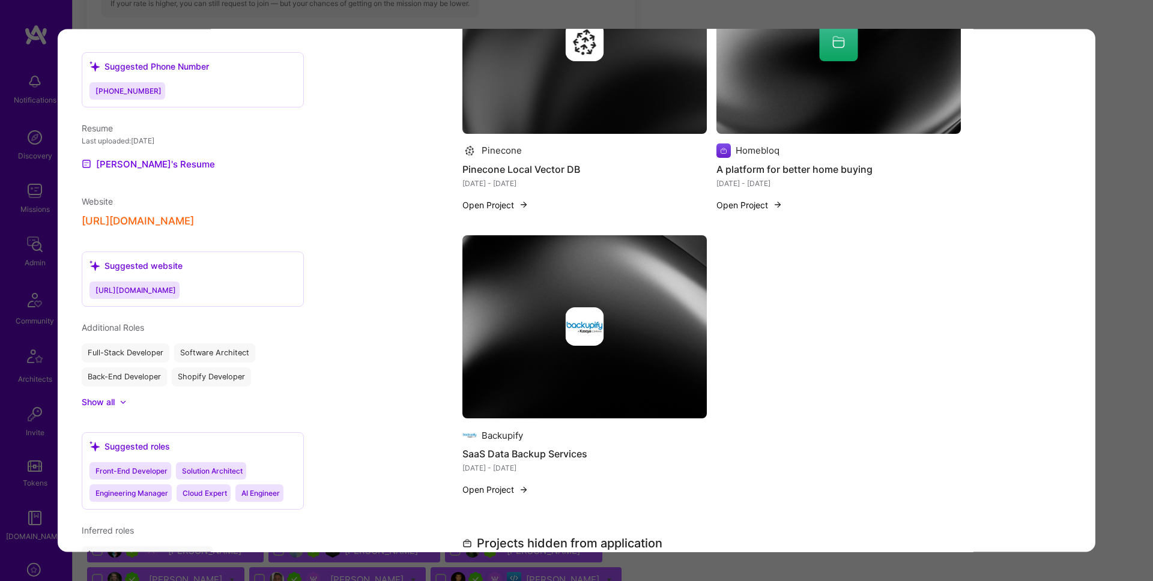
click at [1124, 344] on div "Application 1 of 38 Evaluation scores Expertise level Superstar Interpersonal s…" at bounding box center [576, 290] width 1153 height 581
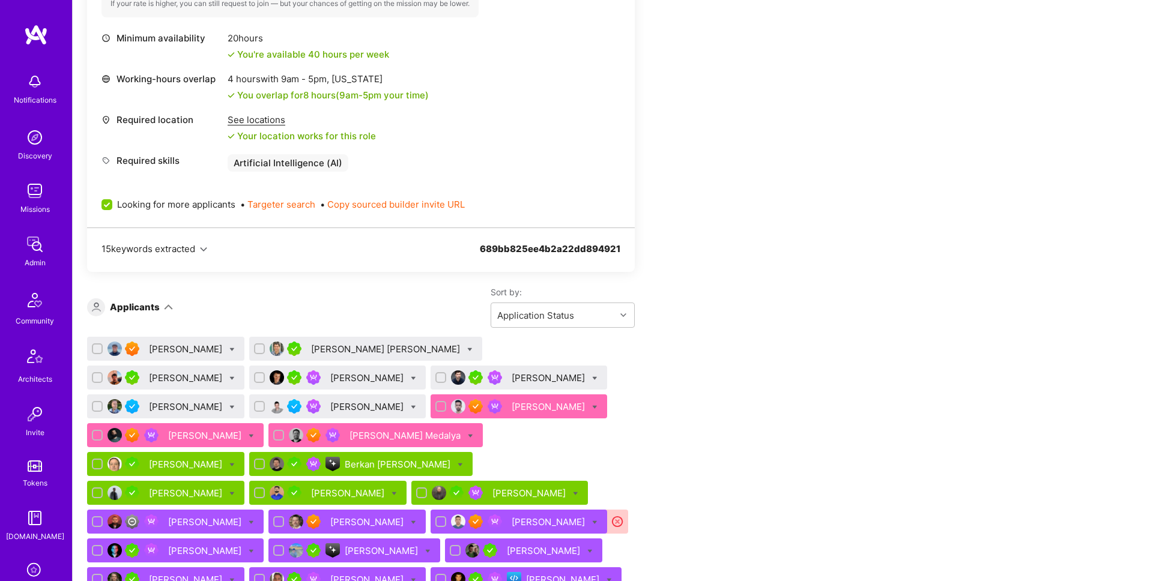
click at [229, 347] on icon at bounding box center [231, 349] width 5 height 5
checkbox input "true"
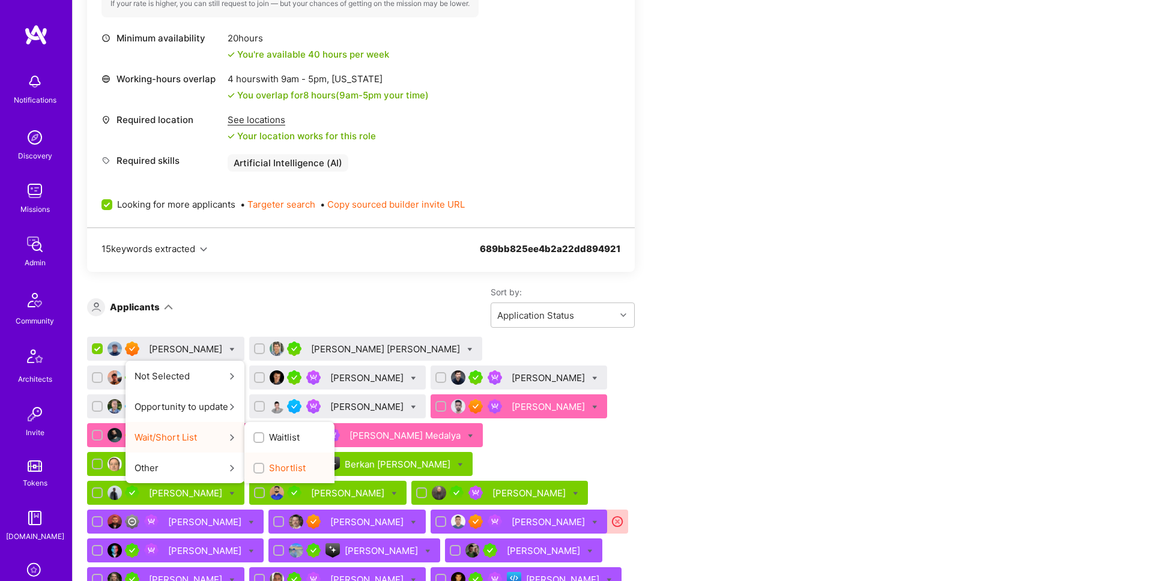
click at [272, 466] on span "Shortlist" at bounding box center [287, 468] width 37 height 13
click at [264, 466] on input "Shortlist" at bounding box center [260, 469] width 8 height 8
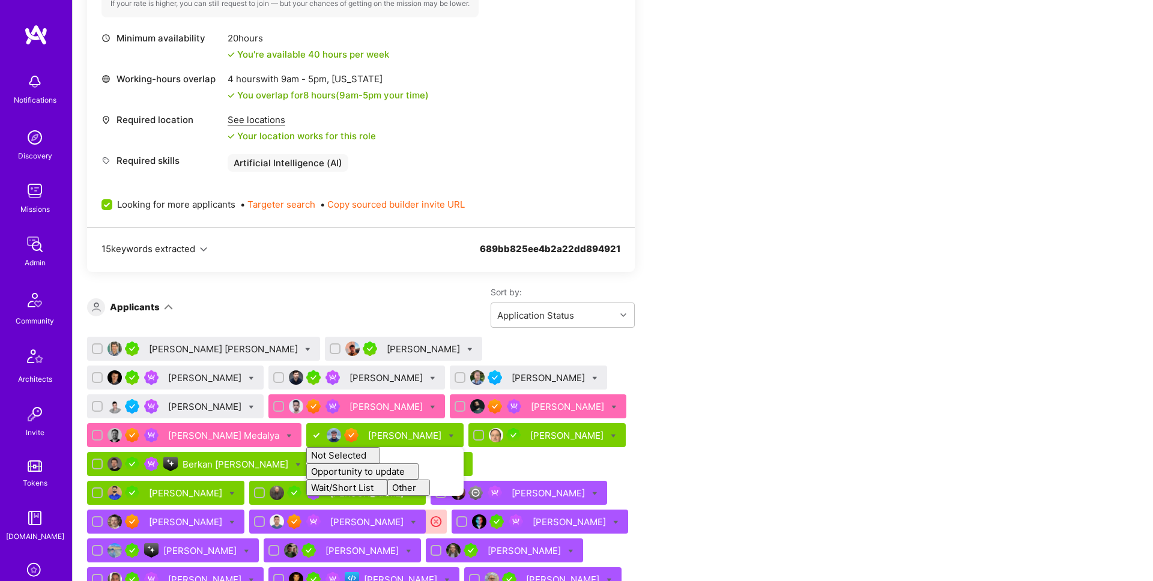
checkbox input "false"
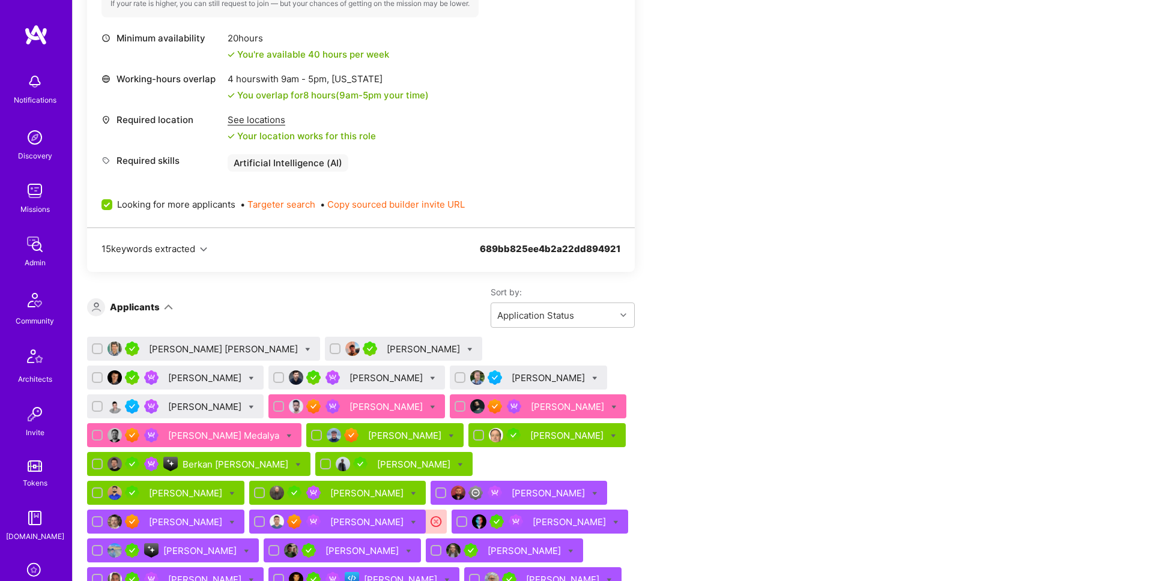
click at [592, 376] on icon at bounding box center [594, 378] width 5 height 5
checkbox input "true"
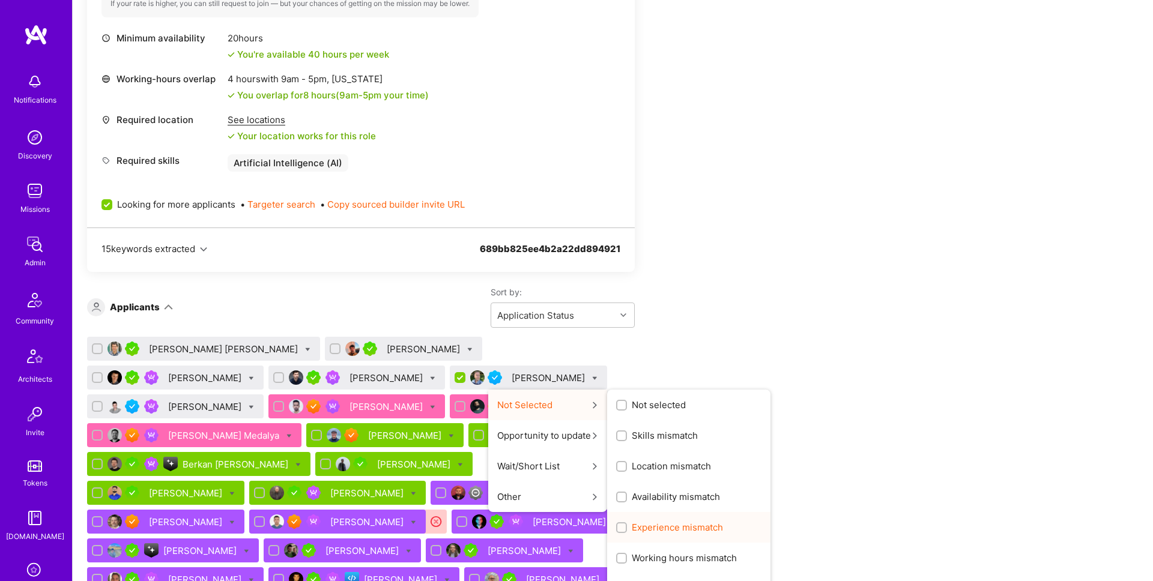
click at [632, 524] on span "Experience mismatch" at bounding box center [677, 527] width 91 height 13
click at [619, 524] on input "Experience mismatch" at bounding box center [623, 528] width 8 height 8
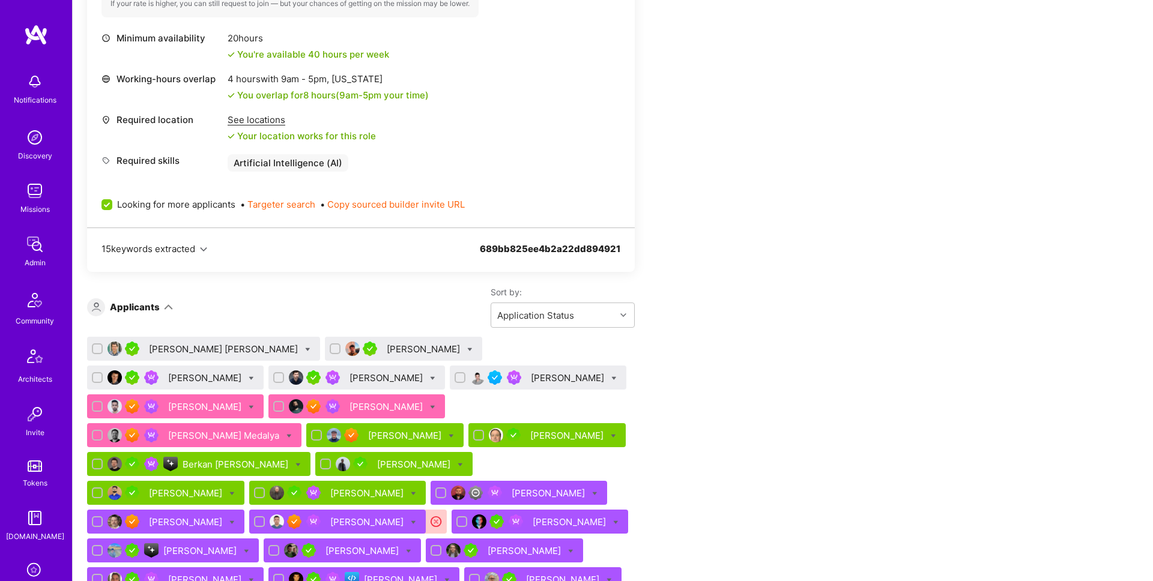
checkbox input "false"
drag, startPoint x: 908, startPoint y: 362, endPoint x: 533, endPoint y: 335, distance: 375.7
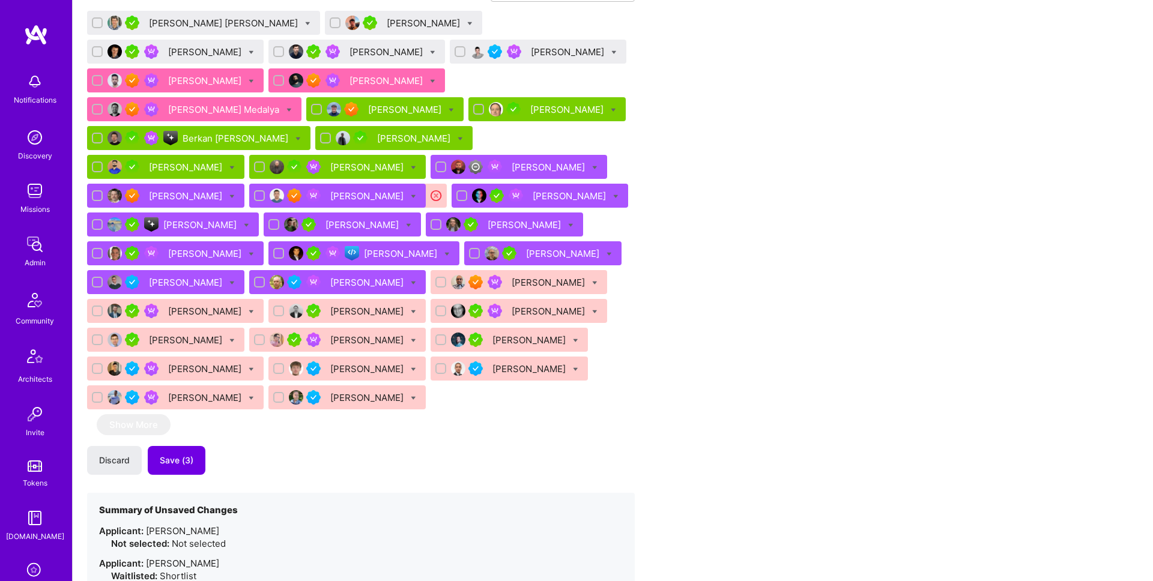
scroll to position [864, 0]
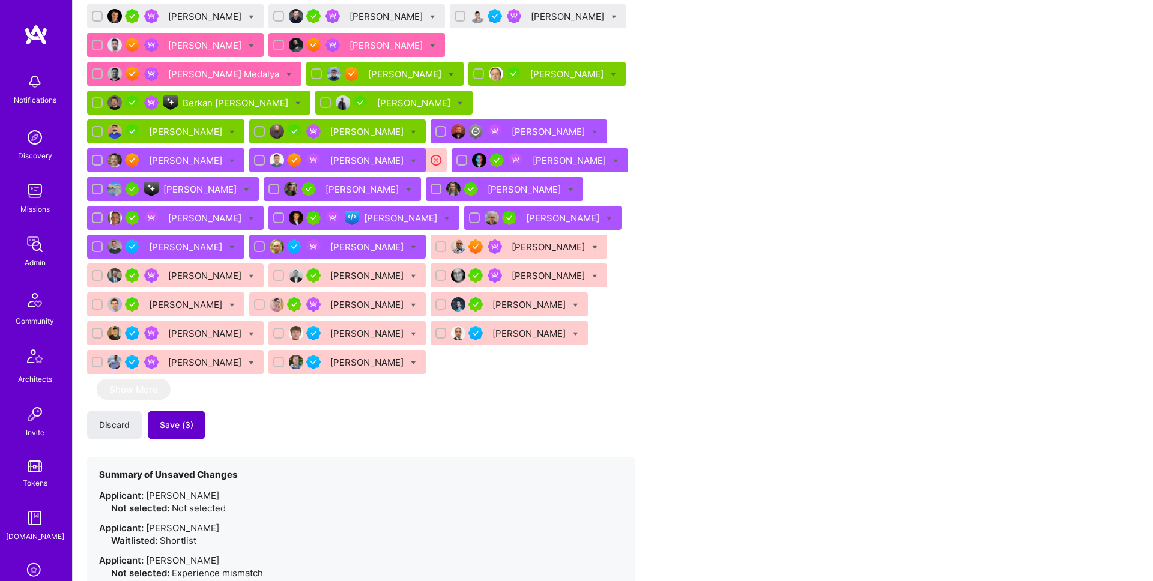
click at [188, 419] on span "Save (3)" at bounding box center [177, 425] width 34 height 12
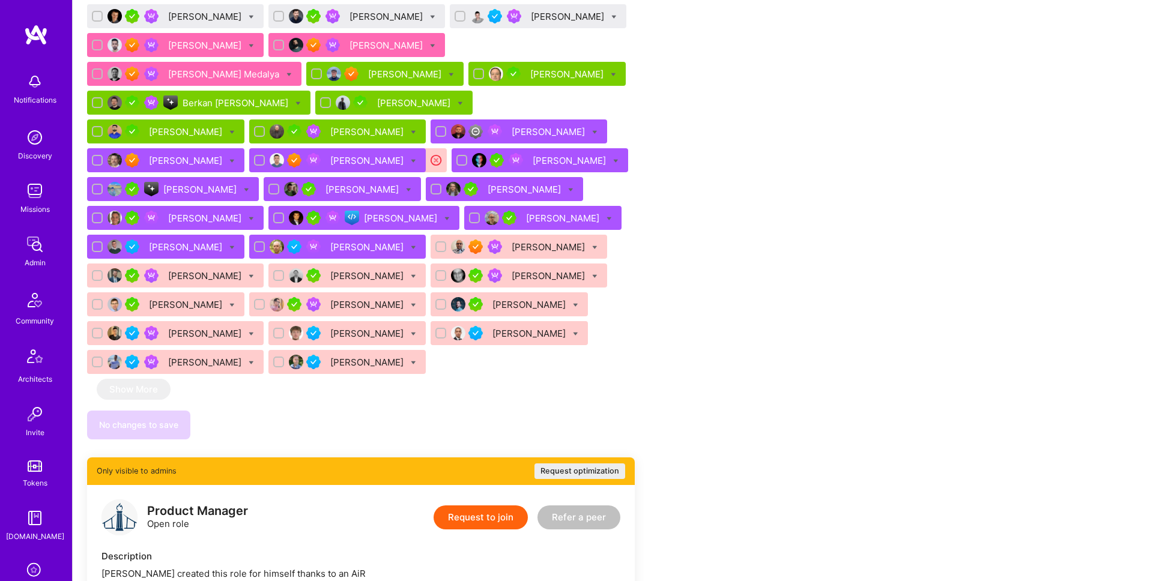
scroll to position [653, 0]
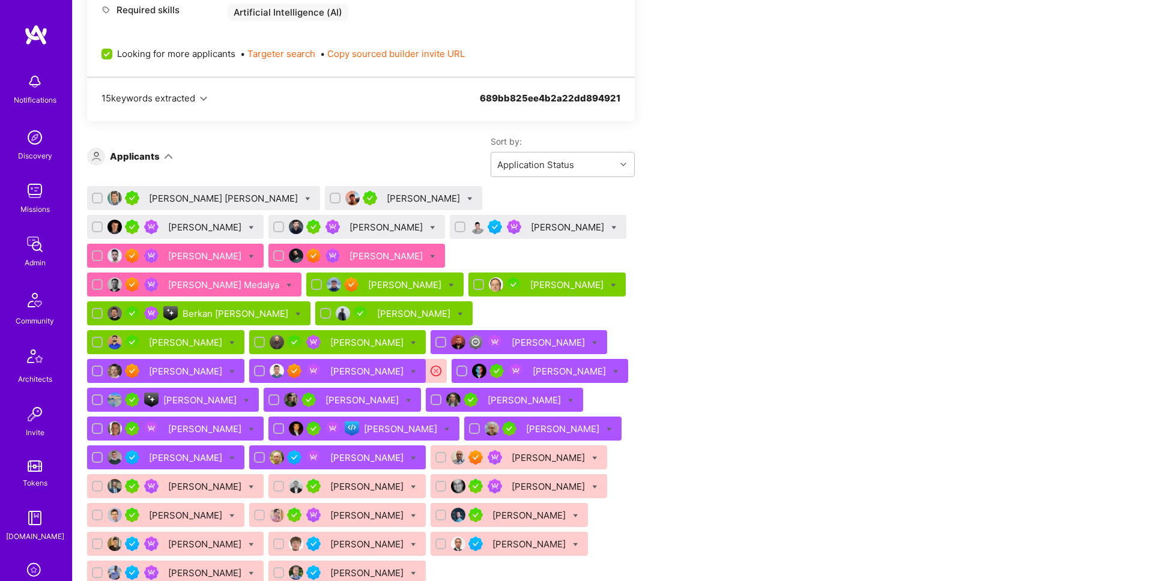
click at [192, 197] on div "Ivan Radigales Creus" at bounding box center [224, 198] width 151 height 13
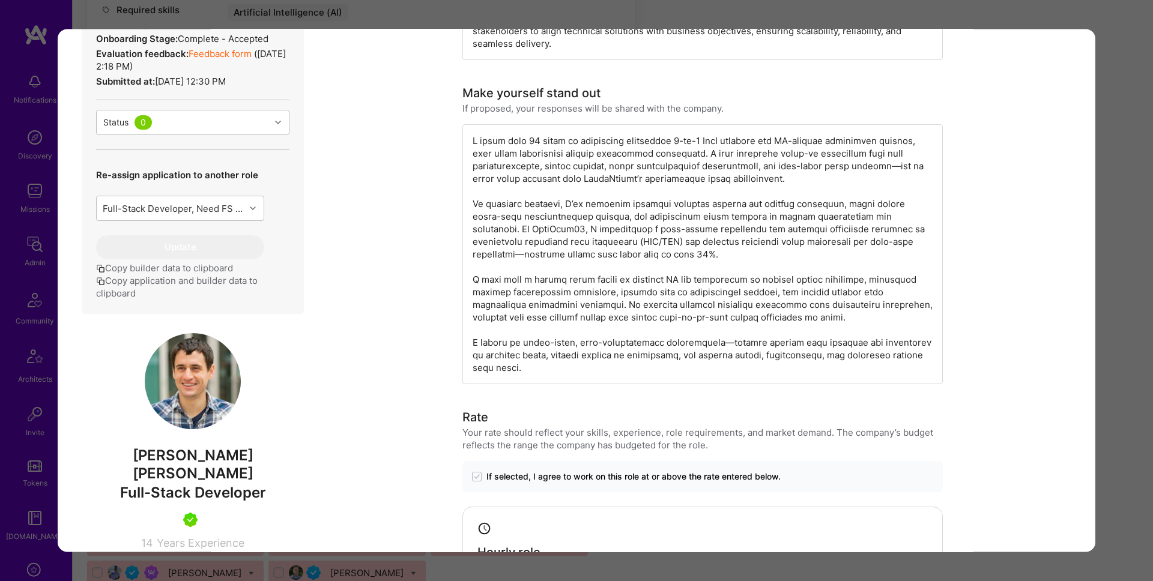
scroll to position [413, 0]
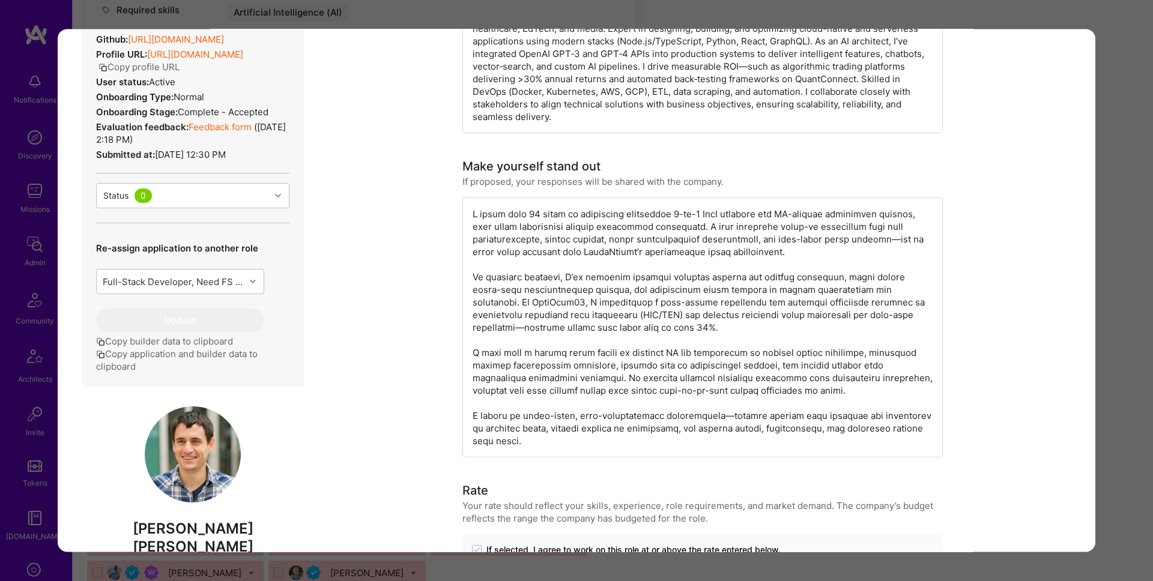
click at [1130, 196] on div "Application 1 of 38 Builder Missing Requirements Required Location See location…" at bounding box center [576, 290] width 1153 height 581
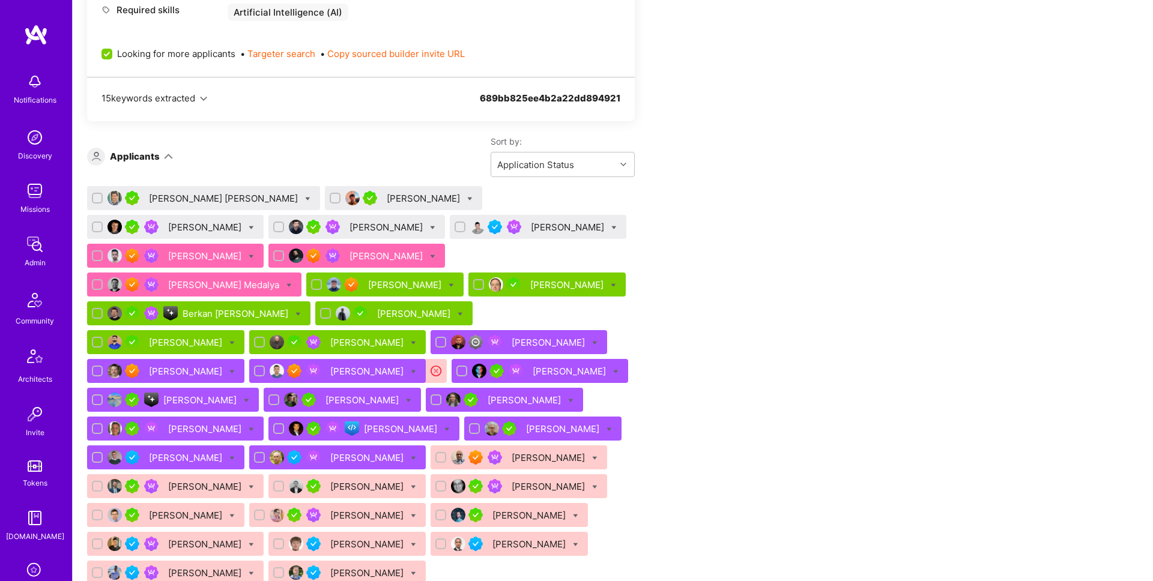
click at [305, 196] on icon at bounding box center [307, 198] width 5 height 5
checkbox input "true"
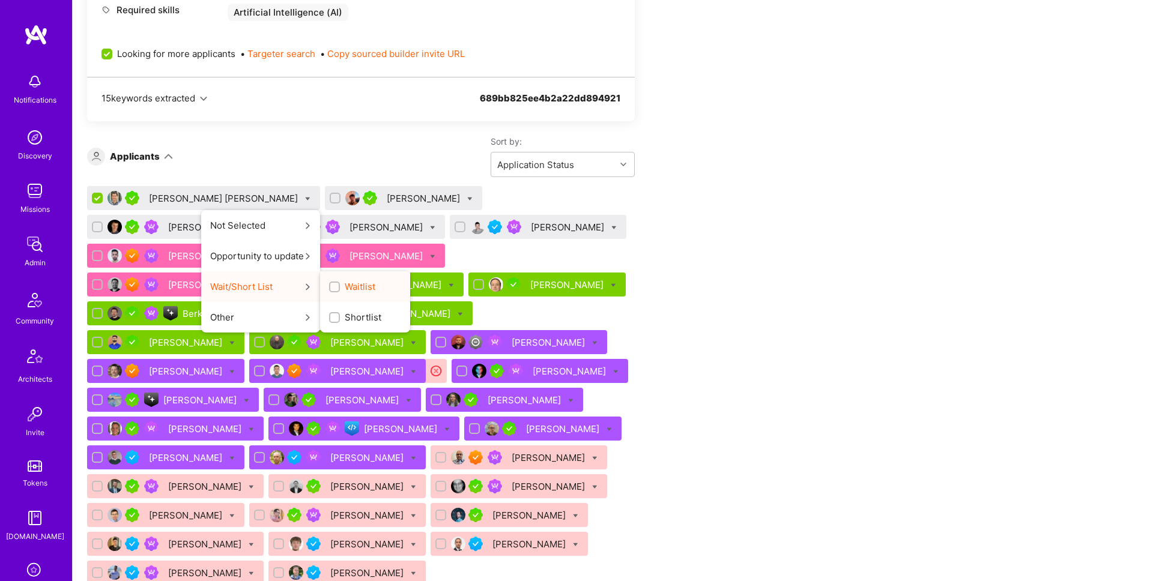
click at [332, 285] on input "Waitlist" at bounding box center [336, 288] width 8 height 8
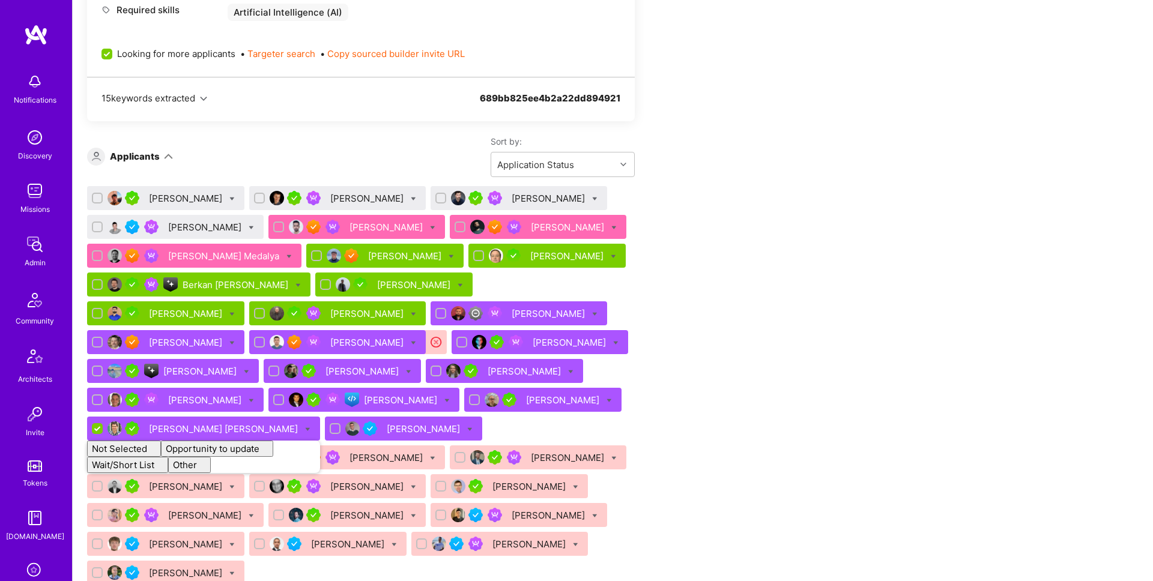
checkbox input "false"
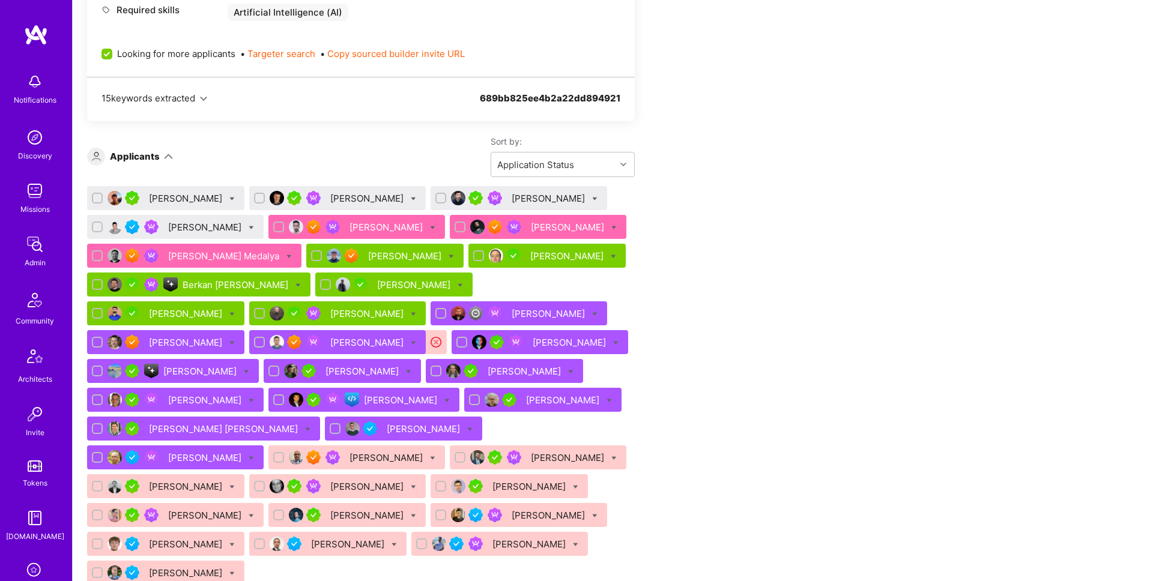
drag, startPoint x: 846, startPoint y: 266, endPoint x: 830, endPoint y: 267, distance: 16.2
click at [843, 265] on div "Apply for a Mission Role We’re actively looking for builders. This is the best …" at bounding box center [613, 548] width 1081 height 1973
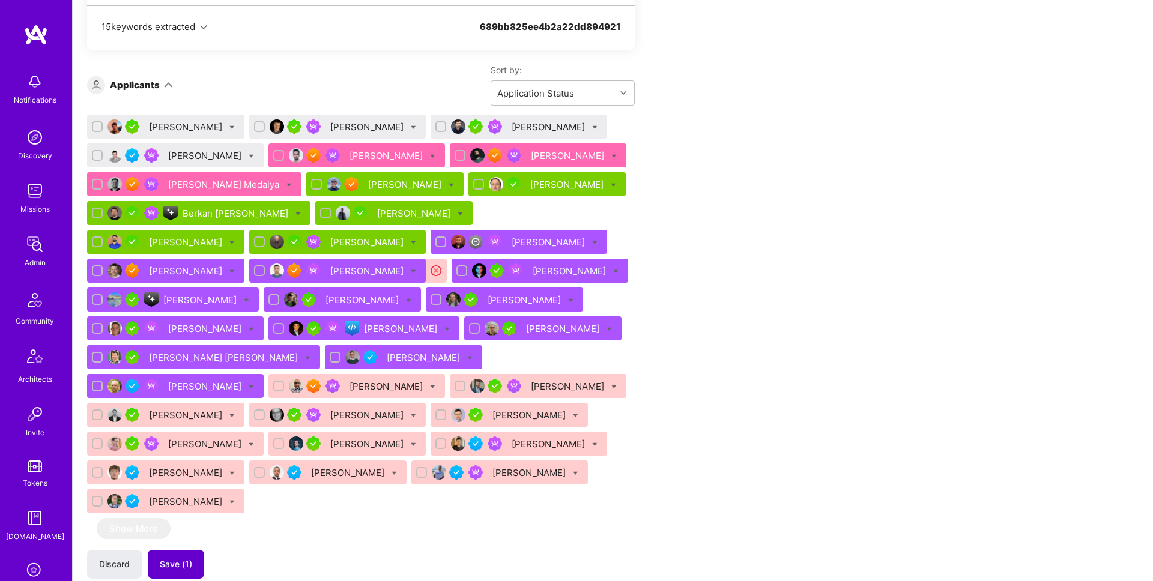
click at [192, 559] on span "Save (1)" at bounding box center [176, 565] width 32 height 12
click at [206, 157] on div "Alexander Arshavski" at bounding box center [206, 156] width 76 height 13
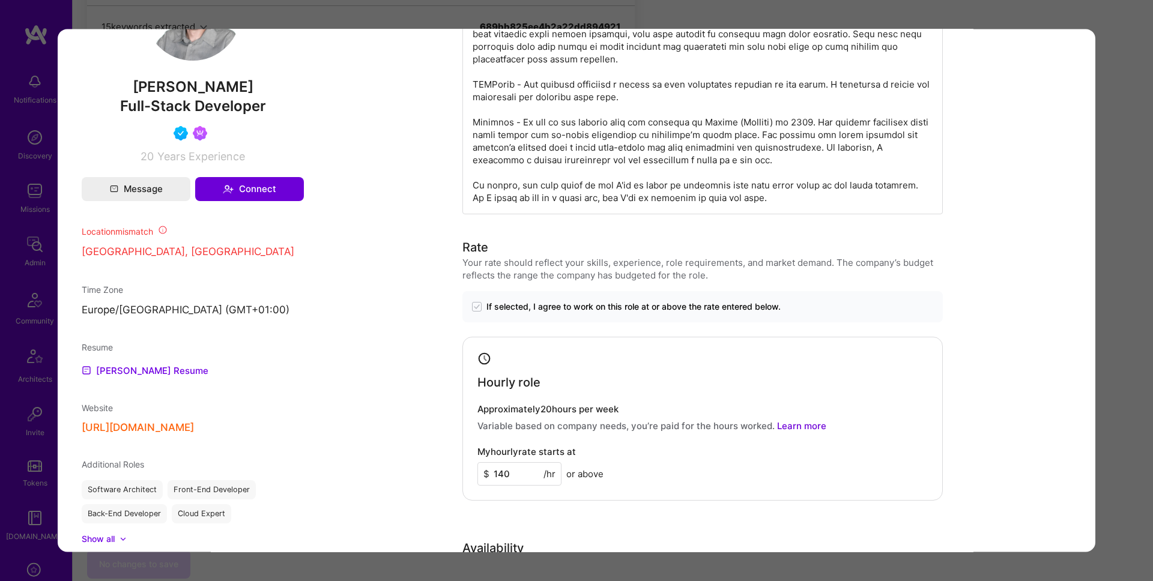
scroll to position [1016, 0]
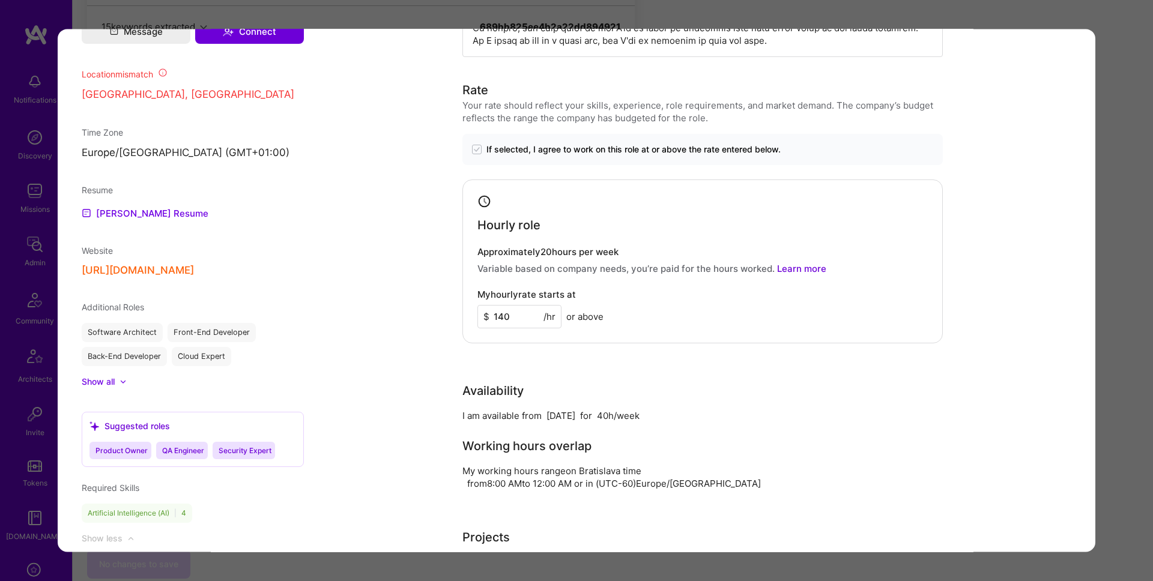
click at [648, 20] on div "Application 4 of 38 Builder Missing Requirements Required Location See location…" at bounding box center [576, 290] width 1153 height 581
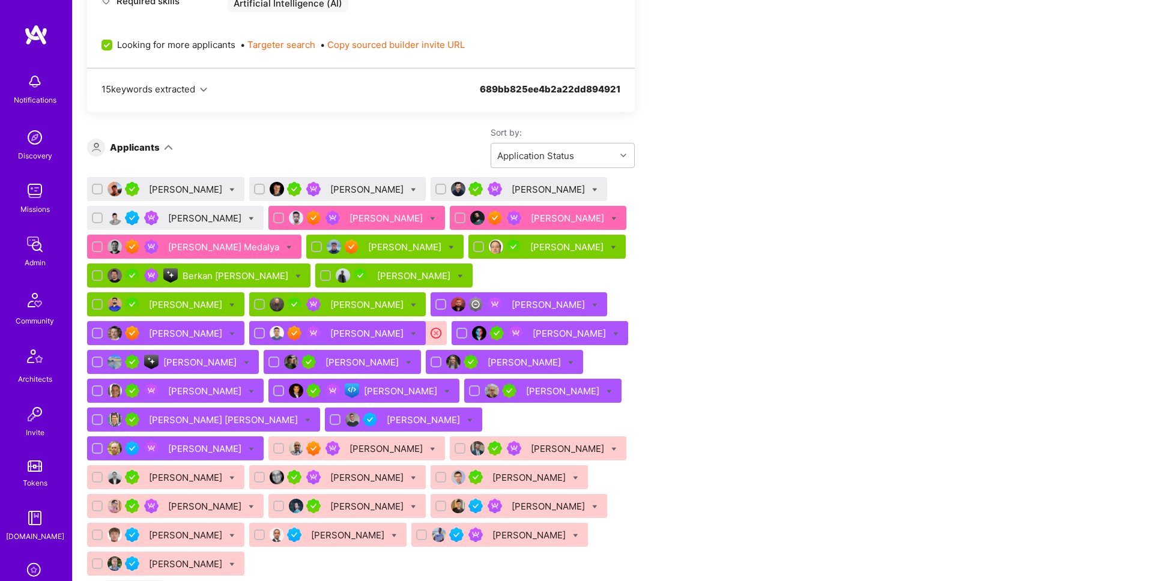
scroll to position [788, 0]
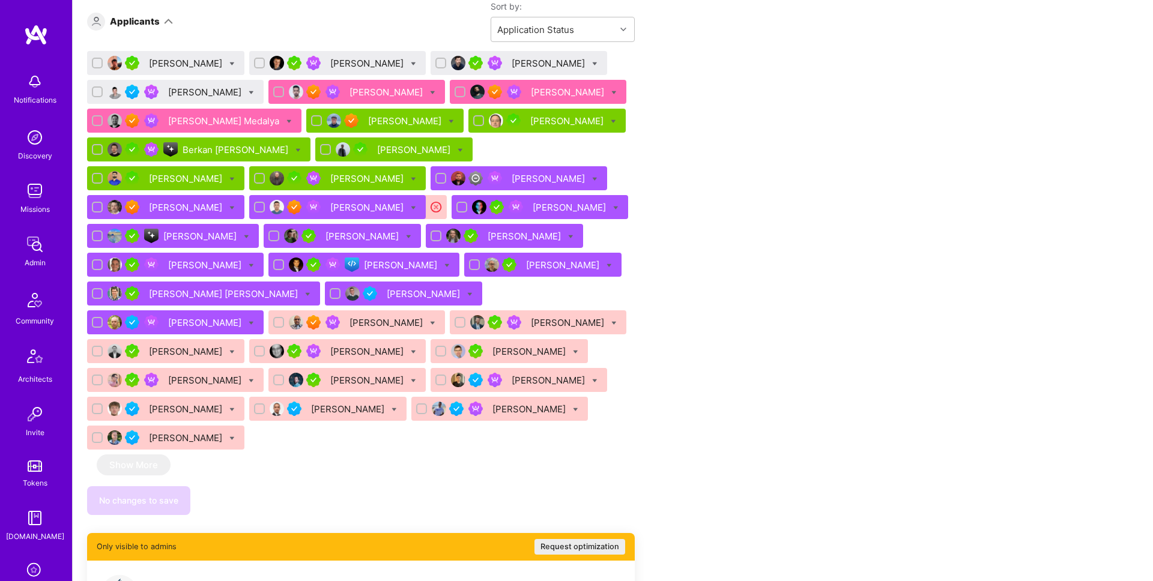
click at [186, 65] on div "Pavlo Kopach" at bounding box center [187, 63] width 76 height 13
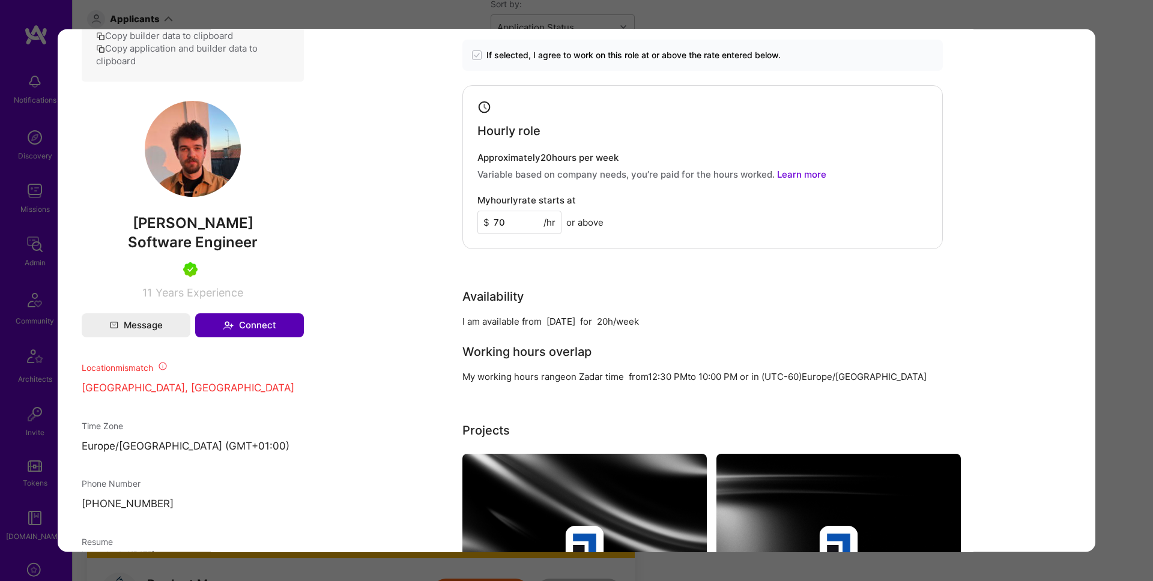
scroll to position [628, 0]
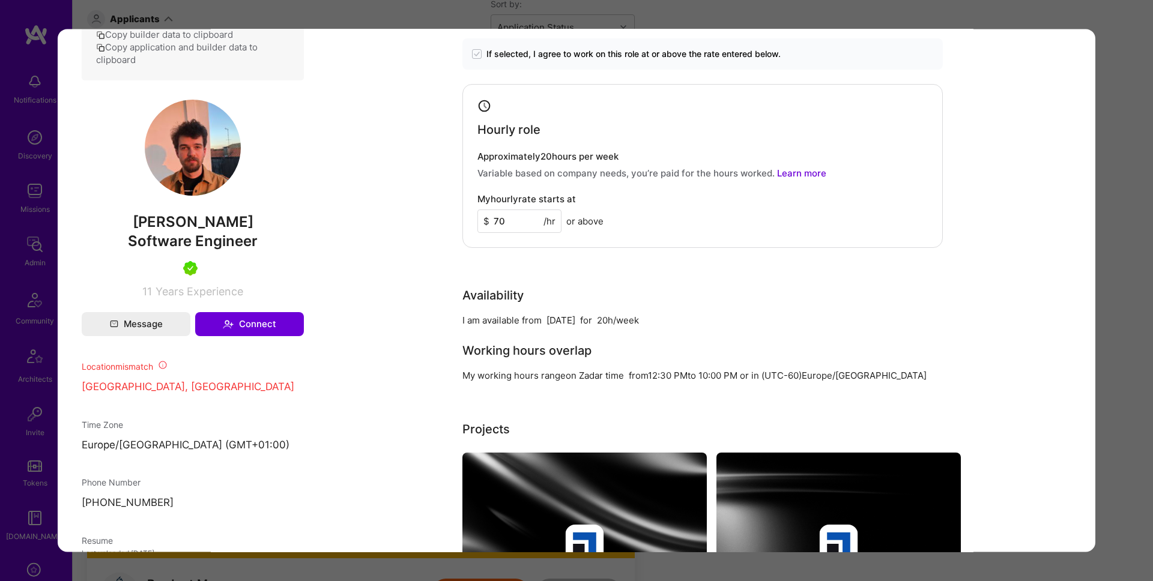
click at [1104, 260] on div "Application 1 of 38 Builder Missing Requirements Required Location See location…" at bounding box center [576, 290] width 1153 height 581
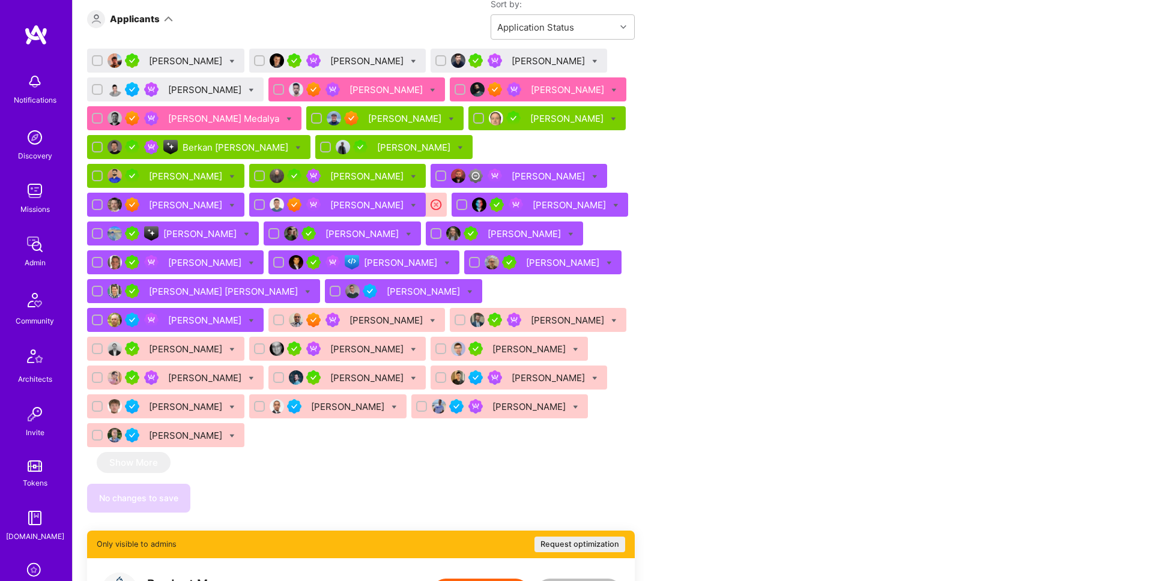
click at [229, 59] on icon at bounding box center [231, 61] width 5 height 5
checkbox input "true"
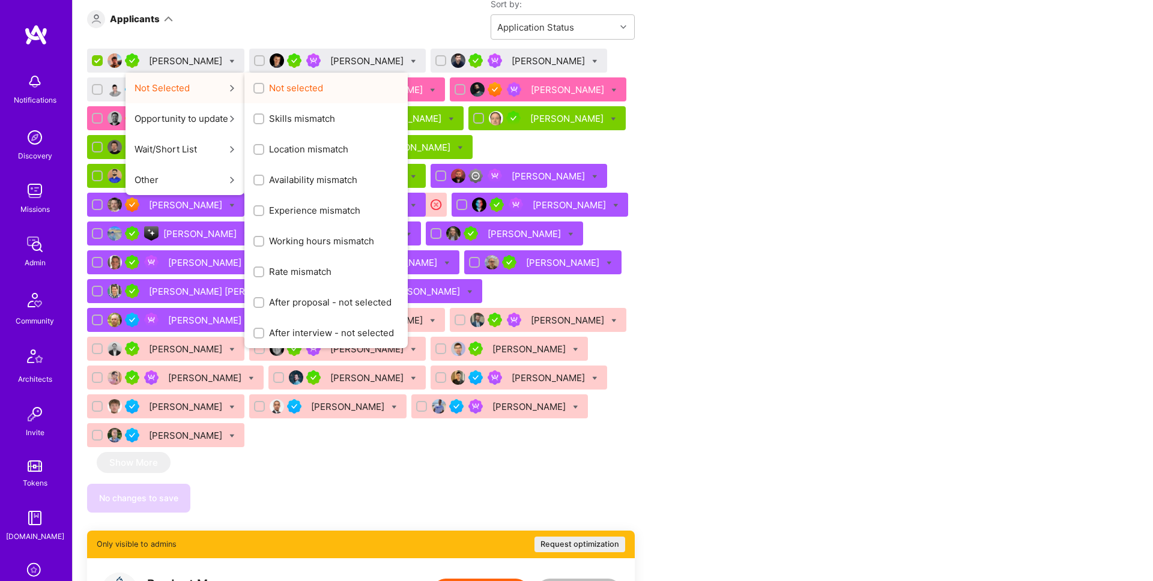
click at [253, 85] on label "Not selected" at bounding box center [288, 88] width 70 height 13
click at [256, 85] on input "Not selected" at bounding box center [260, 89] width 8 height 8
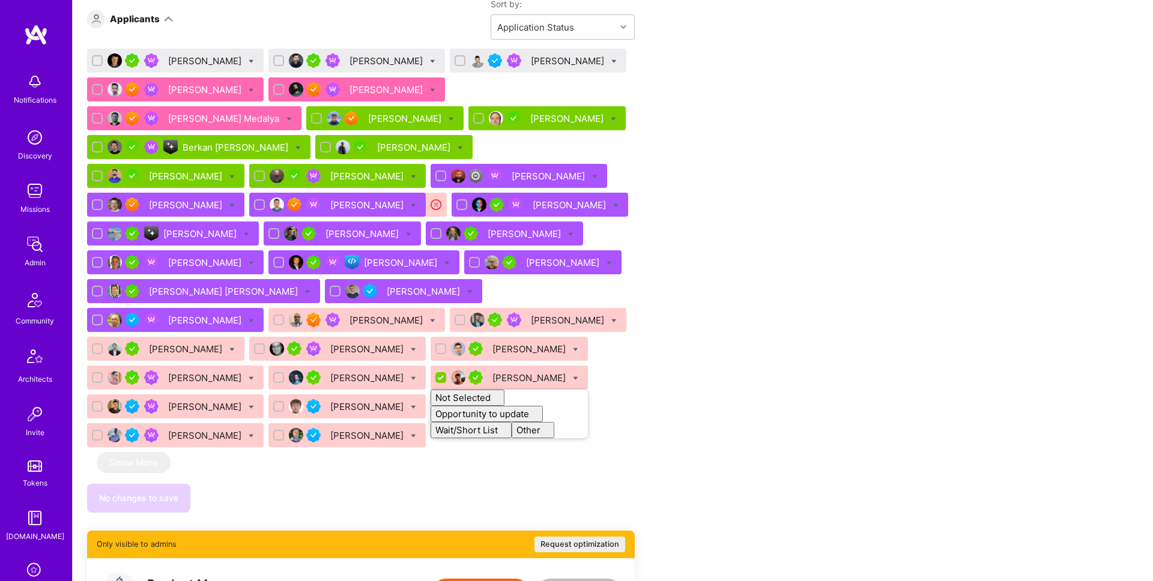
checkbox input "false"
click at [730, 121] on div "Apply for a Mission Role We’re actively looking for builders. This is the best …" at bounding box center [447, 350] width 721 height 1824
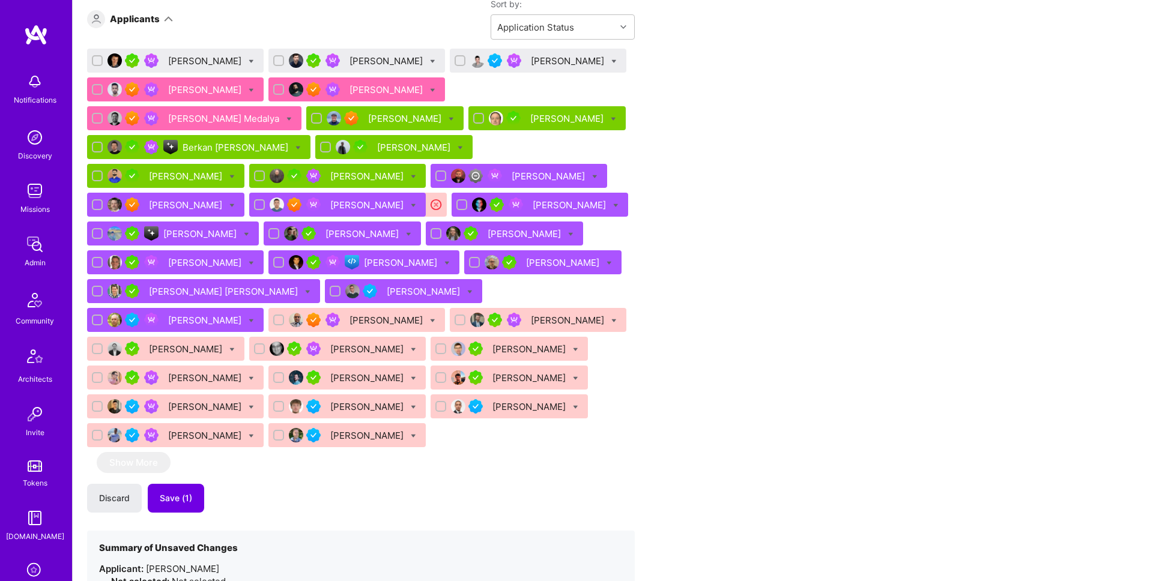
click at [531, 58] on div "Alexander Arshavski" at bounding box center [569, 61] width 76 height 13
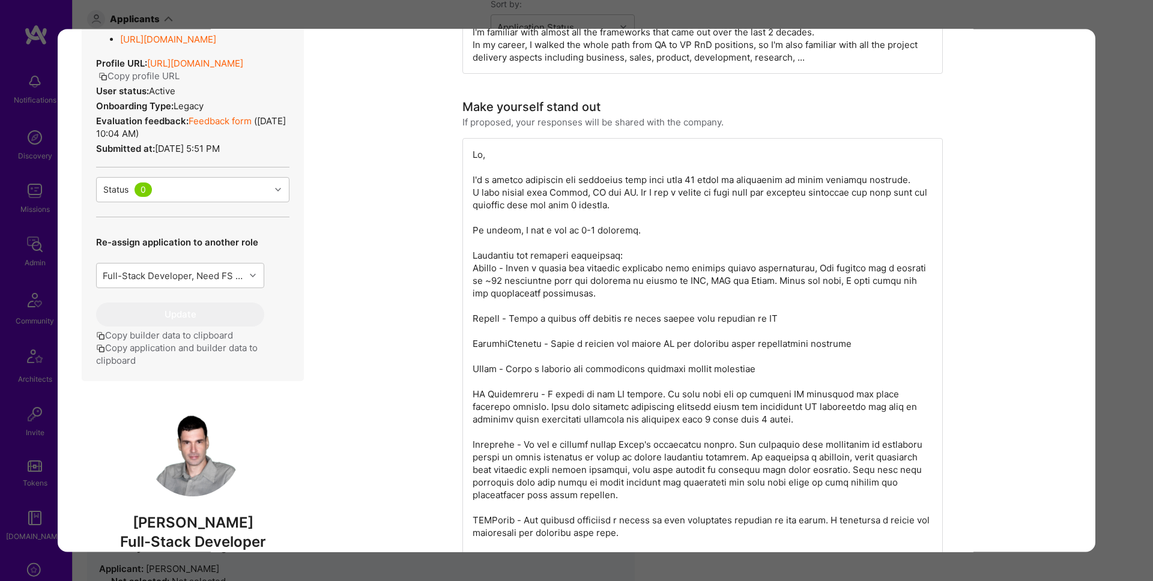
scroll to position [596, 0]
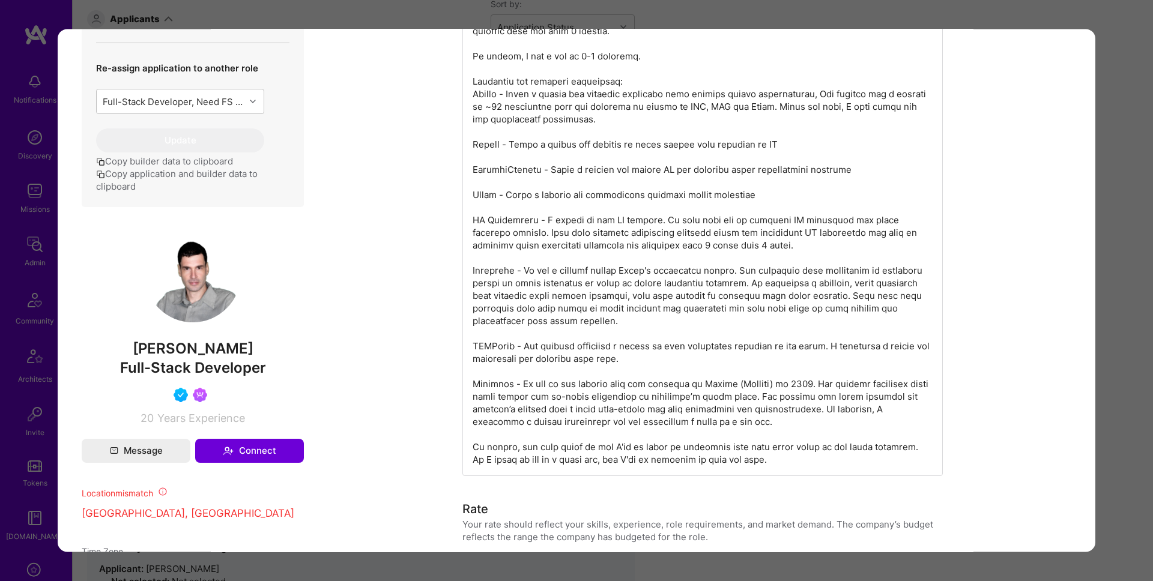
click at [613, 11] on div "Application 3 of 38 Builder Missing Requirements Required Location See location…" at bounding box center [576, 290] width 1153 height 581
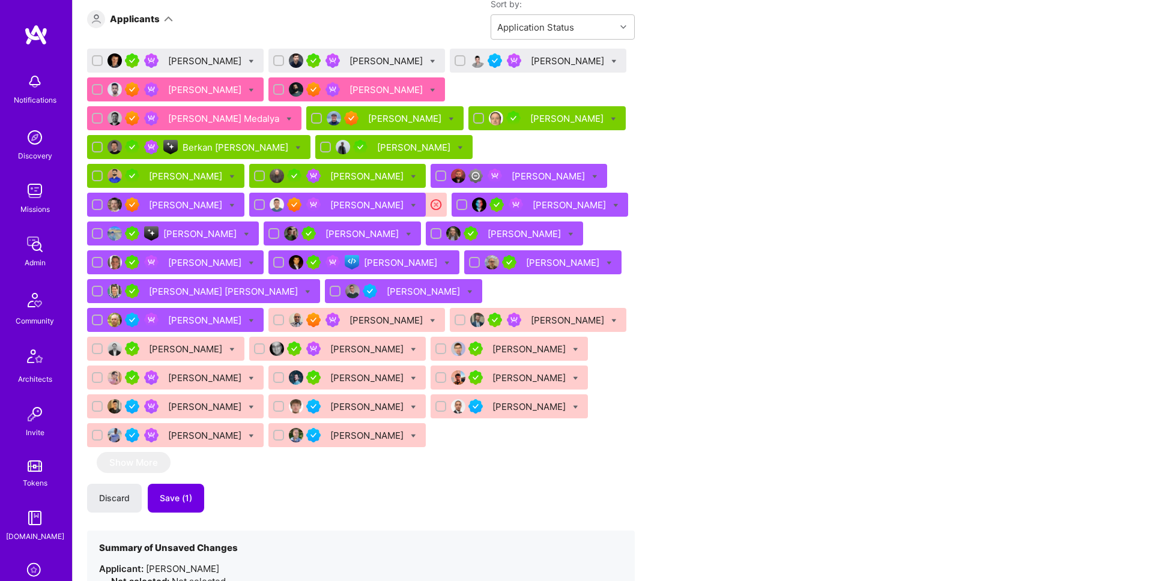
click at [611, 60] on icon at bounding box center [613, 61] width 5 height 5
checkbox input "true"
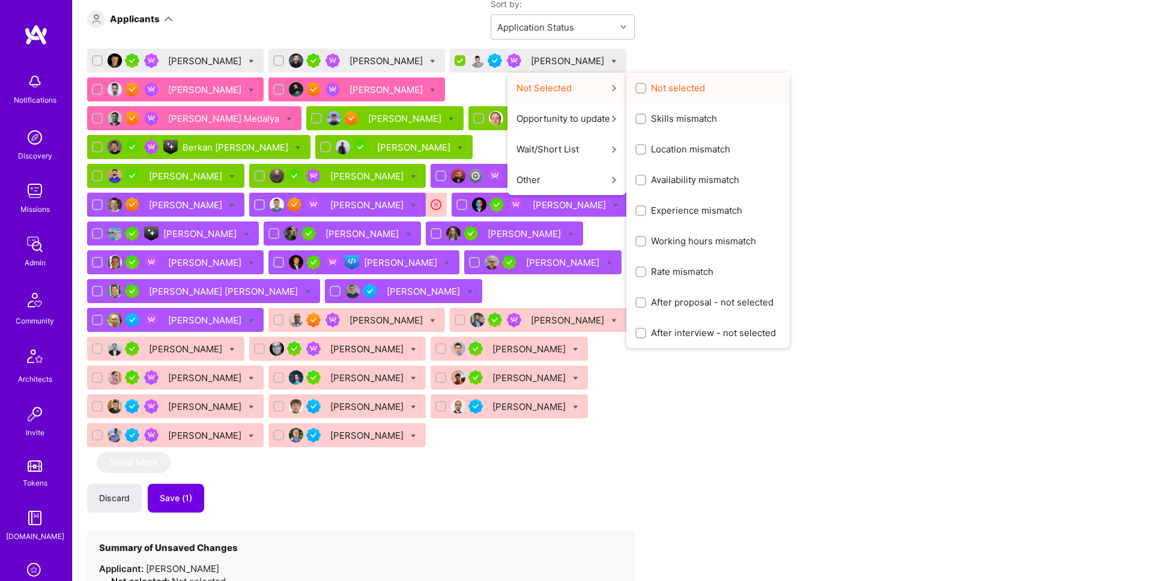
click at [638, 87] on input "Not selected" at bounding box center [642, 89] width 8 height 8
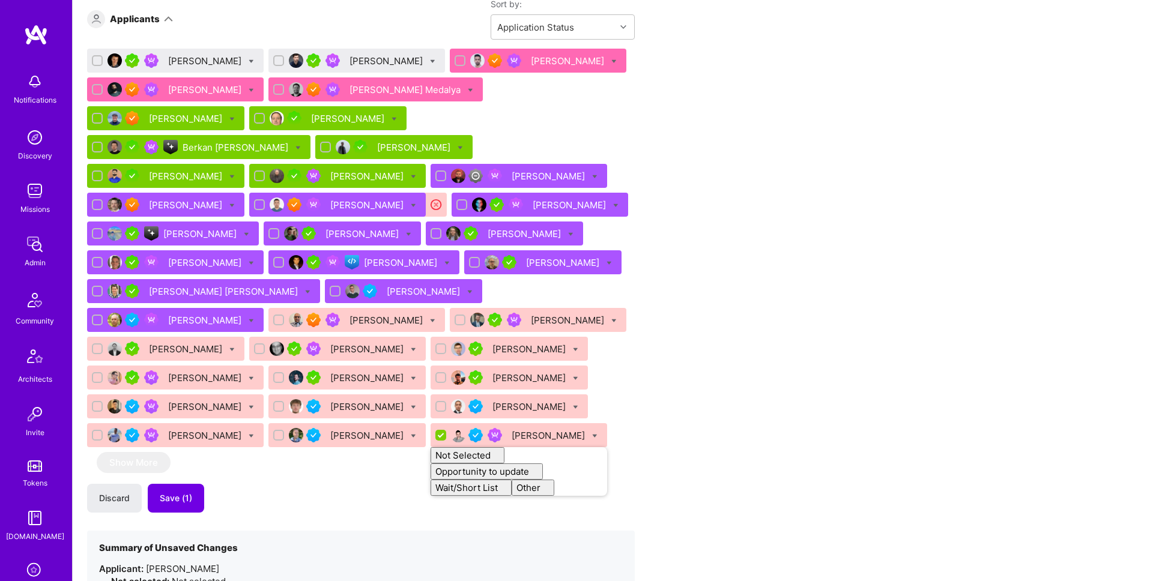
click at [789, 97] on div "Apply for a Mission Role We’re actively looking for builders. This is the best …" at bounding box center [447, 398] width 721 height 1921
checkbox input "false"
click at [167, 493] on span "Save (2)" at bounding box center [177, 499] width 34 height 12
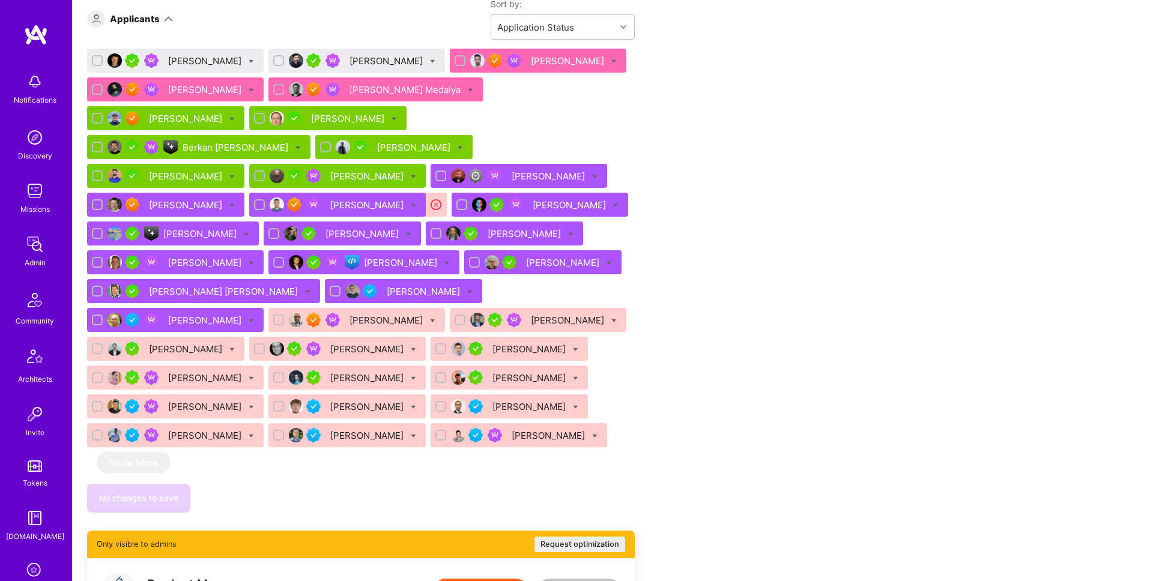
click at [192, 55] on div "Bojan Aleksic" at bounding box center [206, 61] width 76 height 13
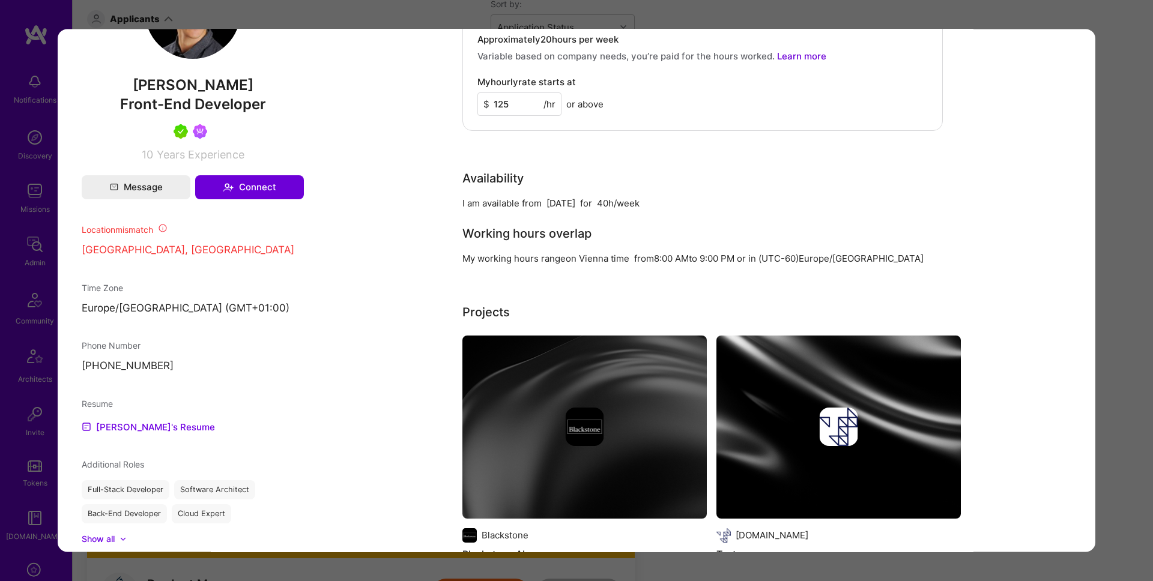
scroll to position [882, 0]
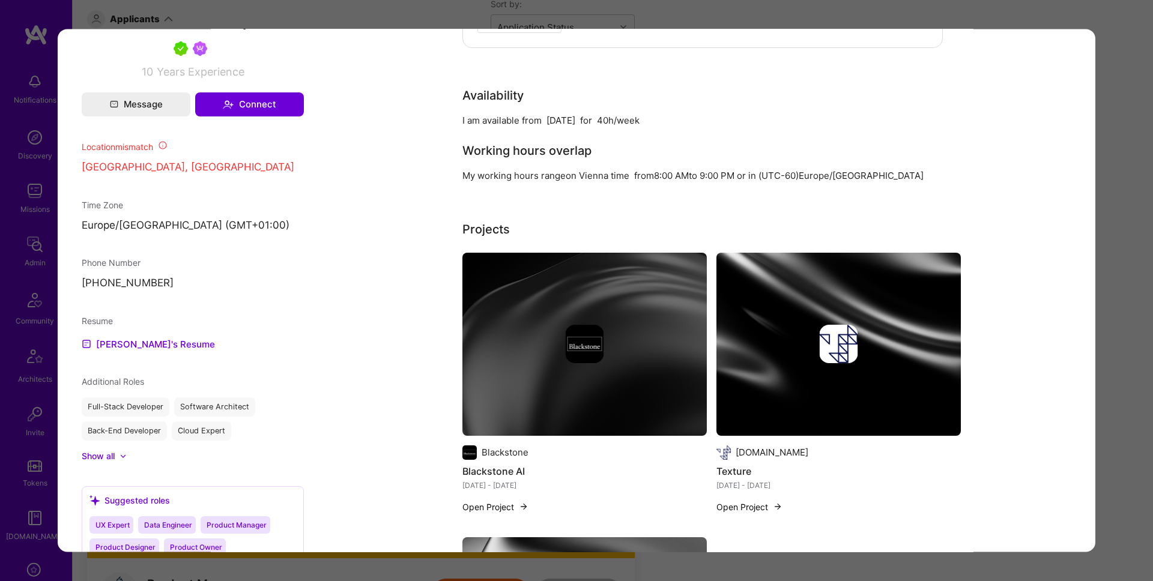
drag, startPoint x: 726, startPoint y: 22, endPoint x: 424, endPoint y: 71, distance: 305.6
click at [725, 22] on div "Application 1 of 38 Builder Missing Requirements Required Location See location…" at bounding box center [576, 290] width 1153 height 581
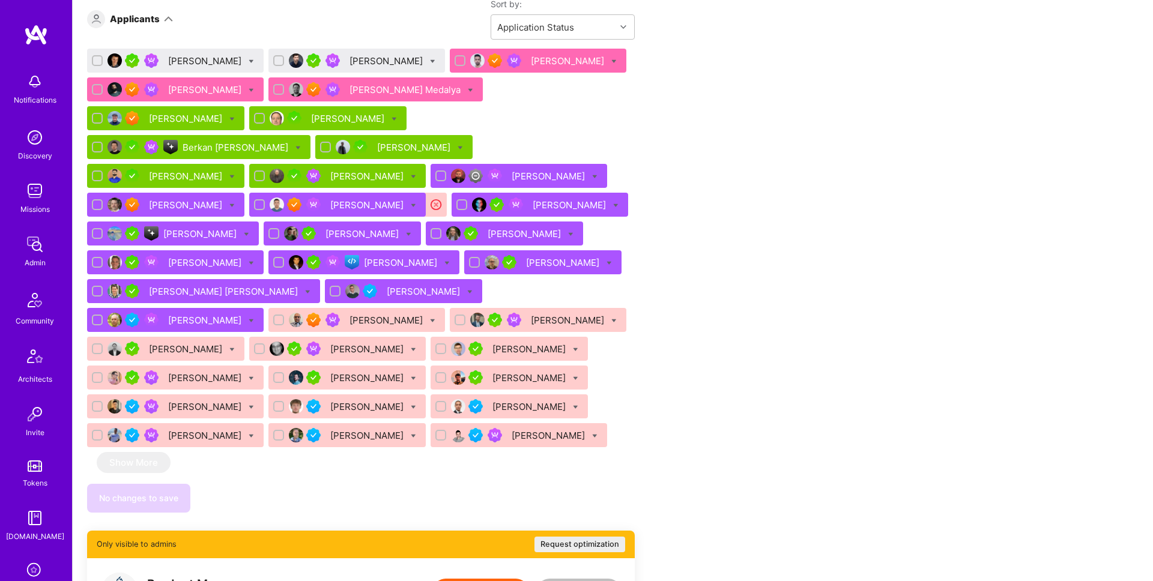
click at [359, 61] on div "Greg Navis" at bounding box center [388, 61] width 76 height 13
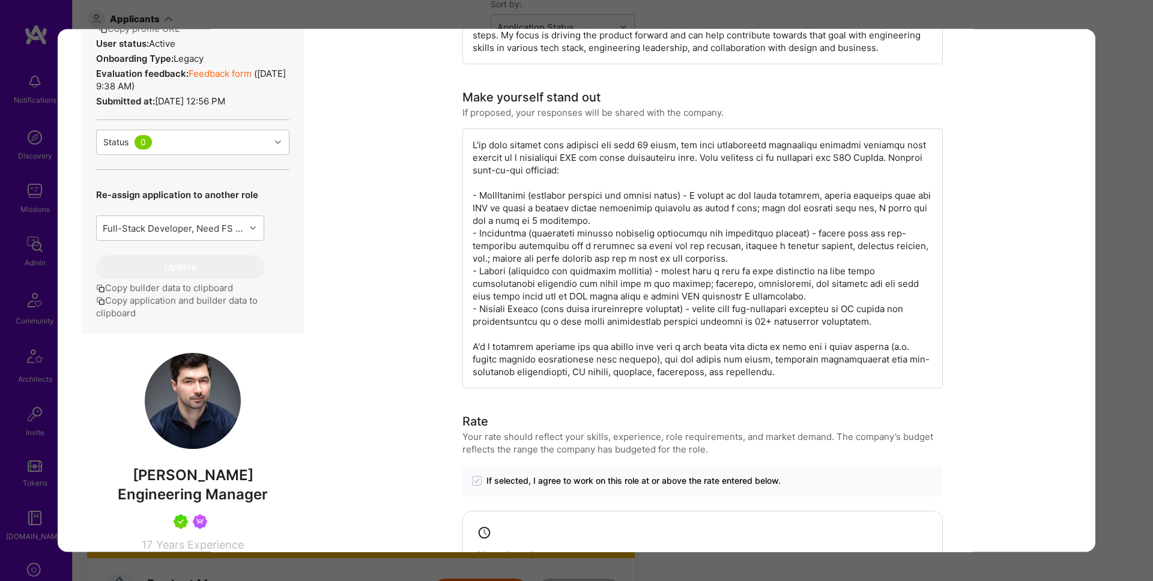
scroll to position [748, 0]
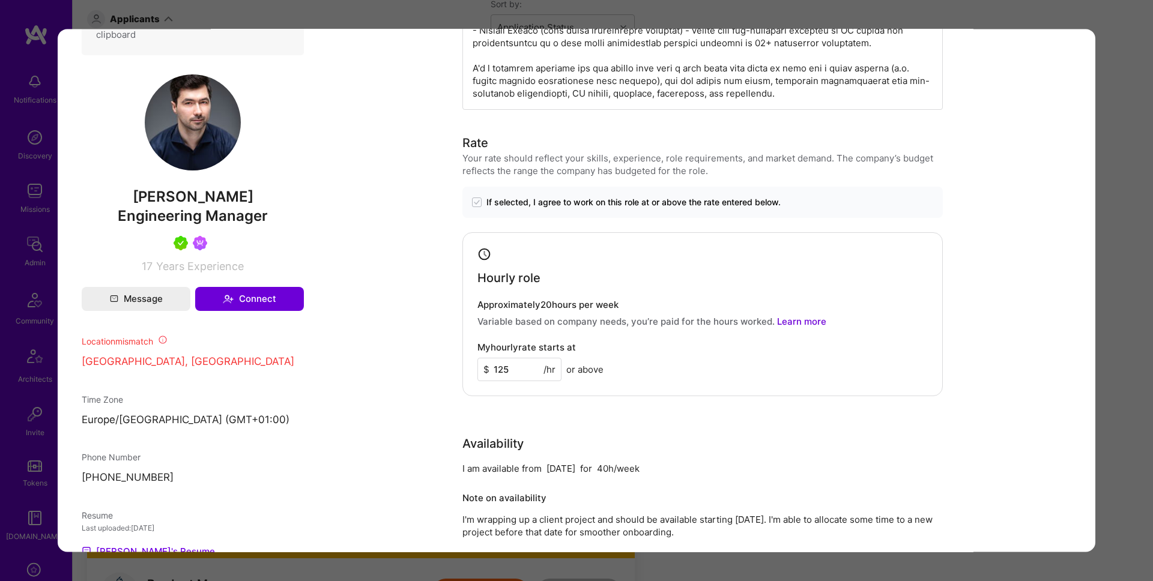
click at [1103, 157] on div "Application 2 of 38 Builder Missing Requirements Required Location See location…" at bounding box center [576, 290] width 1153 height 581
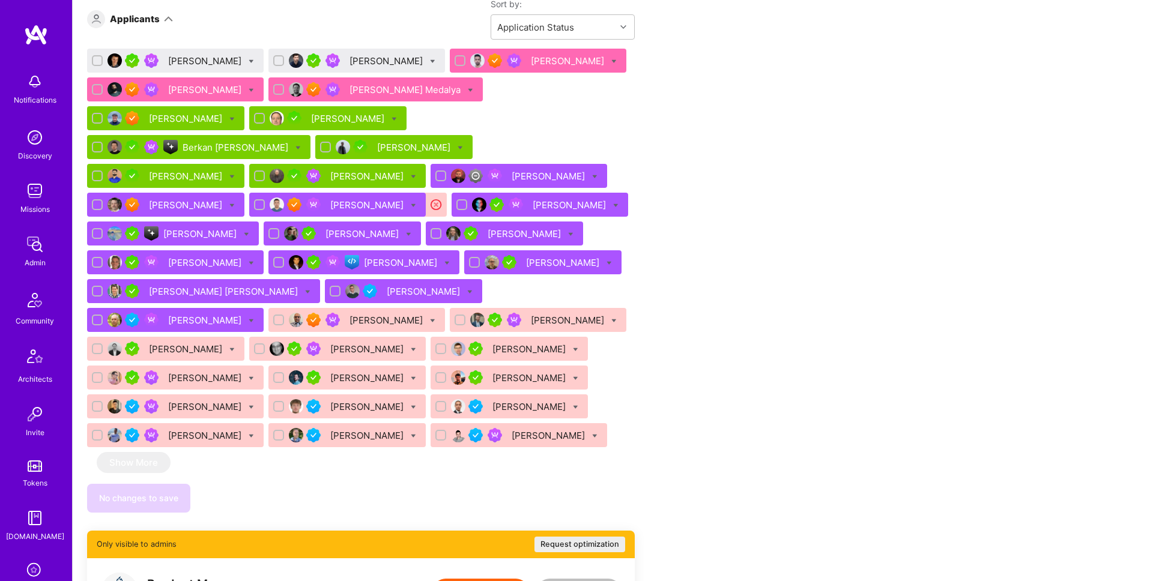
click at [94, 59] on input "checkbox" at bounding box center [98, 61] width 8 height 8
checkbox input "true"
drag, startPoint x: 263, startPoint y: 61, endPoint x: 256, endPoint y: 62, distance: 6.6
click at [276, 62] on input "checkbox" at bounding box center [280, 61] width 8 height 8
checkbox input "true"
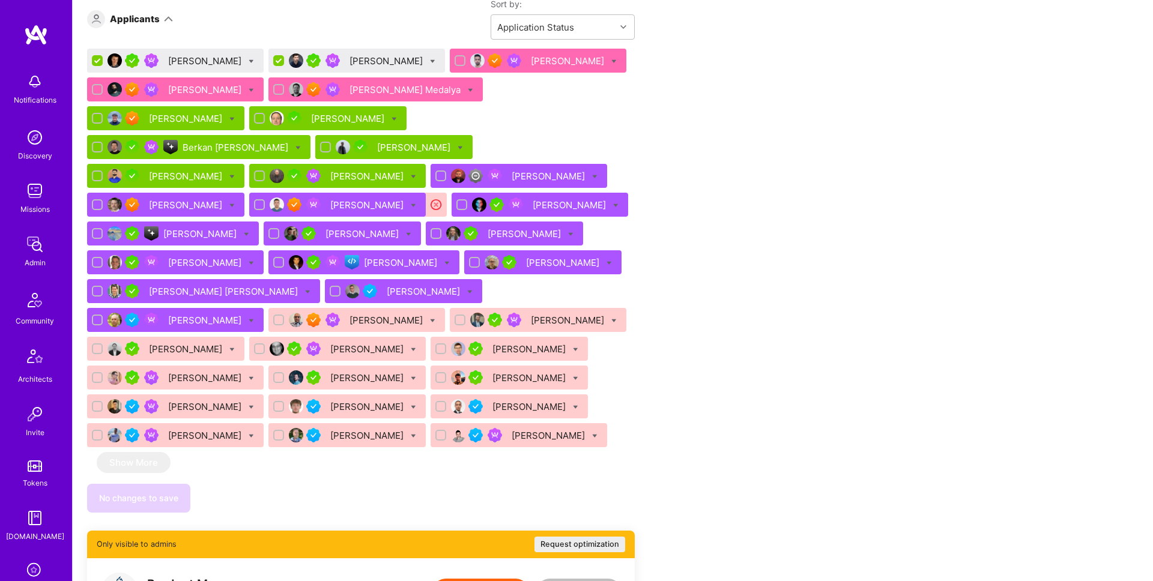
drag, startPoint x: 235, startPoint y: 60, endPoint x: 225, endPoint y: 70, distance: 14.4
click at [249, 60] on icon at bounding box center [251, 61] width 5 height 5
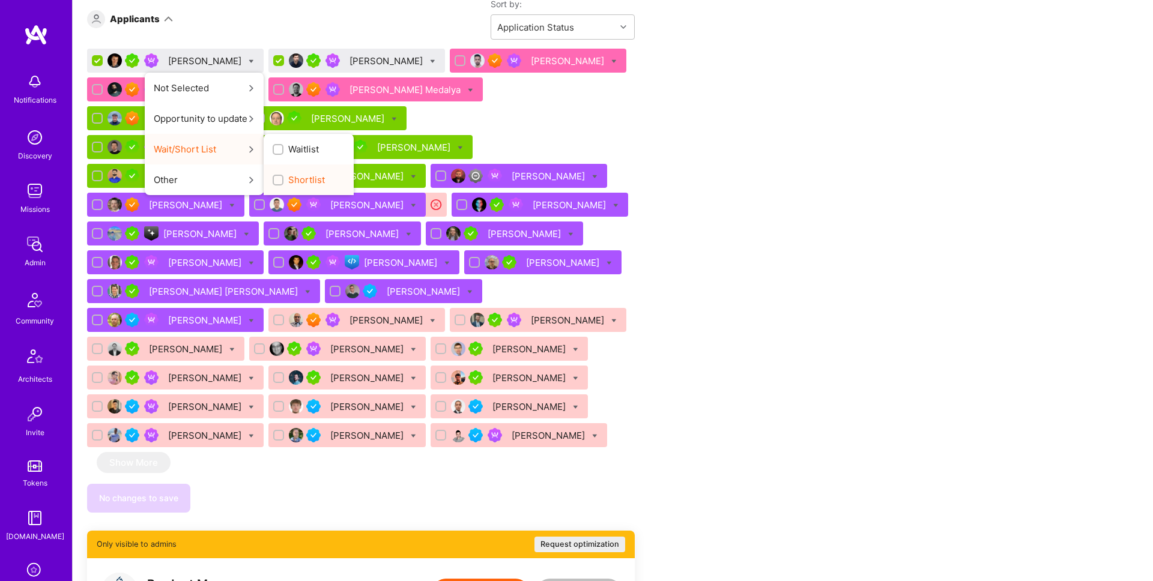
click at [288, 182] on span "Shortlist" at bounding box center [306, 180] width 37 height 13
click at [284, 182] on input "Shortlist" at bounding box center [279, 181] width 8 height 8
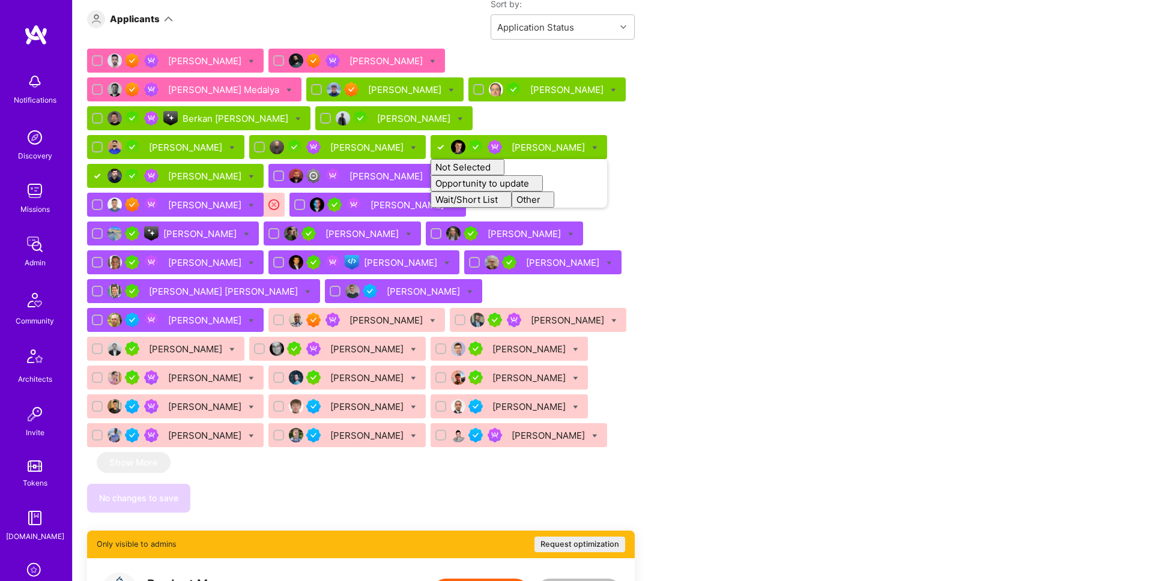
checkbox input "false"
drag, startPoint x: 879, startPoint y: 201, endPoint x: 808, endPoint y: 220, distance: 73.0
click at [879, 201] on div "Apply for a Mission Role We’re actively looking for builders. This is the best …" at bounding box center [613, 362] width 1081 height 1876
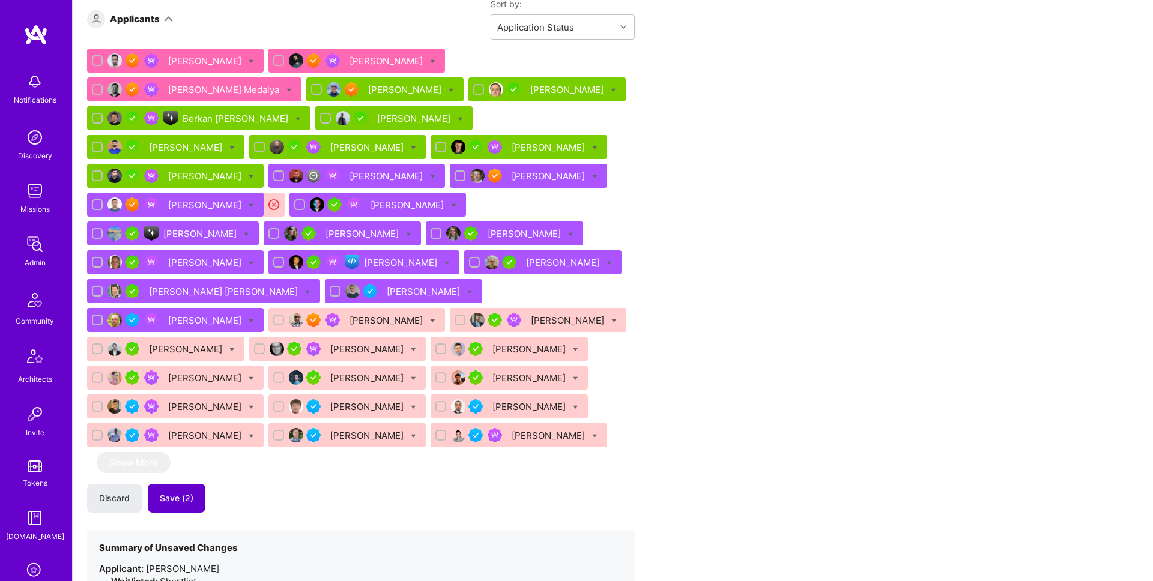
click at [191, 484] on button "Save (2)" at bounding box center [177, 498] width 58 height 29
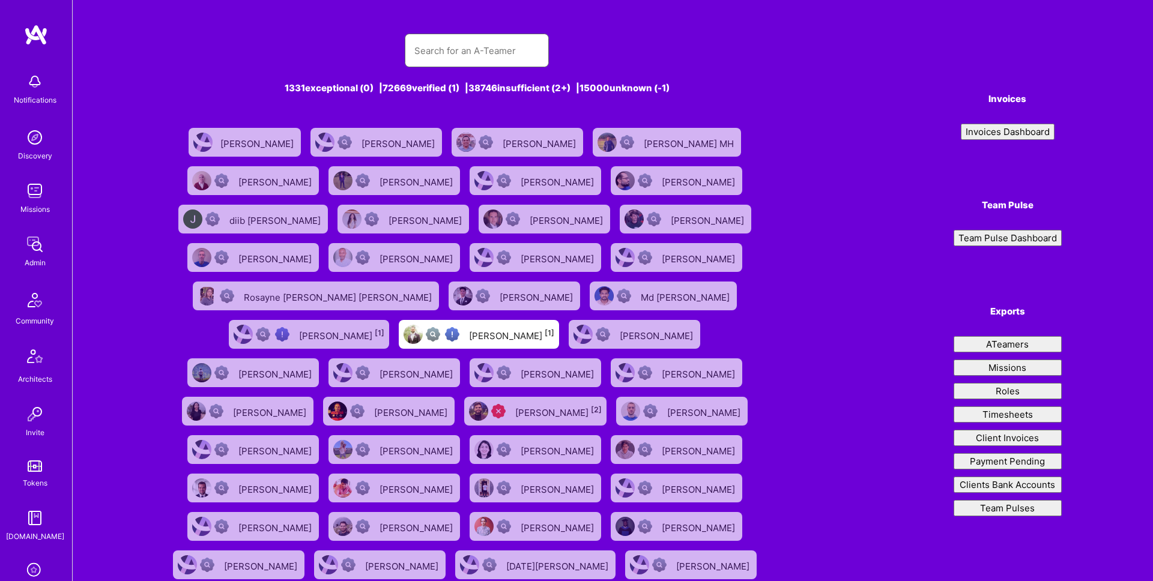
click at [473, 52] on input "text" at bounding box center [476, 50] width 125 height 31
paste input "[EMAIL_ADDRESS][DOMAIN_NAME]"
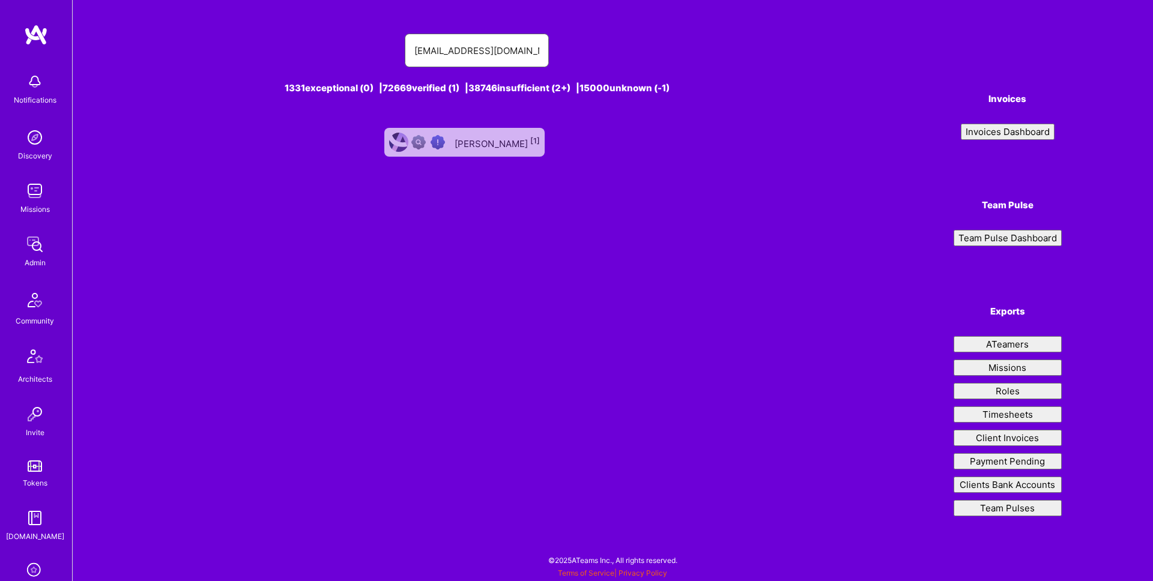
type input "[EMAIL_ADDRESS][DOMAIN_NAME]"
click at [479, 139] on div "[PERSON_NAME] [1]" at bounding box center [497, 143] width 85 height 16
